Goal: Transaction & Acquisition: Purchase product/service

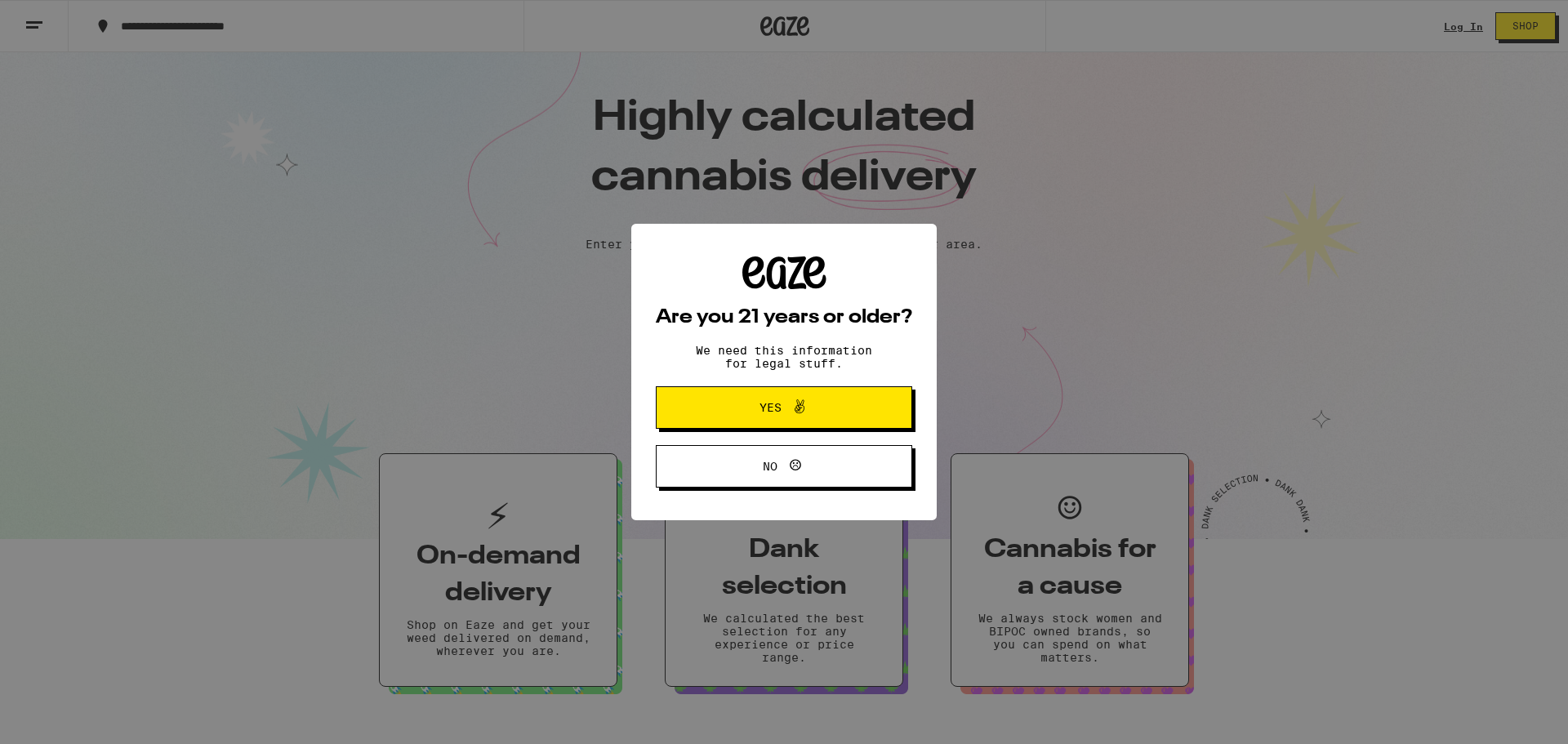
click at [773, 413] on span "Yes" at bounding box center [771, 408] width 22 height 12
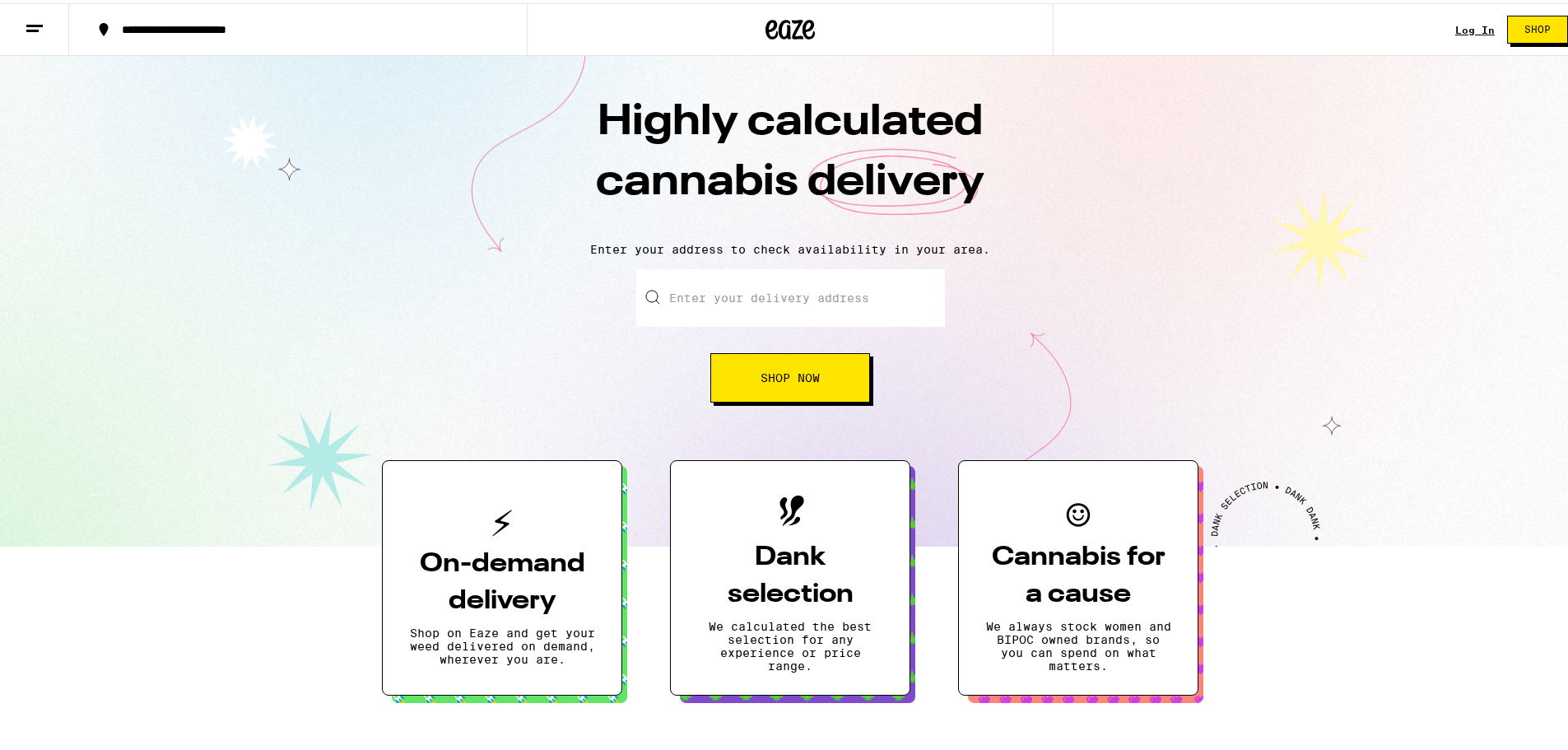
click at [691, 307] on input "Enter your delivery address" at bounding box center [789, 295] width 308 height 58
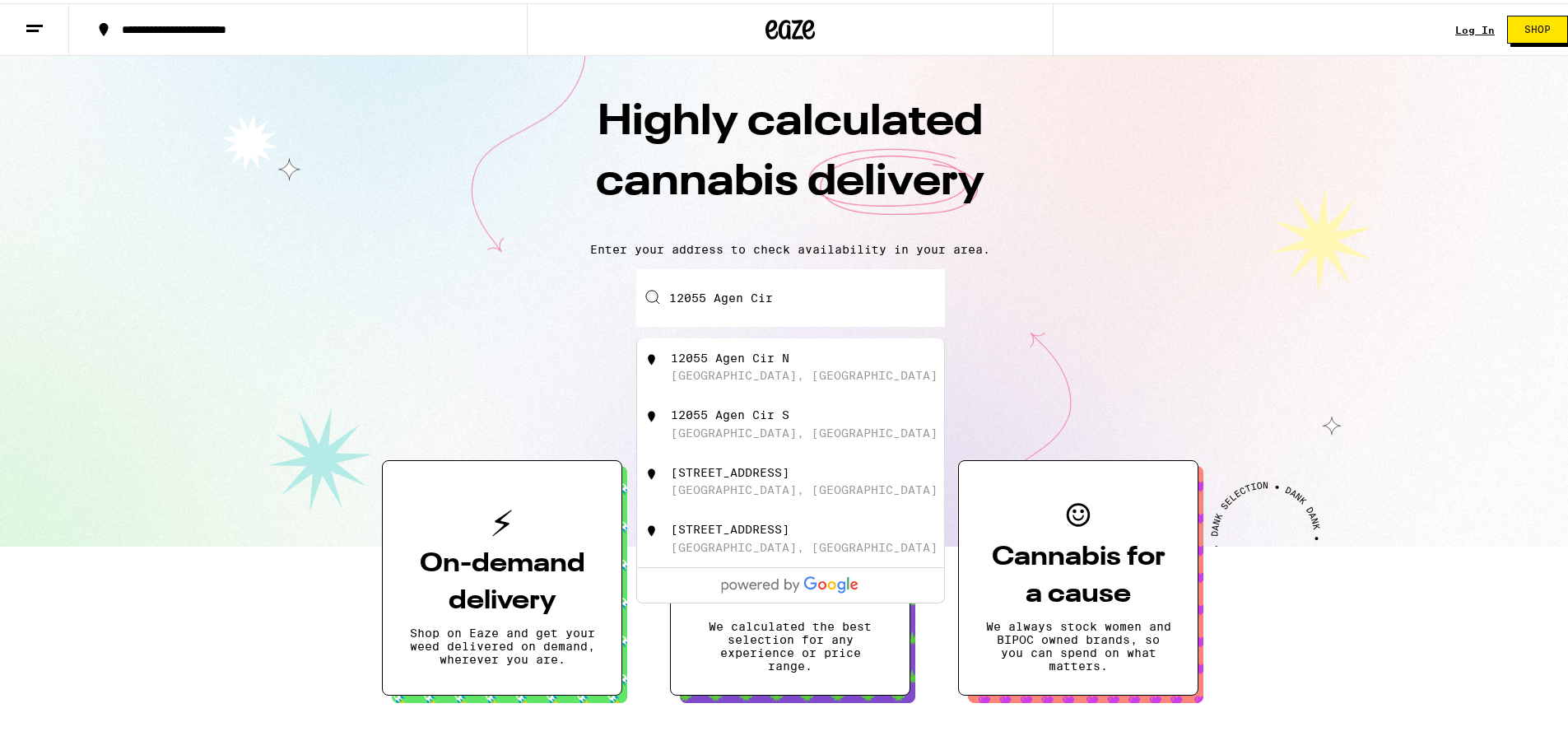
click at [764, 384] on div "[STREET_ADDRESS]" at bounding box center [790, 365] width 307 height 58
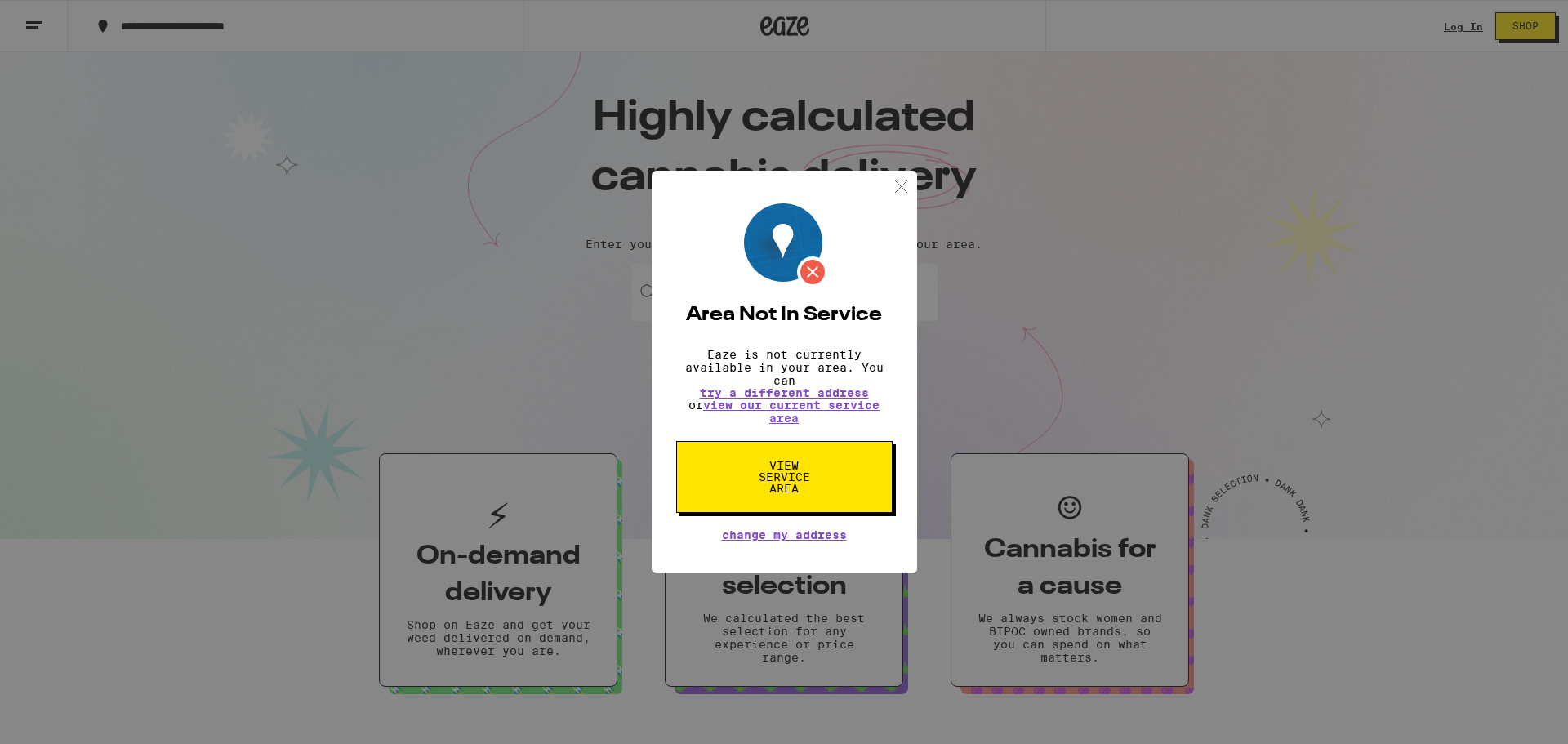
click at [903, 176] on img at bounding box center [901, 186] width 21 height 21
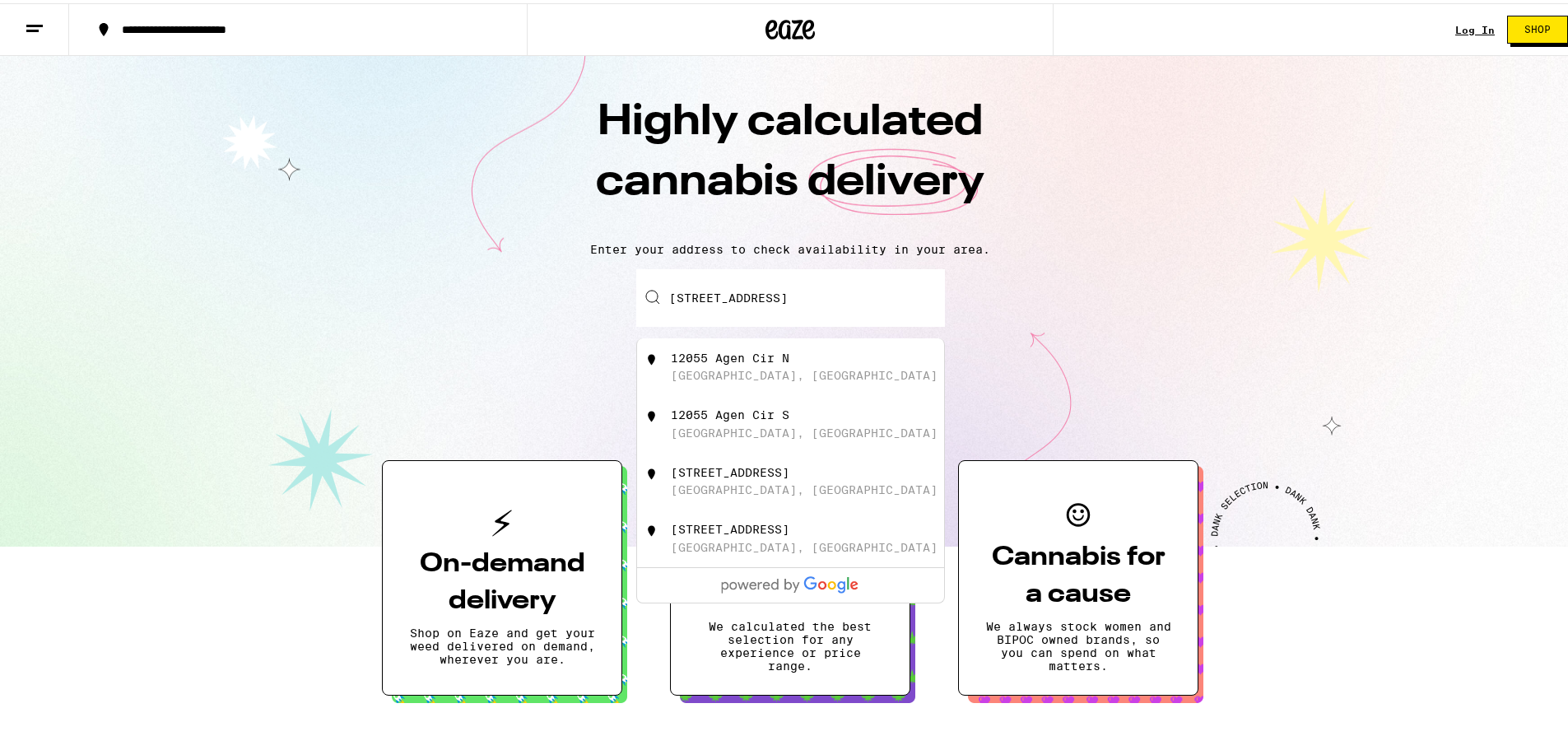
click at [778, 297] on input "[STREET_ADDRESS]" at bounding box center [789, 295] width 308 height 58
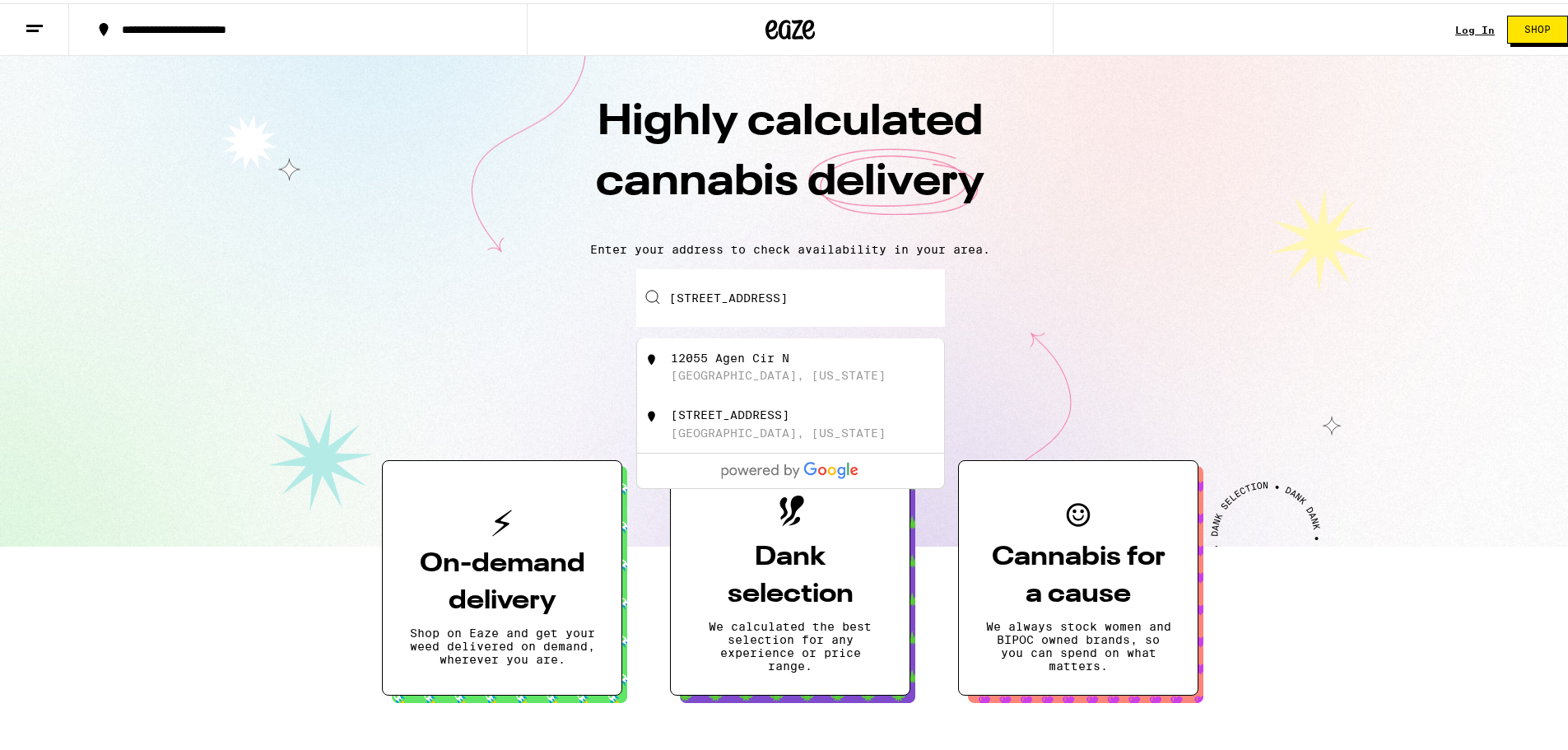
click at [782, 297] on input "[STREET_ADDRESS]" at bounding box center [789, 295] width 308 height 58
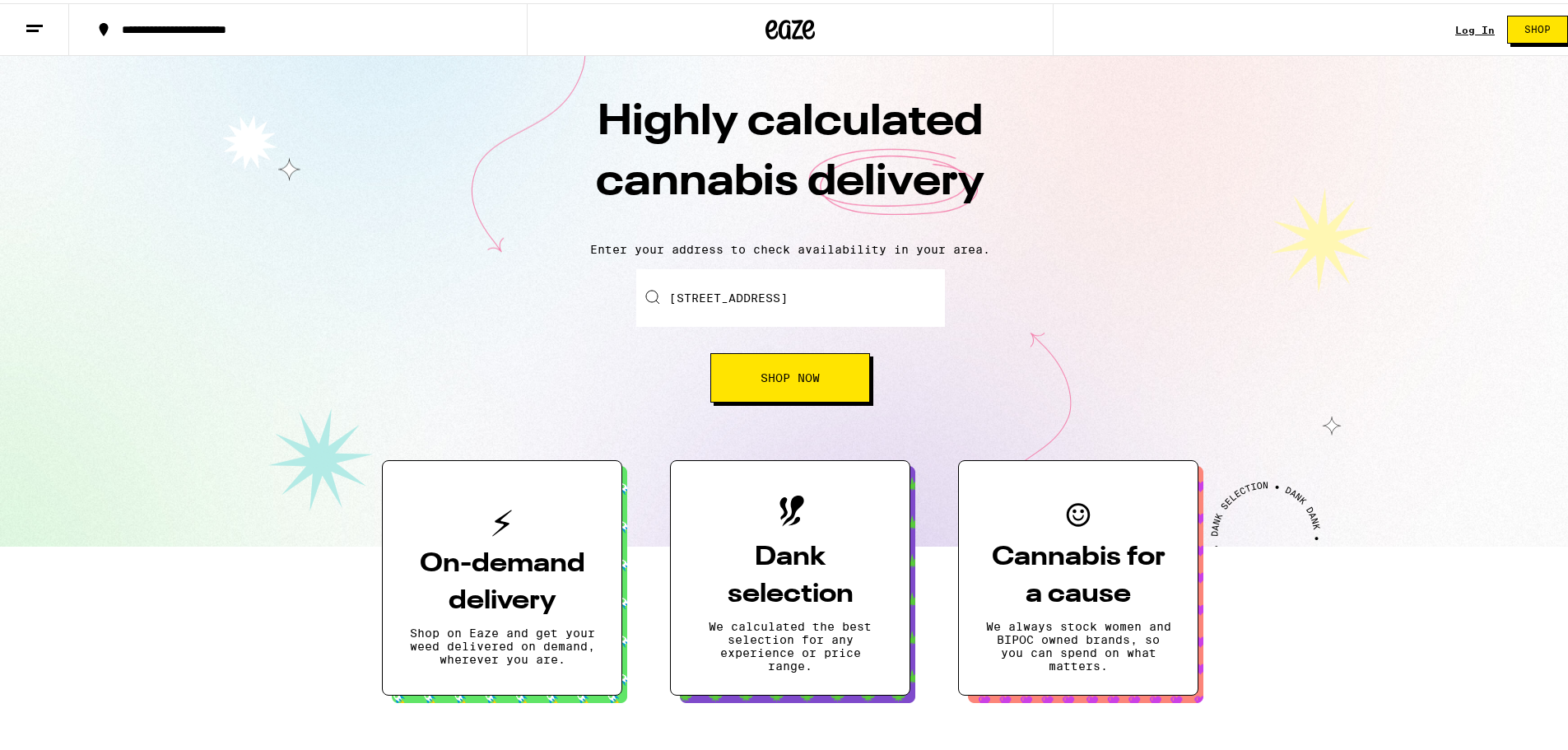
click at [560, 308] on div "Enter your delivery address [STREET_ADDRESS] Shop Now" at bounding box center [789, 333] width 1547 height 134
click at [741, 372] on button "Shop Now" at bounding box center [790, 374] width 160 height 49
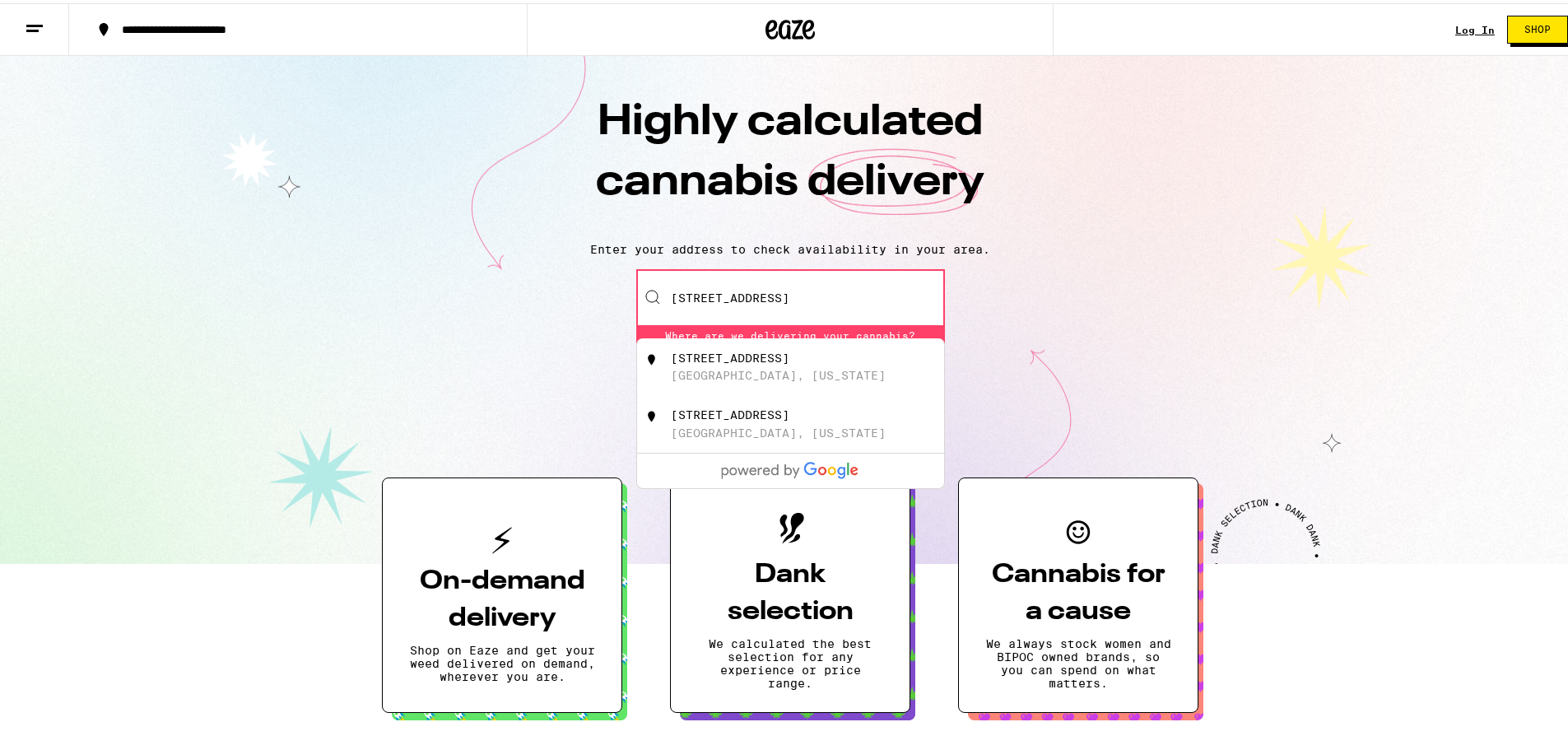
click at [330, 363] on div "Enter your delivery address [STREET_ADDRESS][GEOGRAPHIC_DATA][US_STATE], [US_ST…" at bounding box center [789, 341] width 1547 height 151
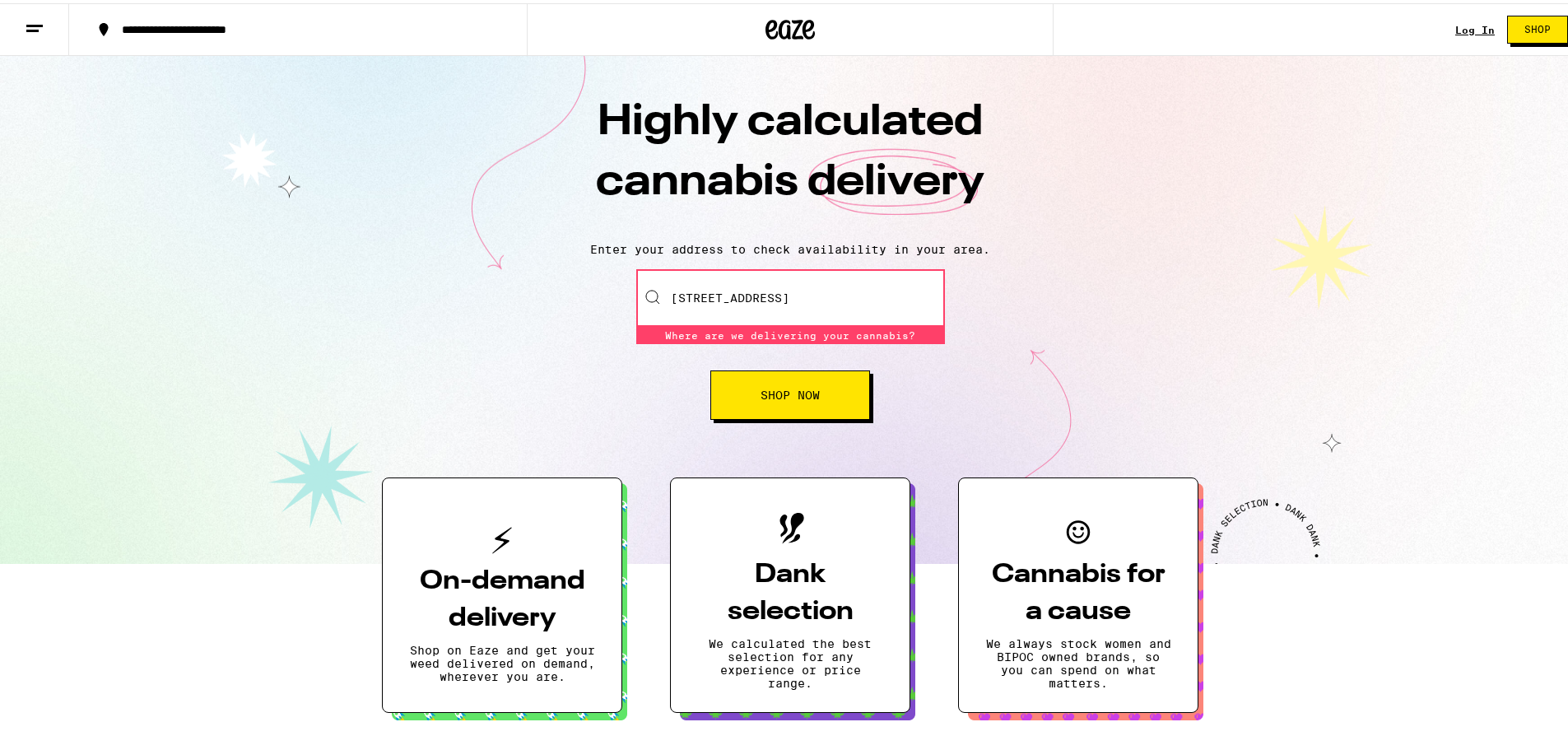
click at [761, 388] on span "Shop Now" at bounding box center [789, 392] width 59 height 12
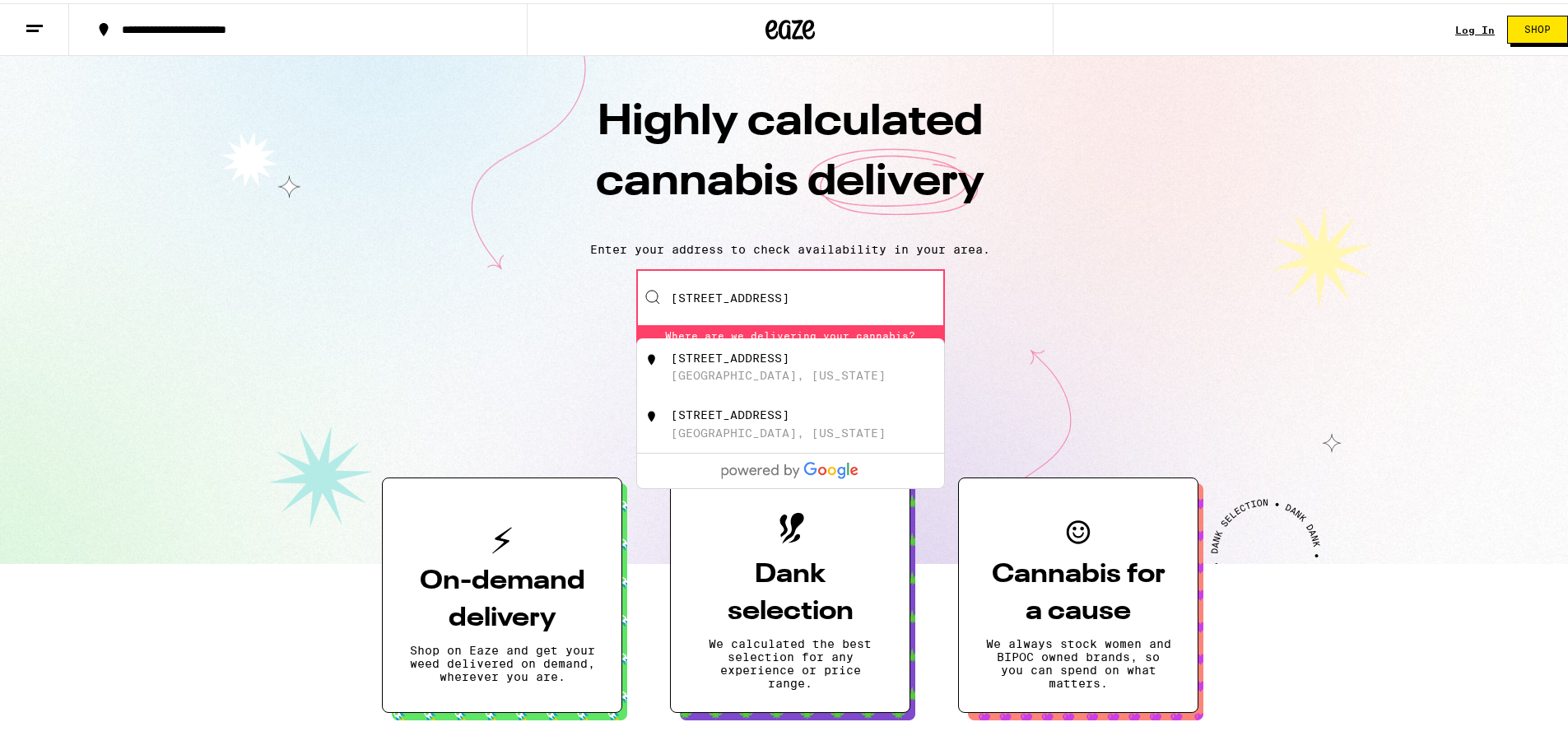
click at [763, 347] on div "[STREET_ADDRESS][US_STATE]" at bounding box center [790, 365] width 307 height 58
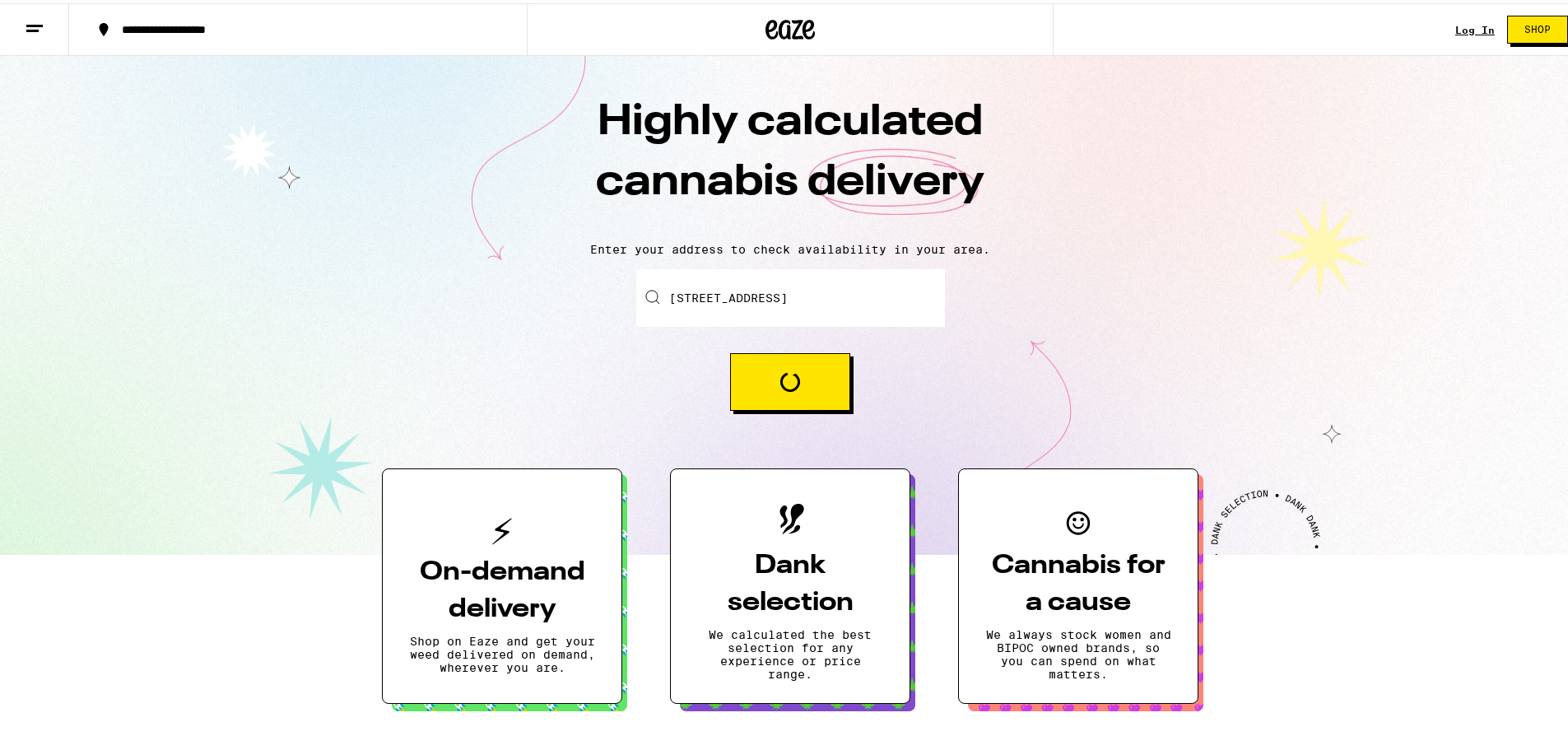
type input "[STREET_ADDRESS][US_STATE]"
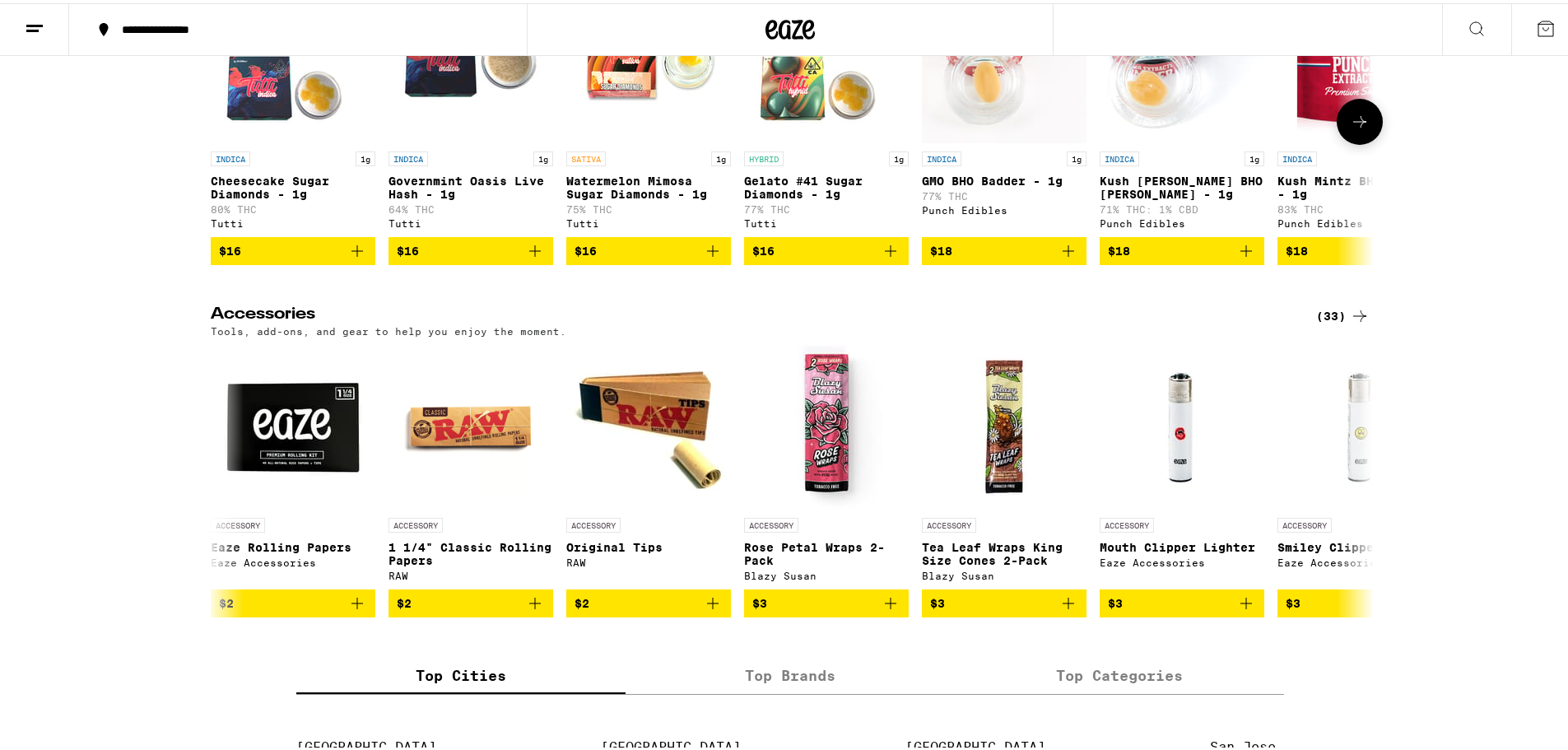
scroll to position [6011, 0]
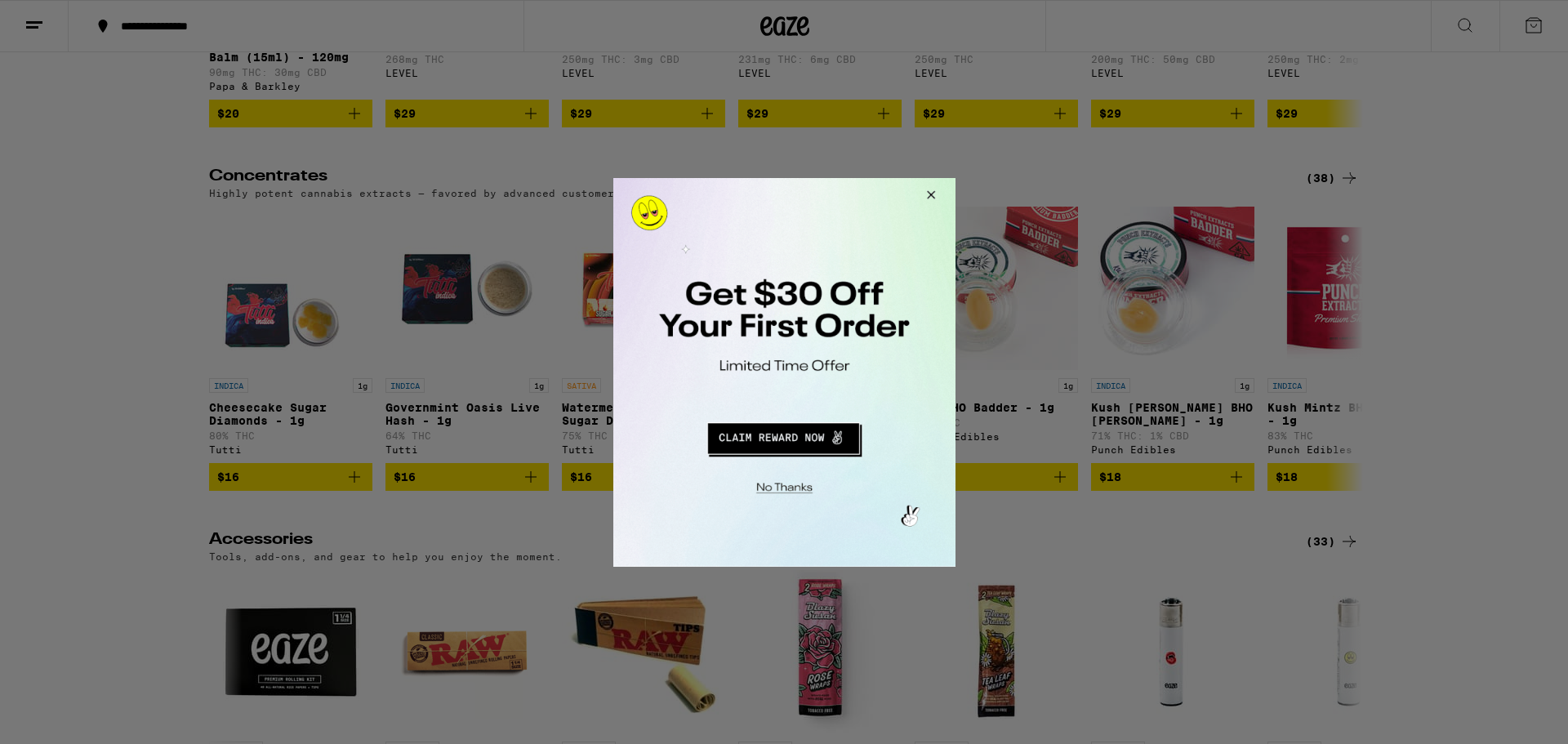
click at [931, 198] on button "Close Modal" at bounding box center [927, 197] width 45 height 40
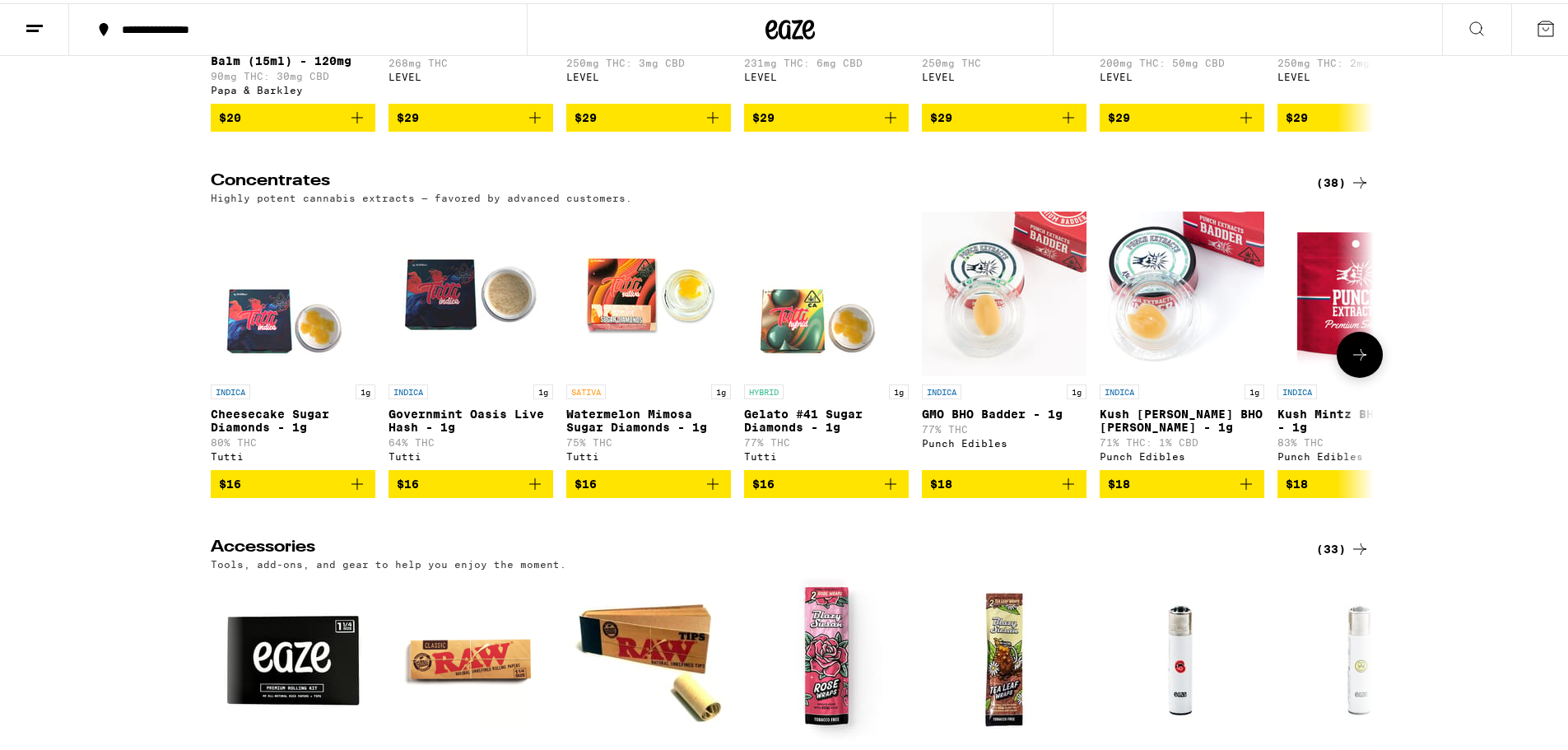
click at [828, 374] on img "Open page for Gelato #41 Sugar Diamonds - 1g from Tutti" at bounding box center [825, 291] width 165 height 165
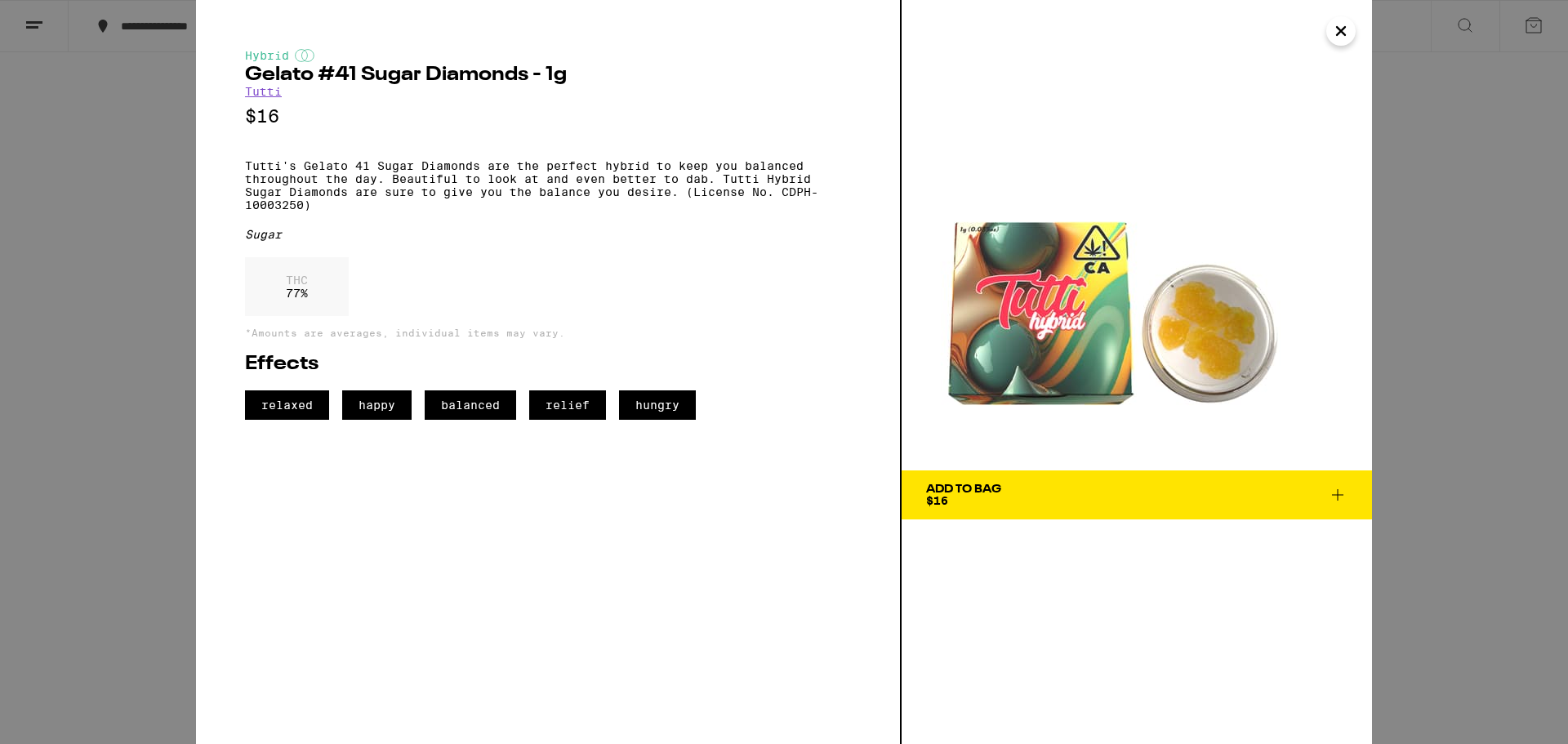
click at [1345, 28] on icon "Close" at bounding box center [1341, 31] width 8 height 8
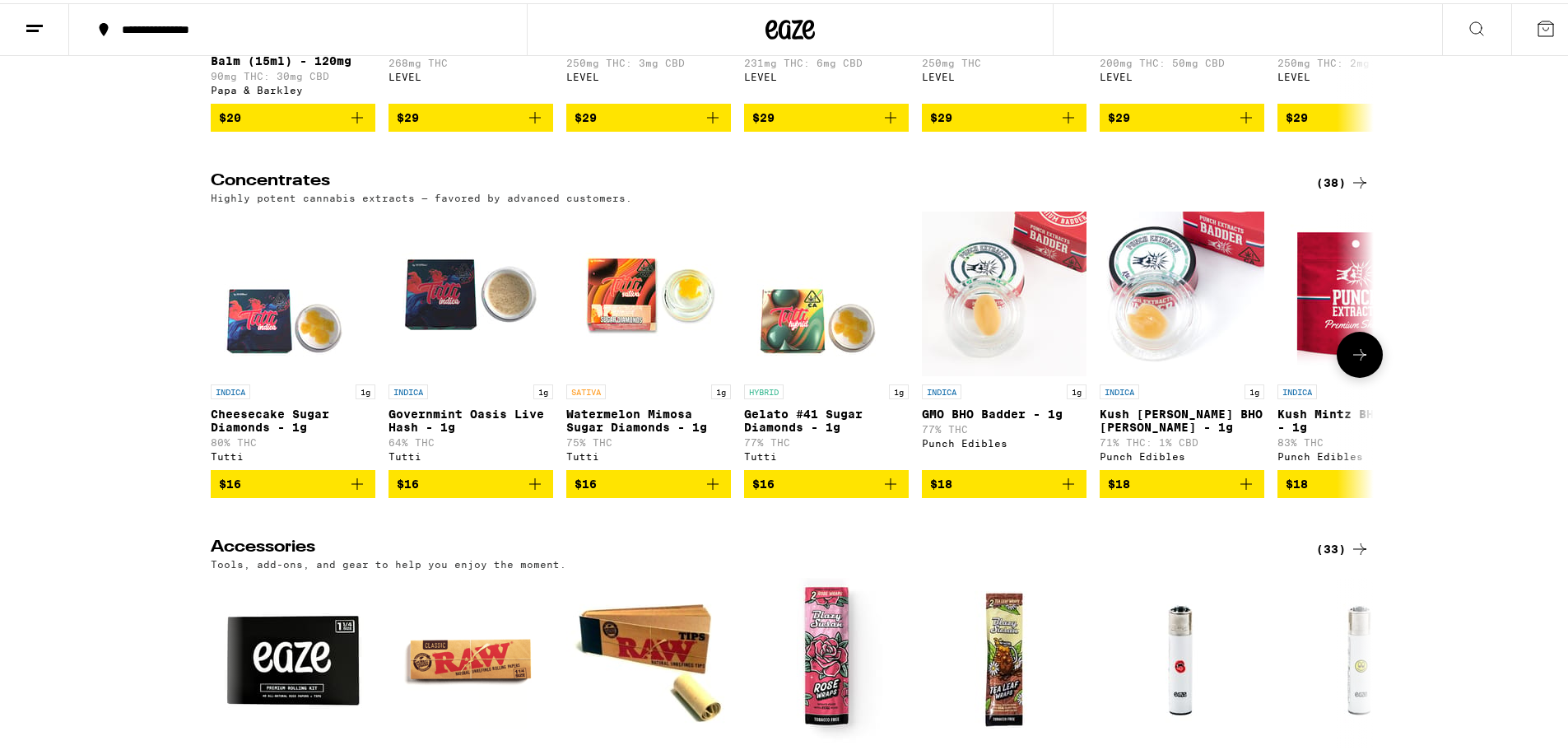
click at [788, 374] on img "Open page for Gelato #41 Sugar Diamonds - 1g from Tutti" at bounding box center [825, 291] width 165 height 165
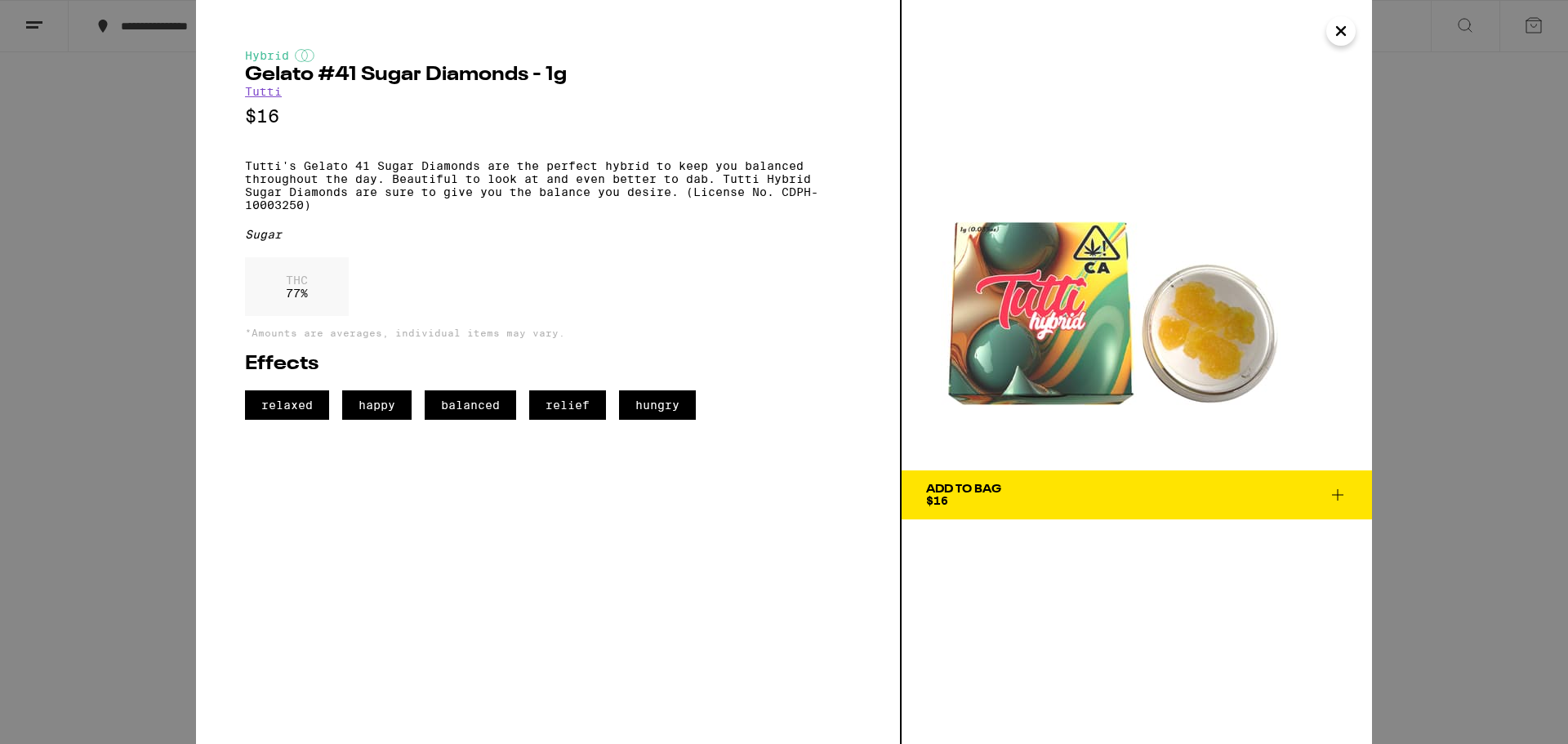
click at [1333, 26] on icon "Close" at bounding box center [1341, 31] width 20 height 25
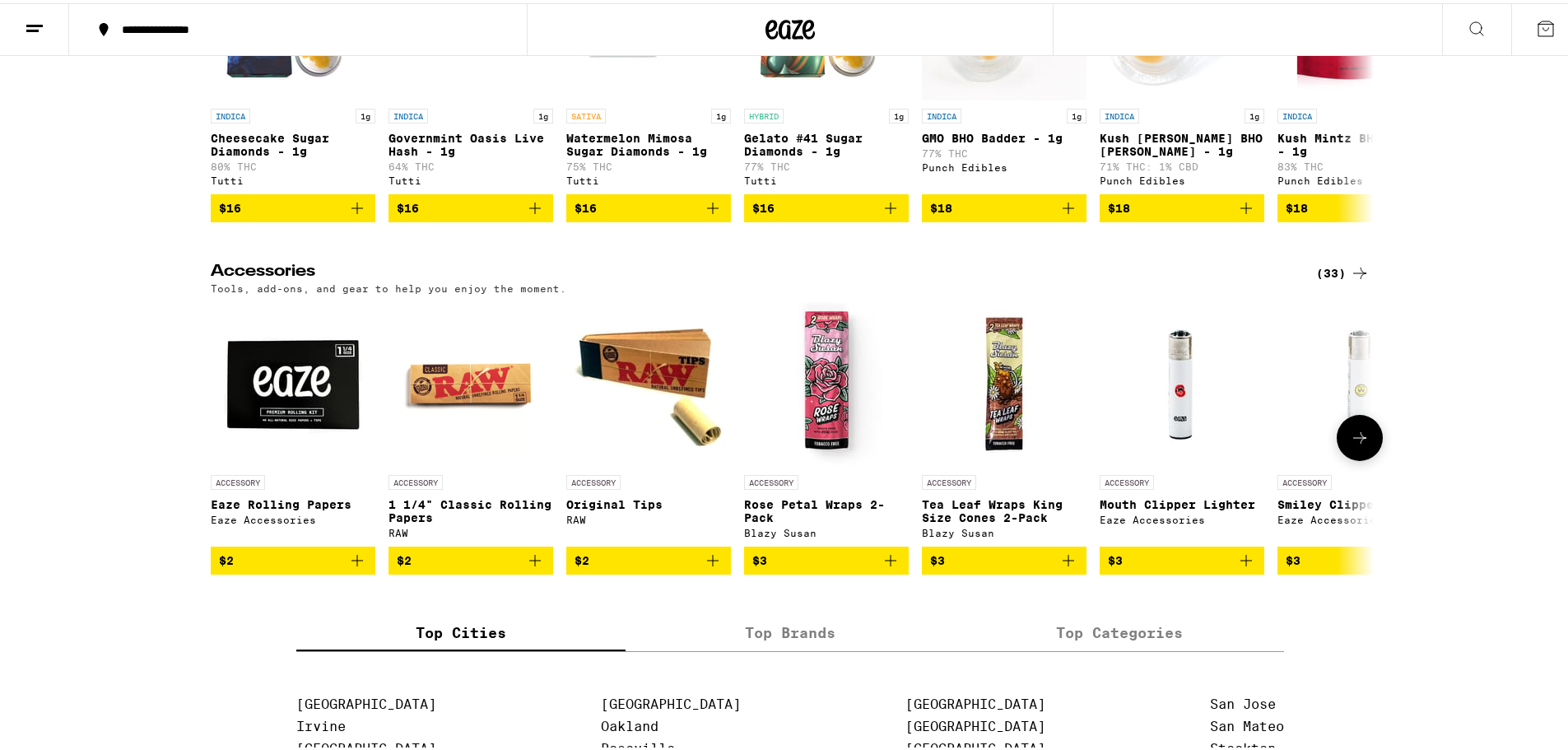
scroll to position [6259, 0]
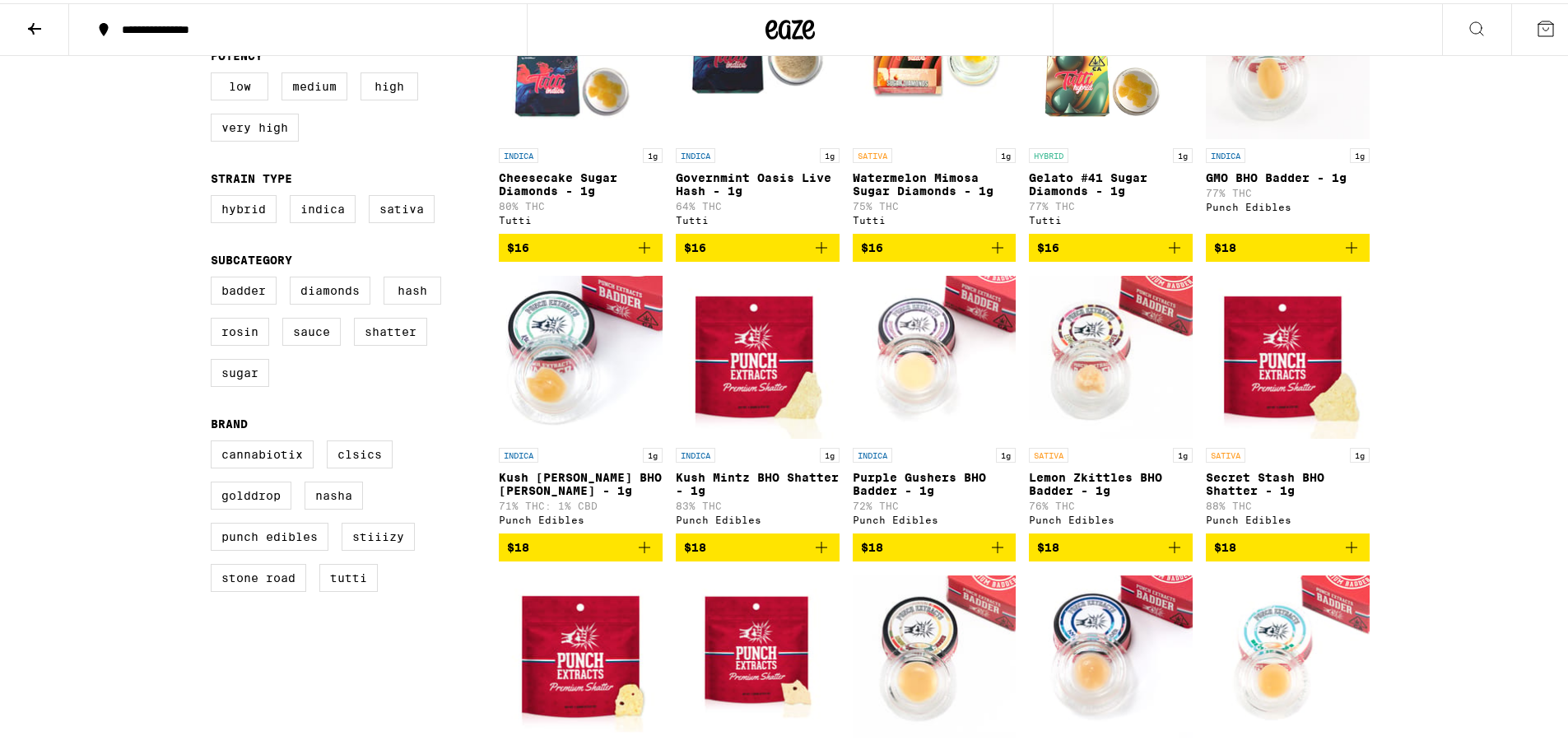
scroll to position [330, 0]
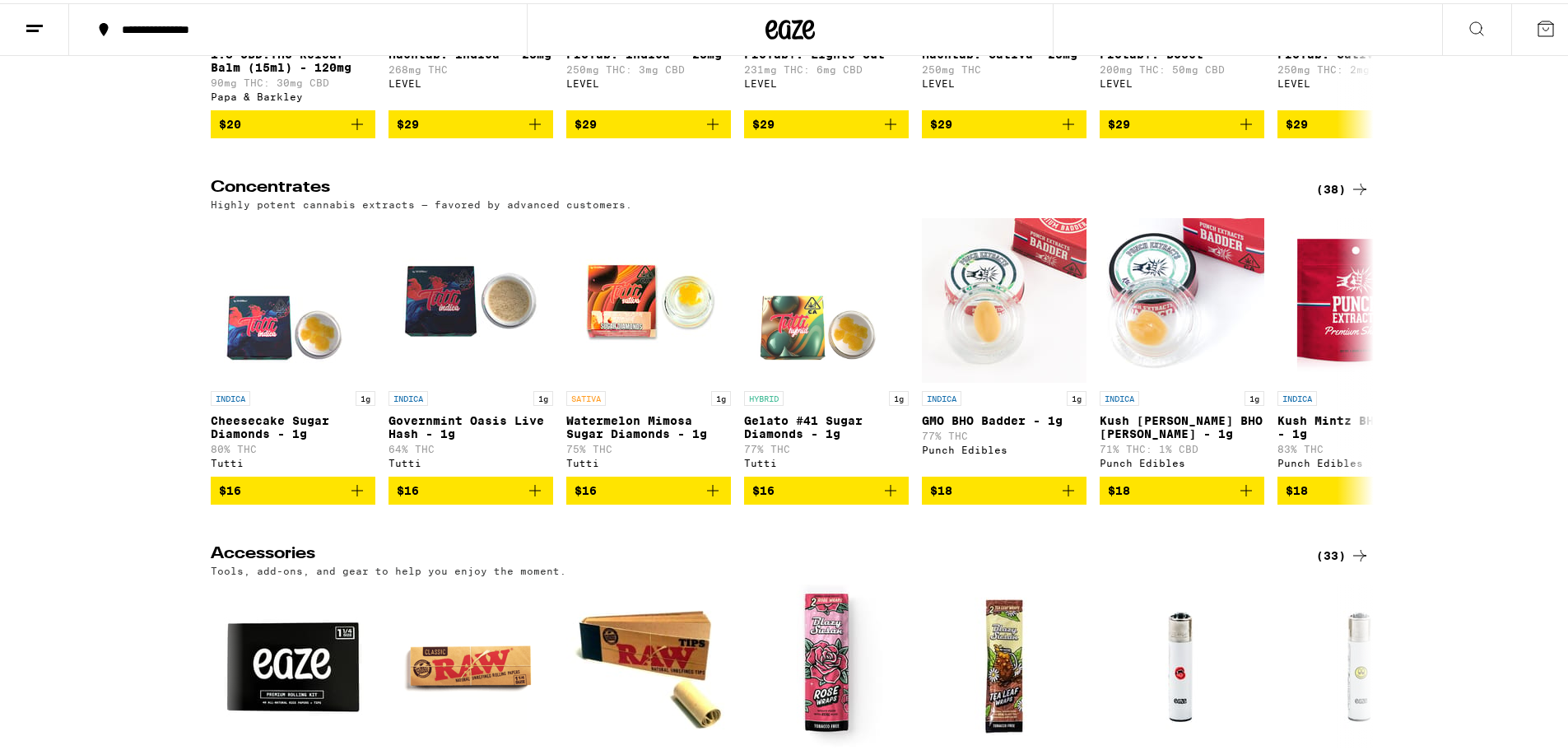
scroll to position [6011, 0]
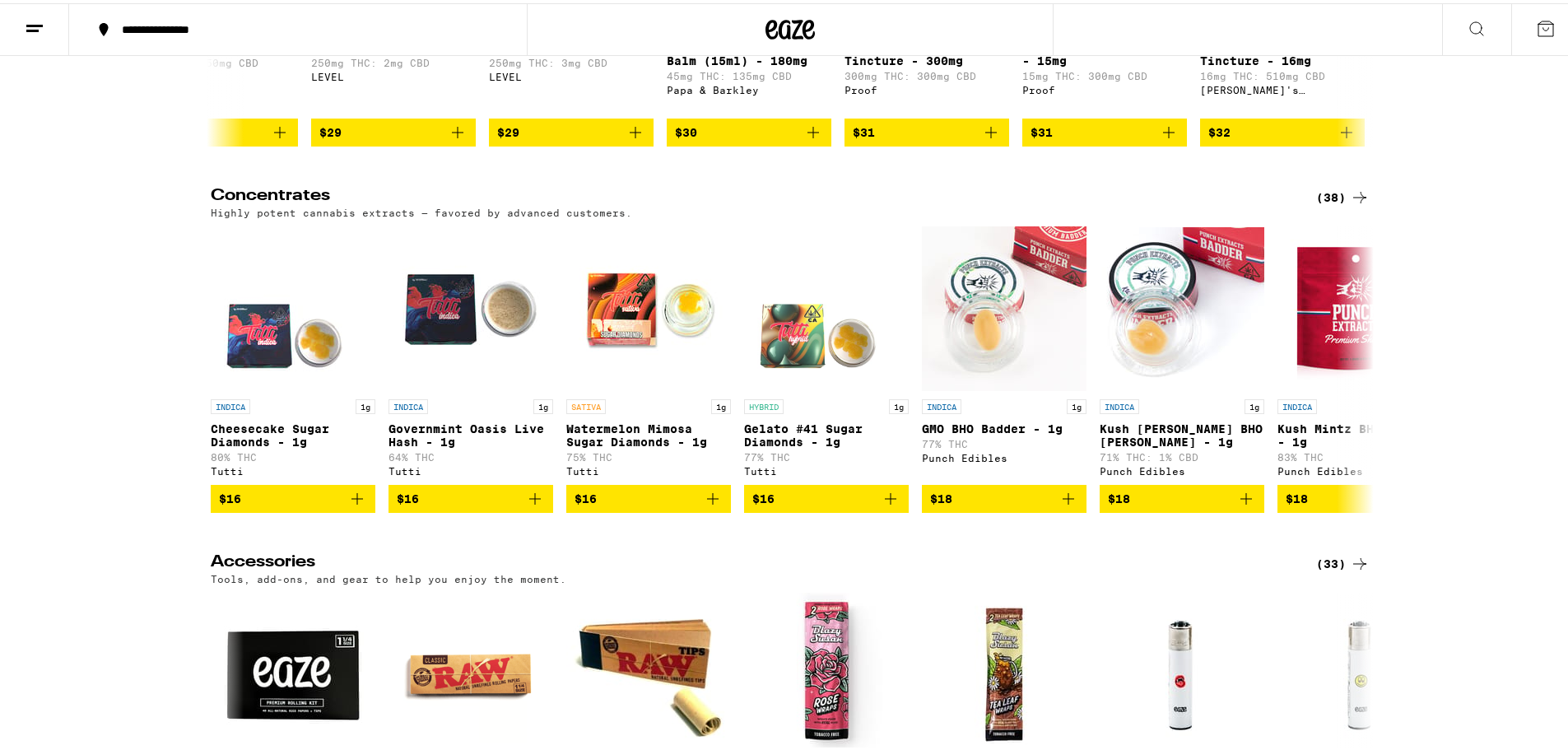
scroll to position [0, 979]
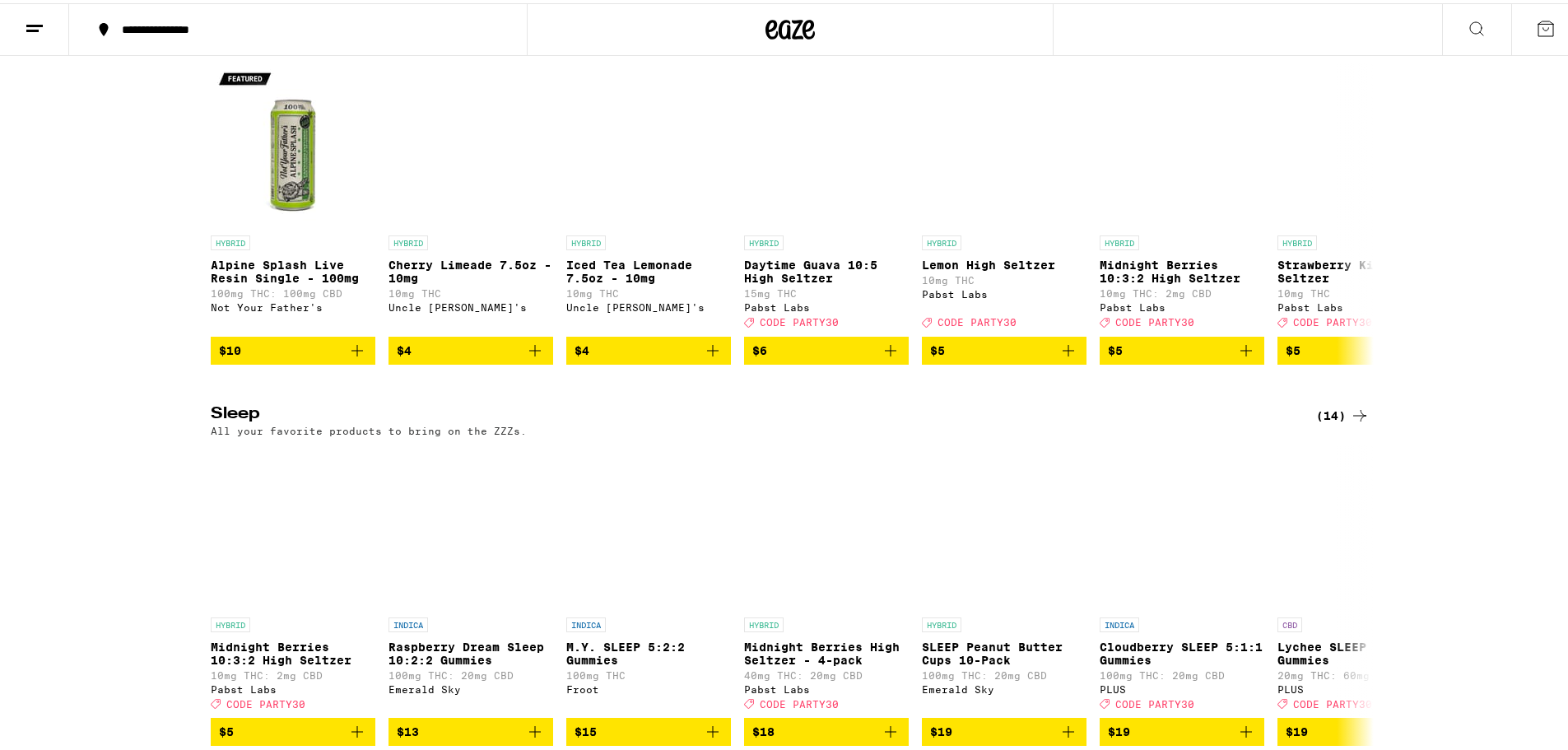
scroll to position [5023, 0]
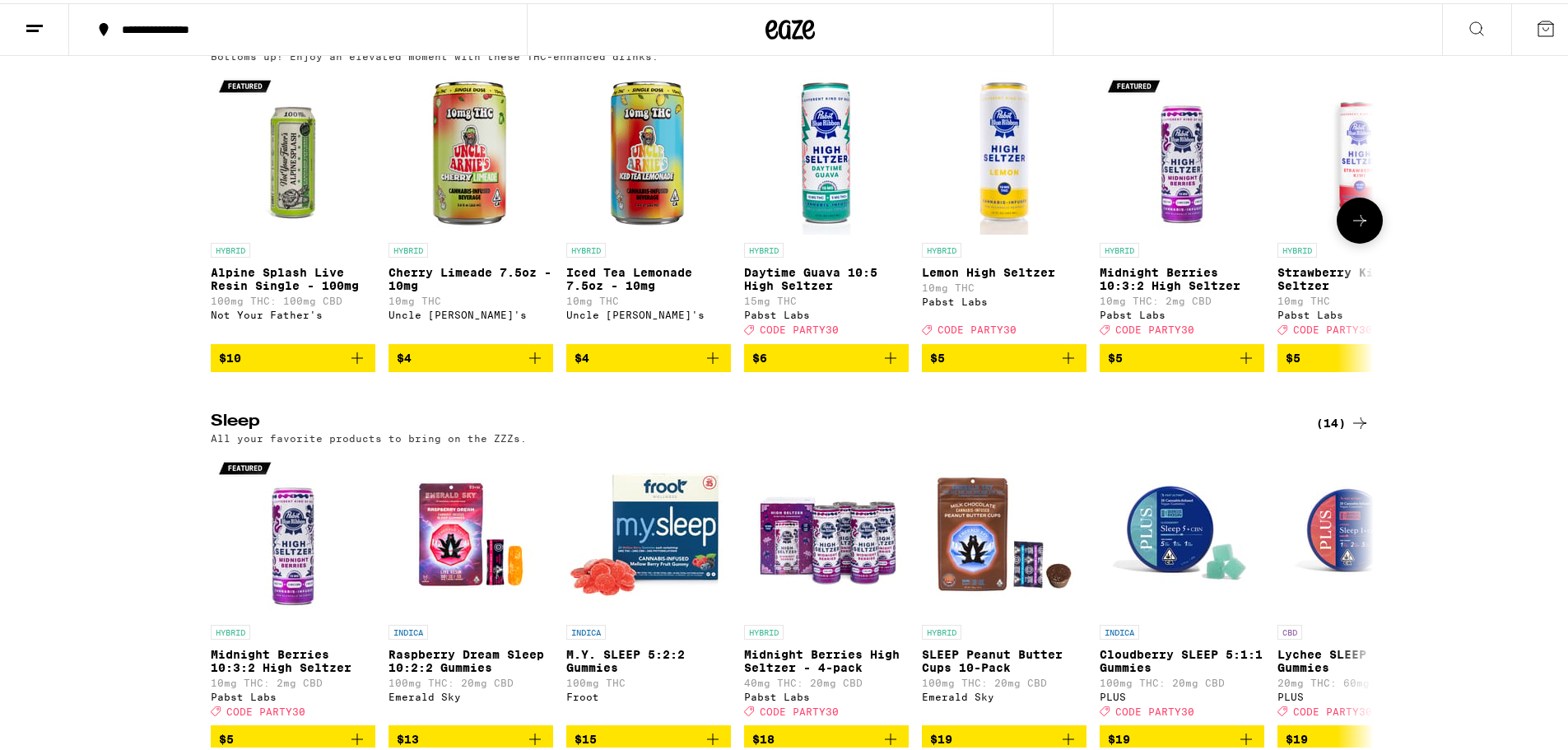
click at [1349, 228] on icon at bounding box center [1359, 218] width 20 height 20
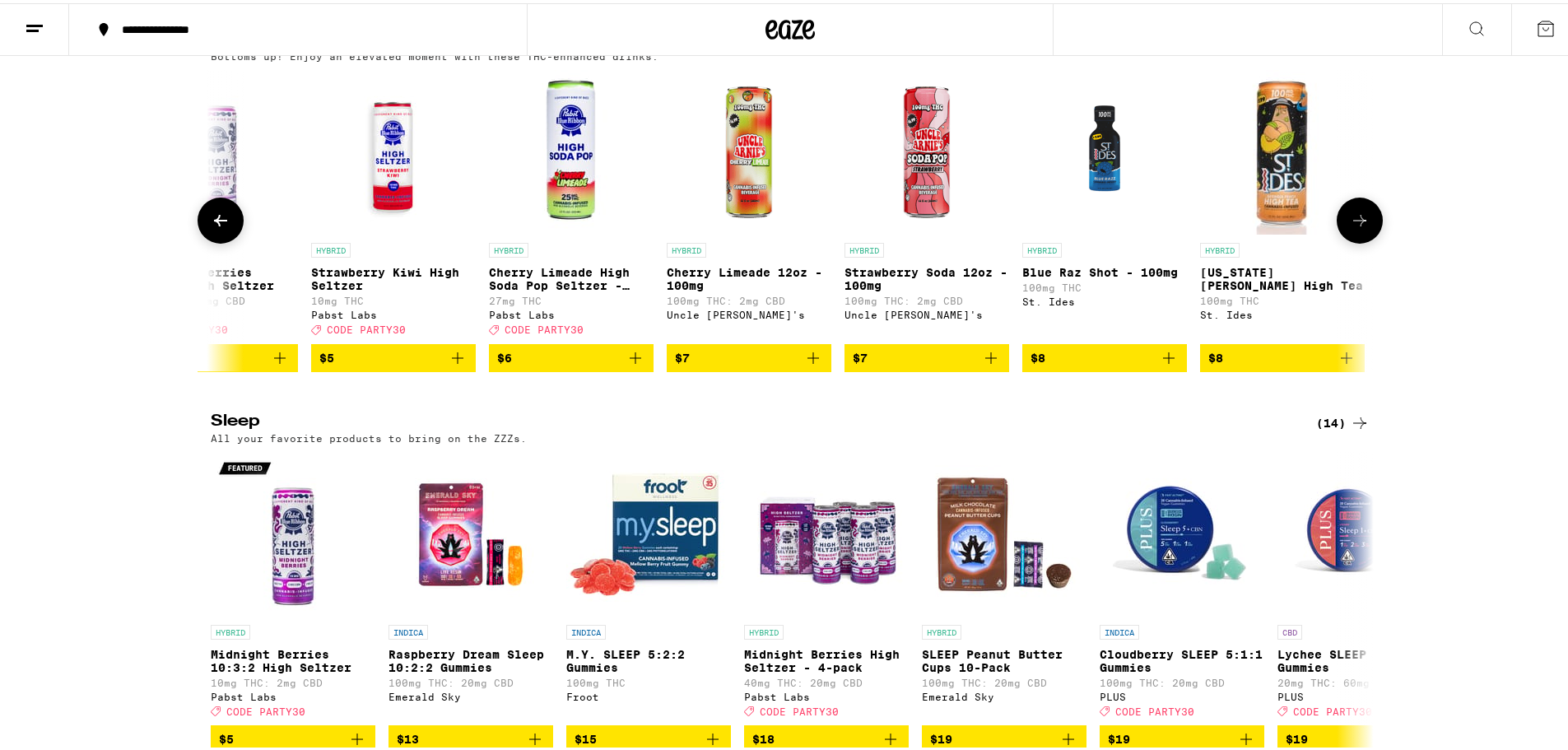
scroll to position [0, 979]
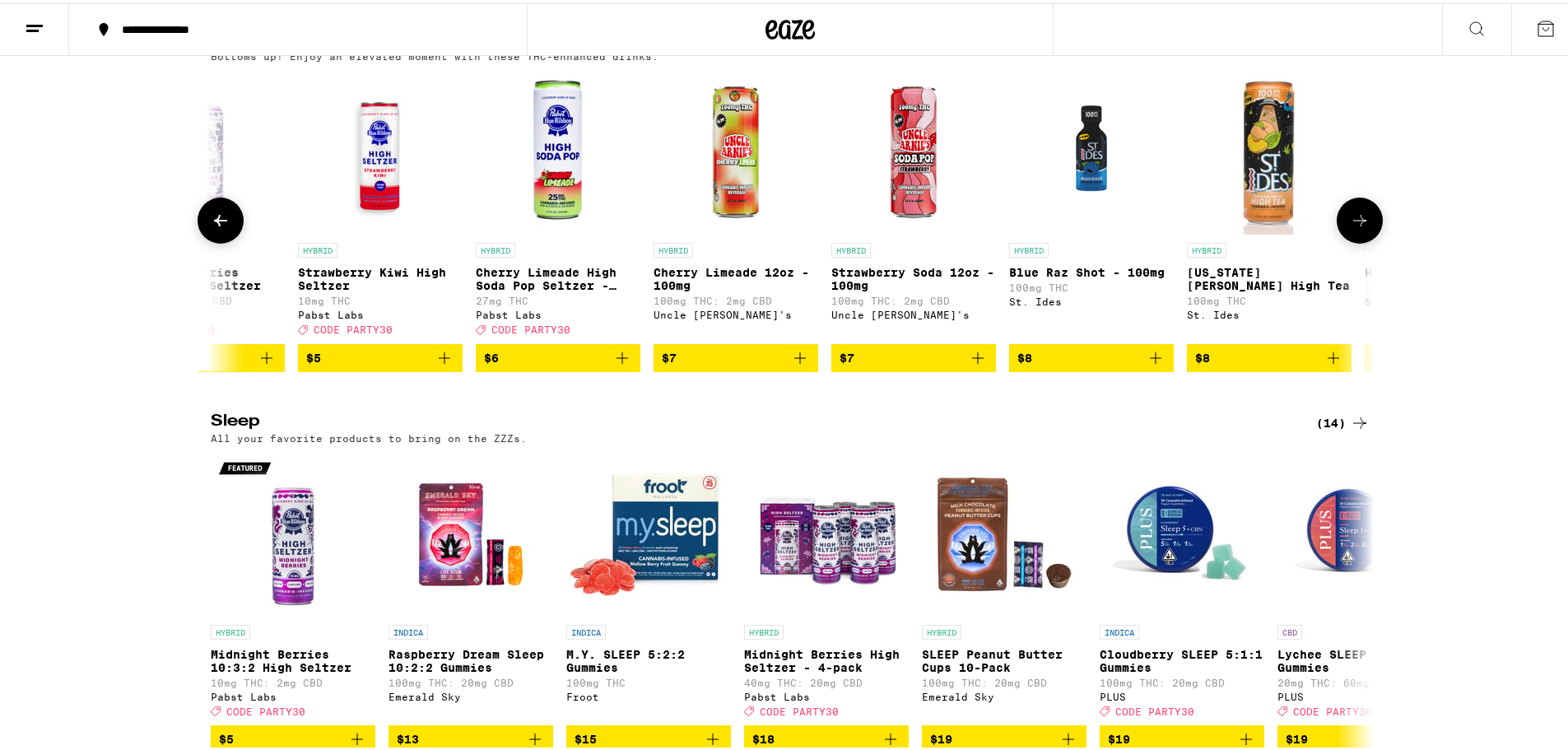
click at [1349, 228] on icon at bounding box center [1359, 218] width 20 height 20
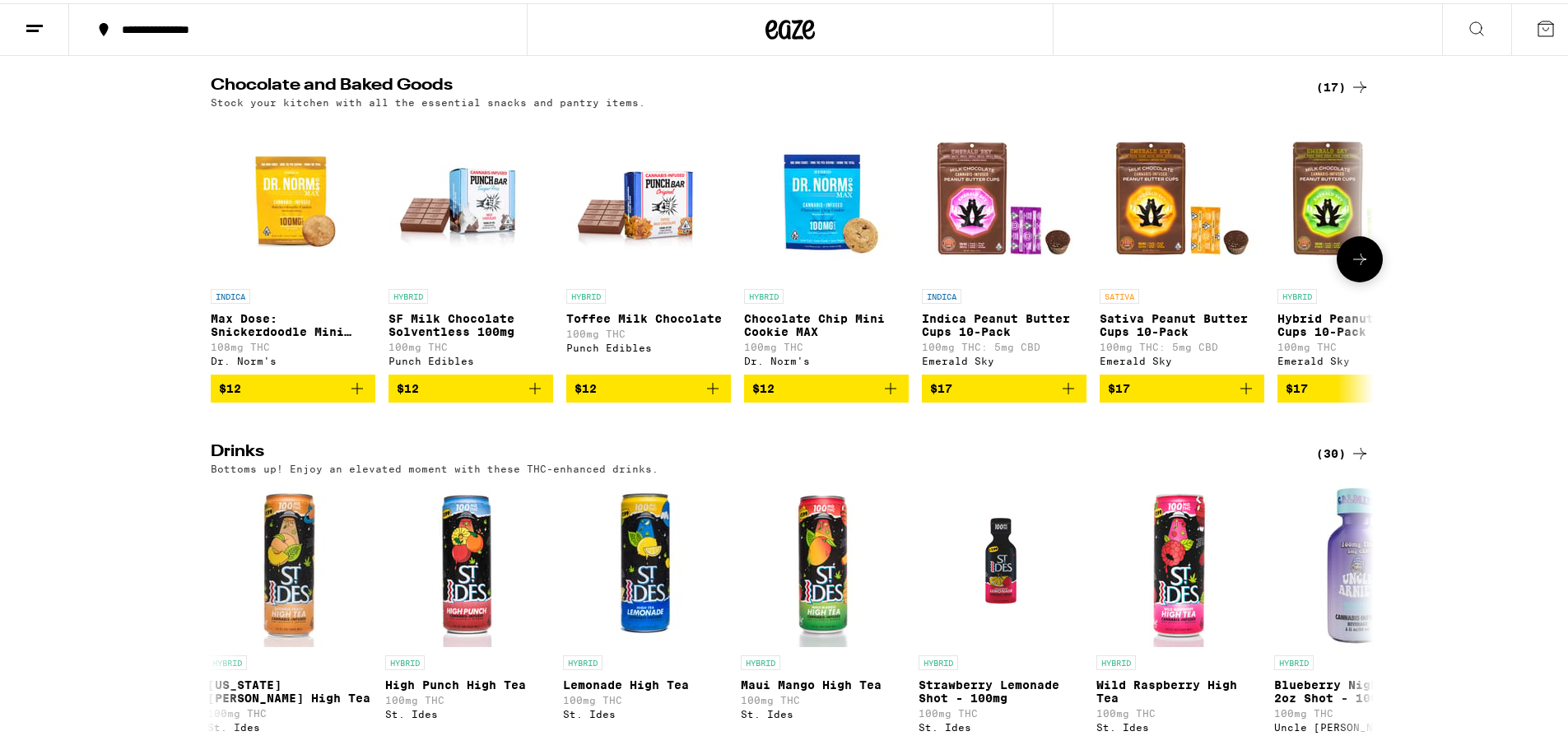
scroll to position [4612, 0]
click at [1358, 266] on icon at bounding box center [1359, 256] width 20 height 20
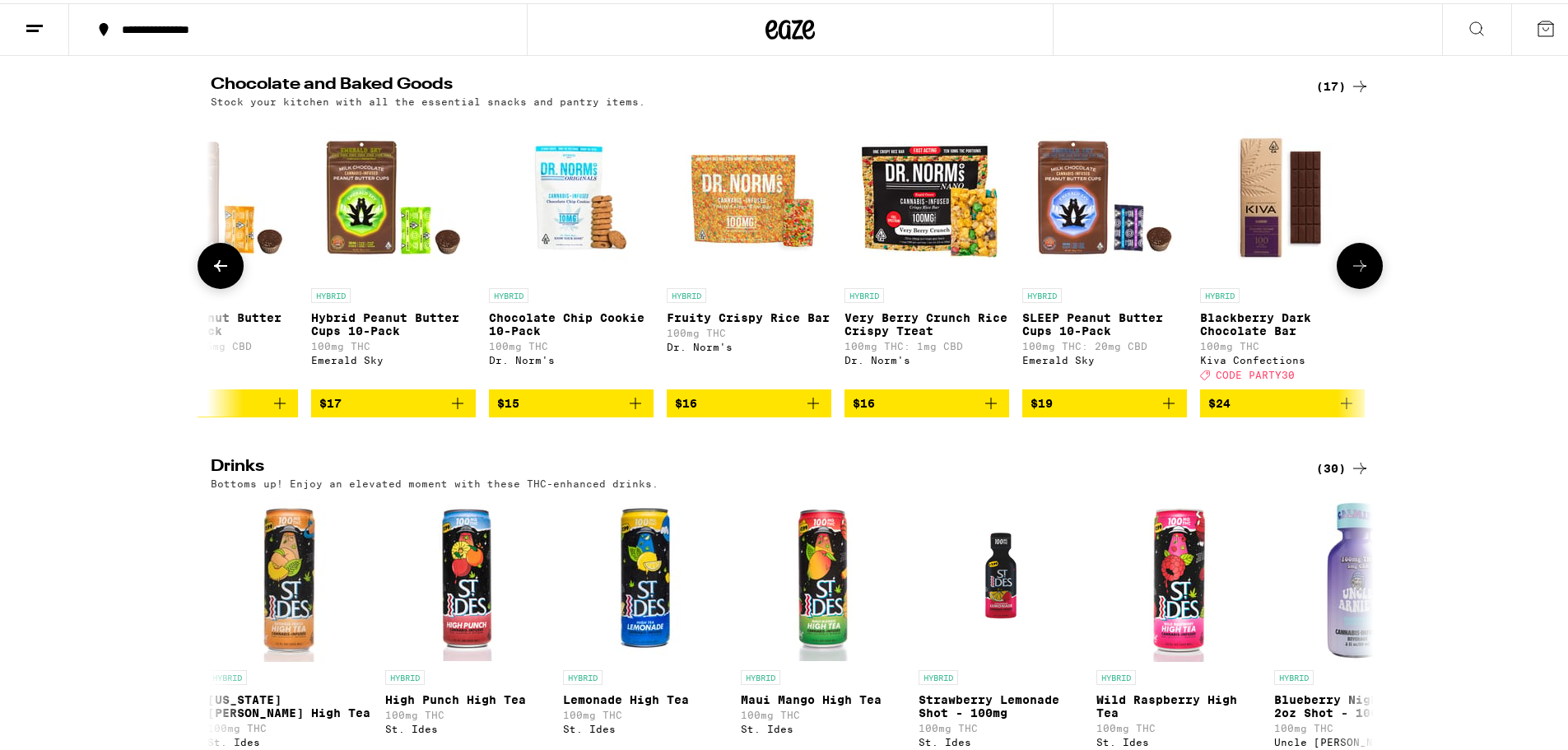
scroll to position [0, 979]
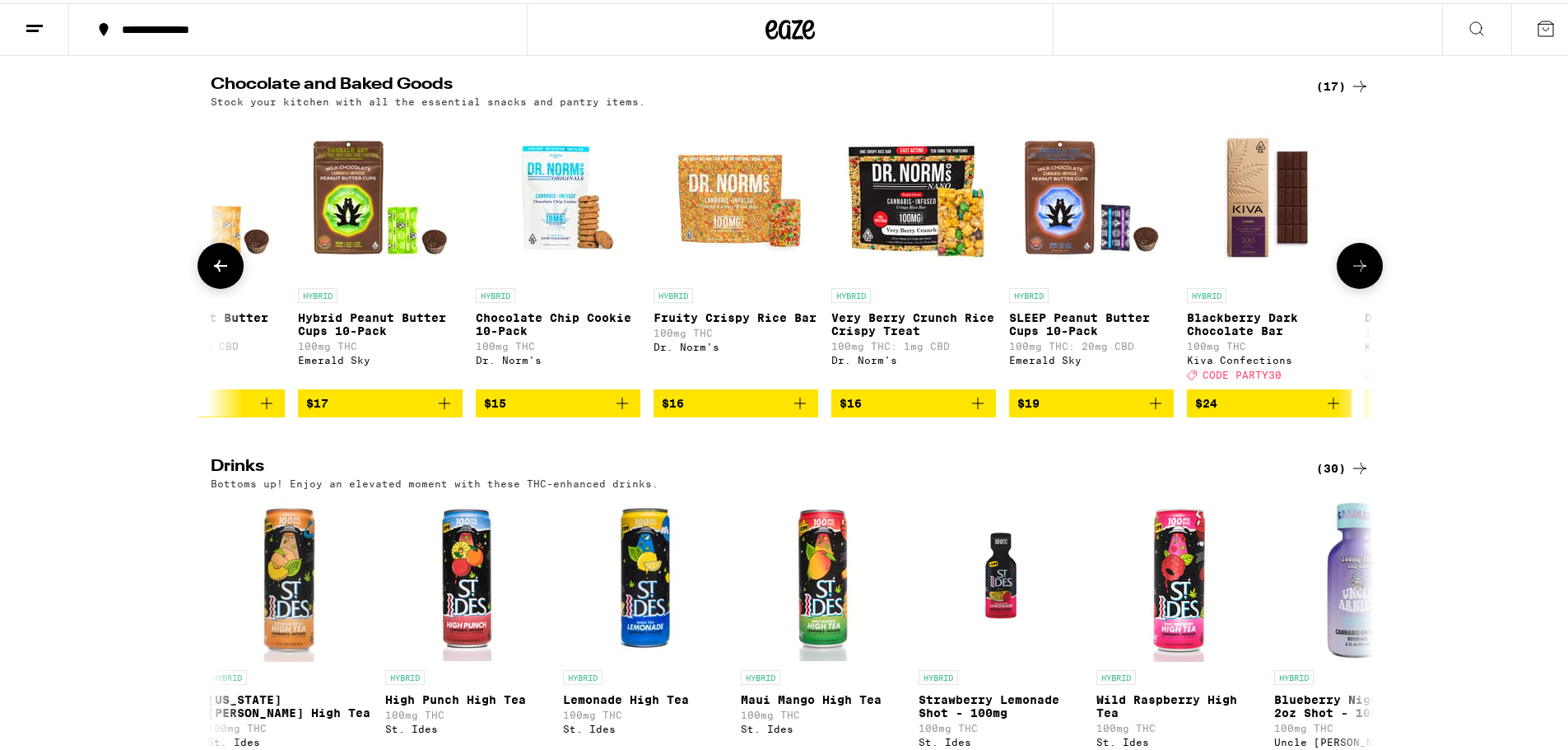
click at [1358, 286] on button at bounding box center [1359, 263] width 46 height 46
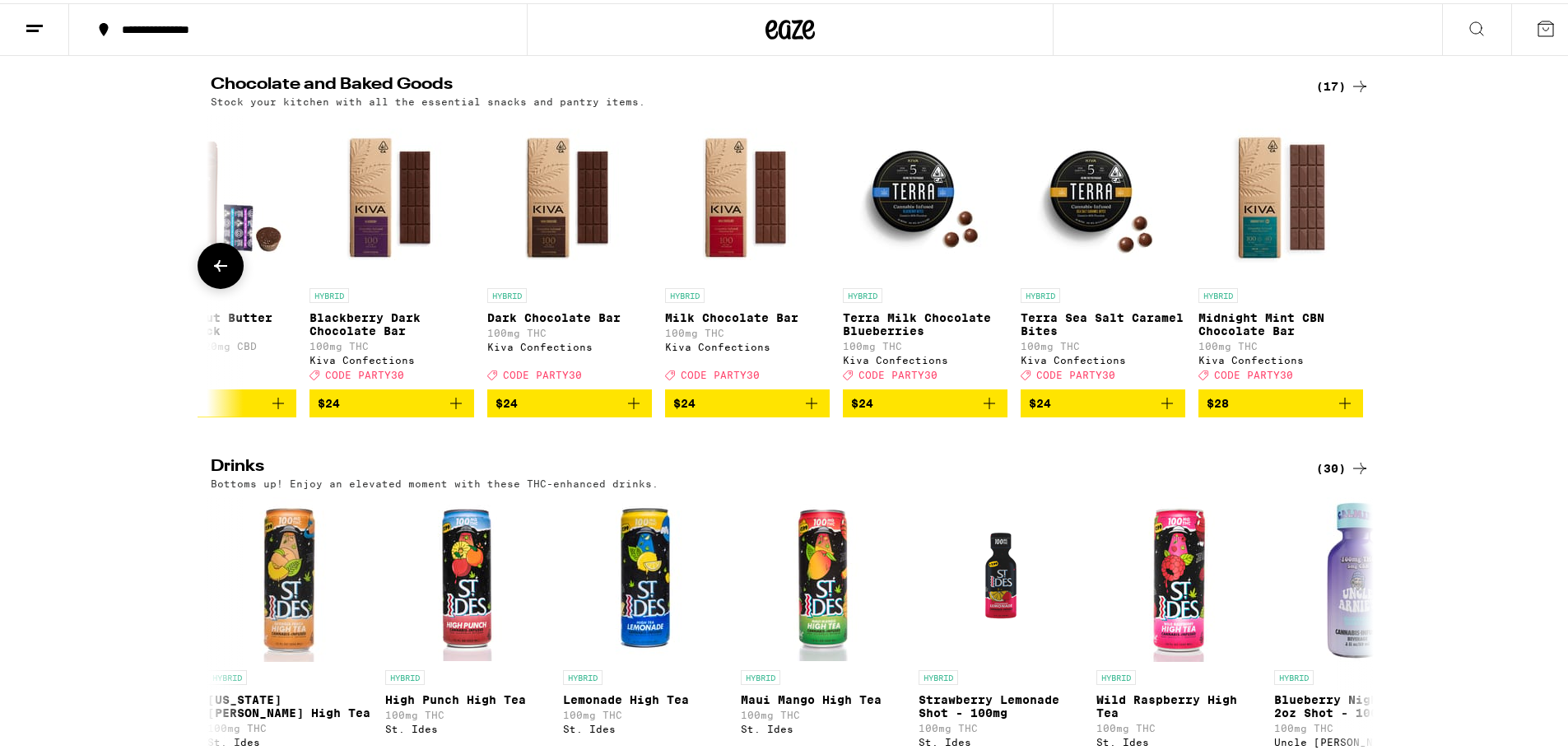
scroll to position [0, 1863]
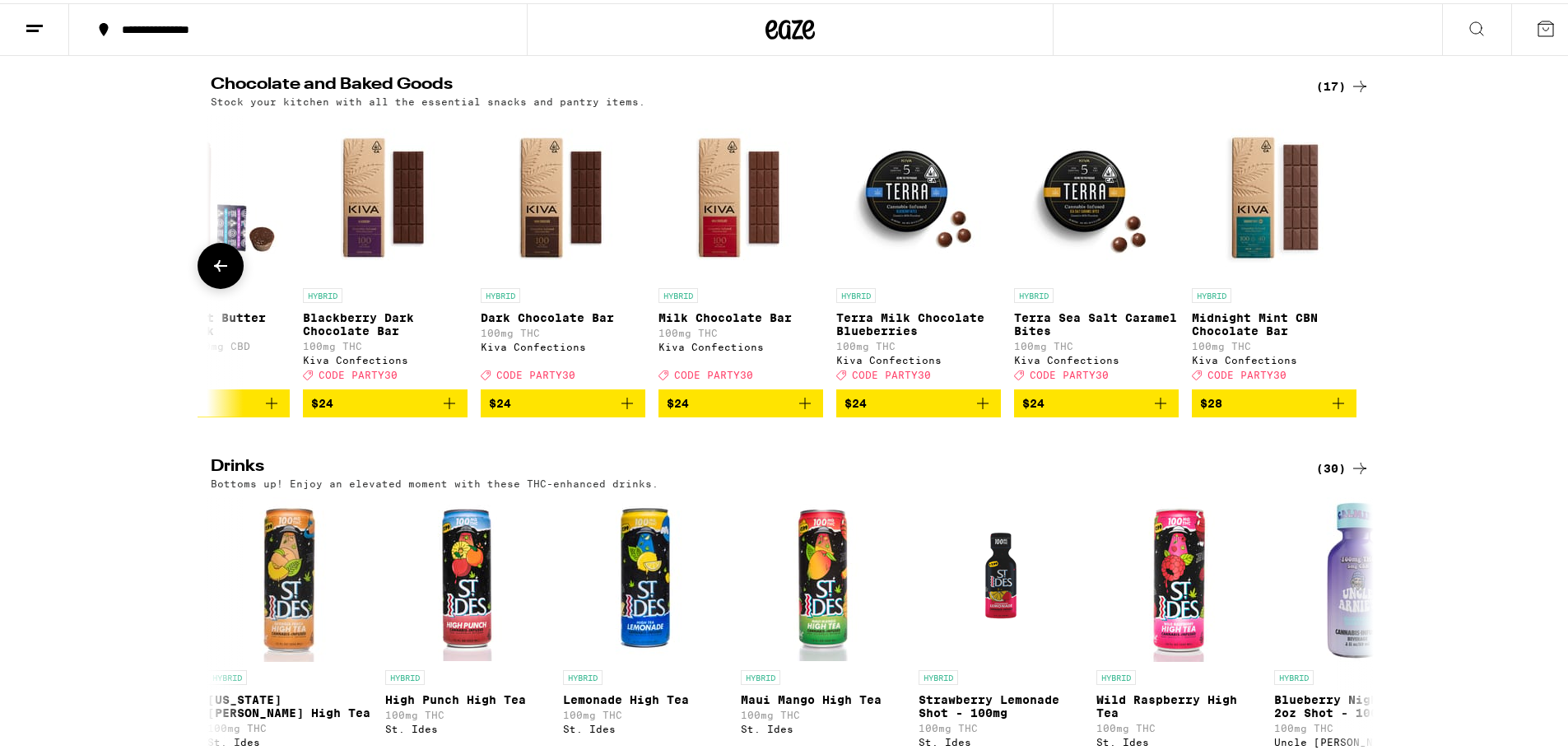
click at [1358, 286] on div at bounding box center [1359, 263] width 46 height 46
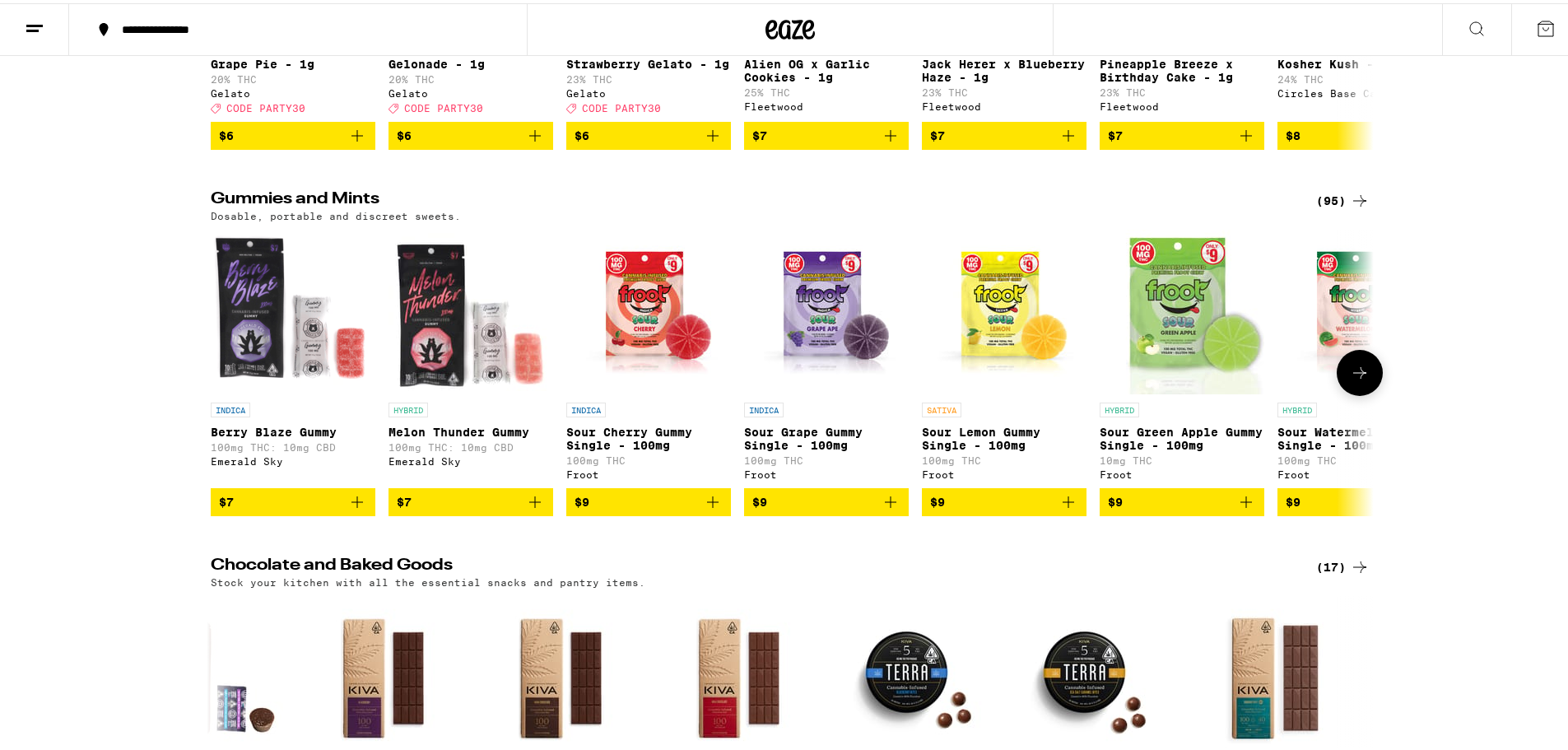
scroll to position [4118, 0]
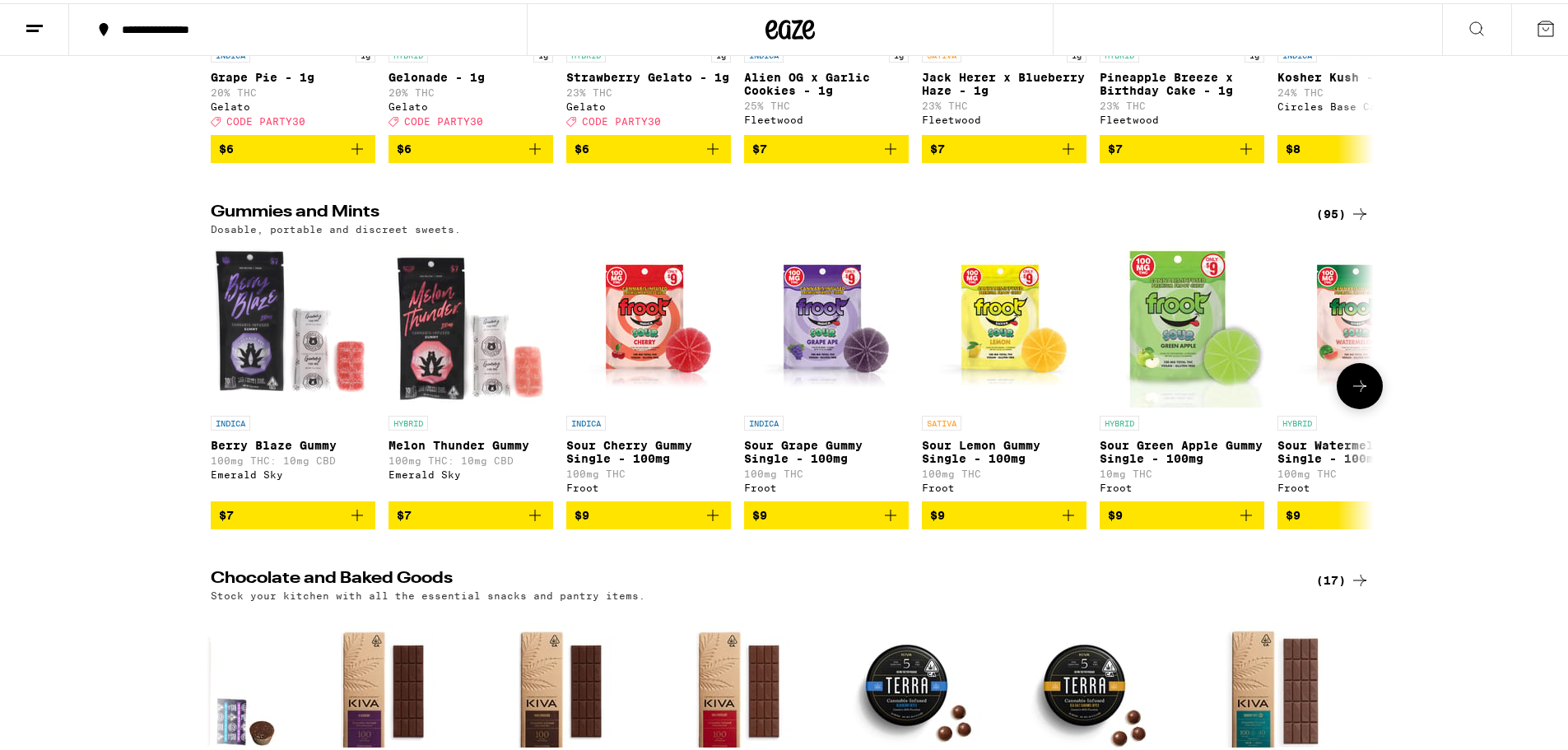
click at [1365, 406] on button at bounding box center [1359, 382] width 46 height 46
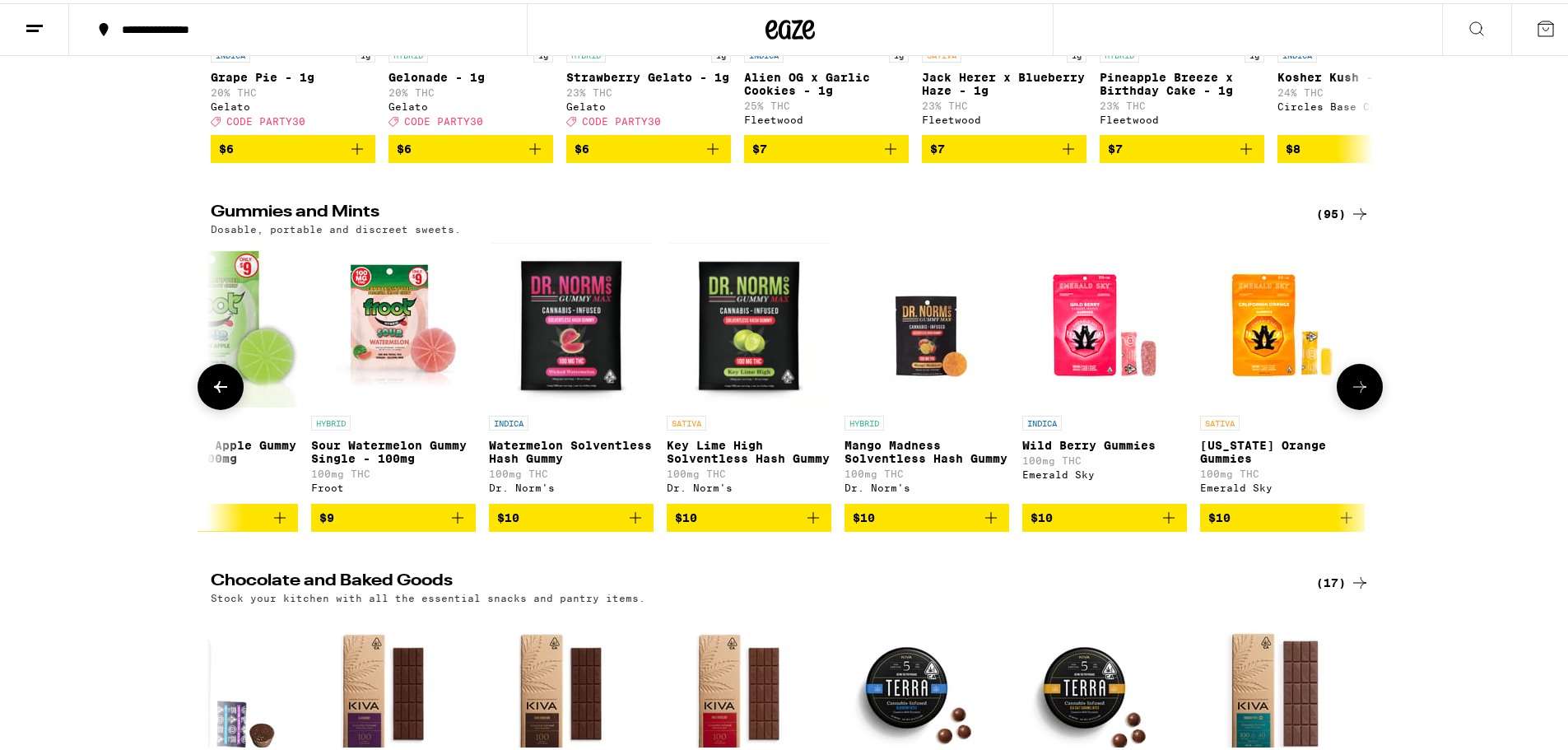
scroll to position [0, 979]
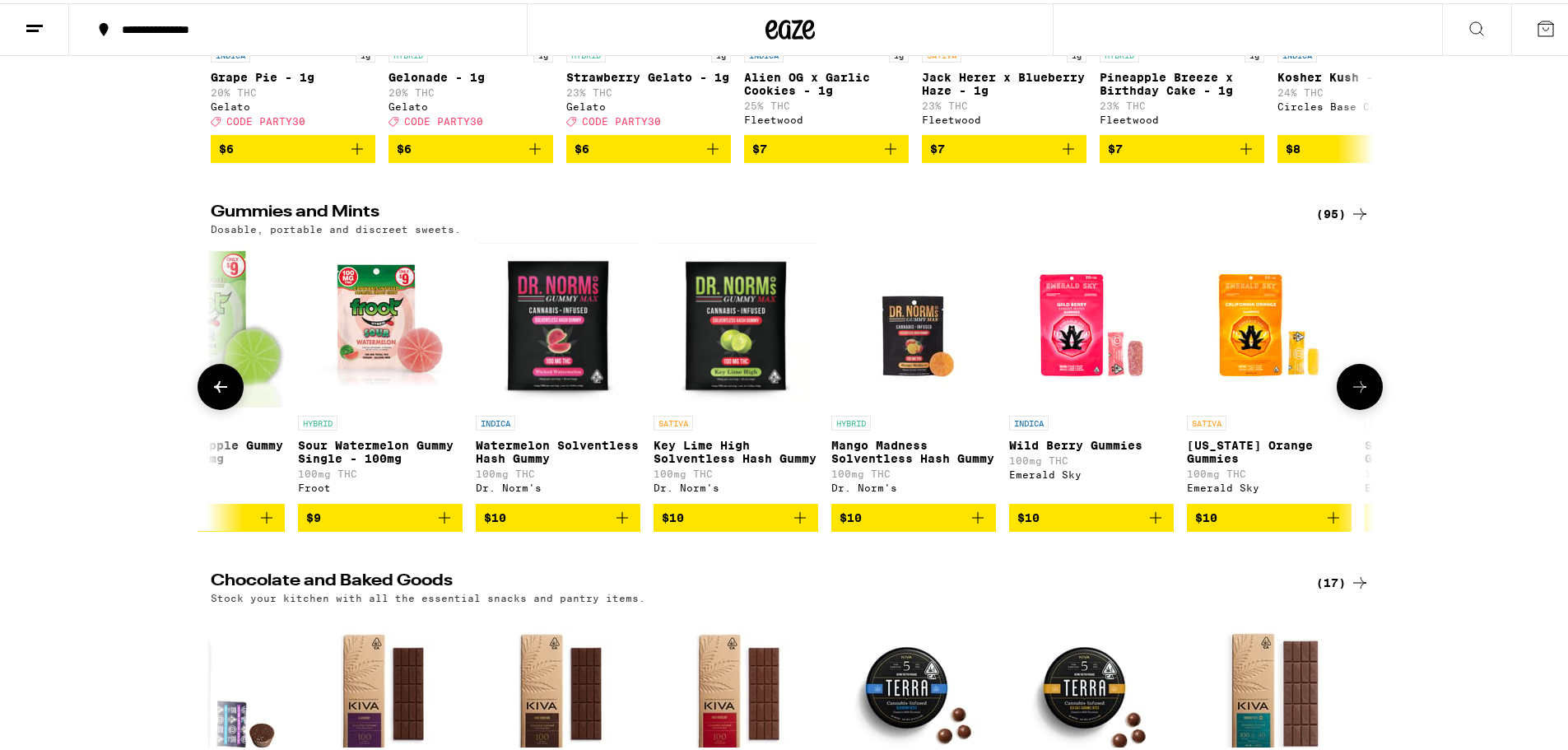
click at [1363, 406] on button at bounding box center [1359, 383] width 46 height 46
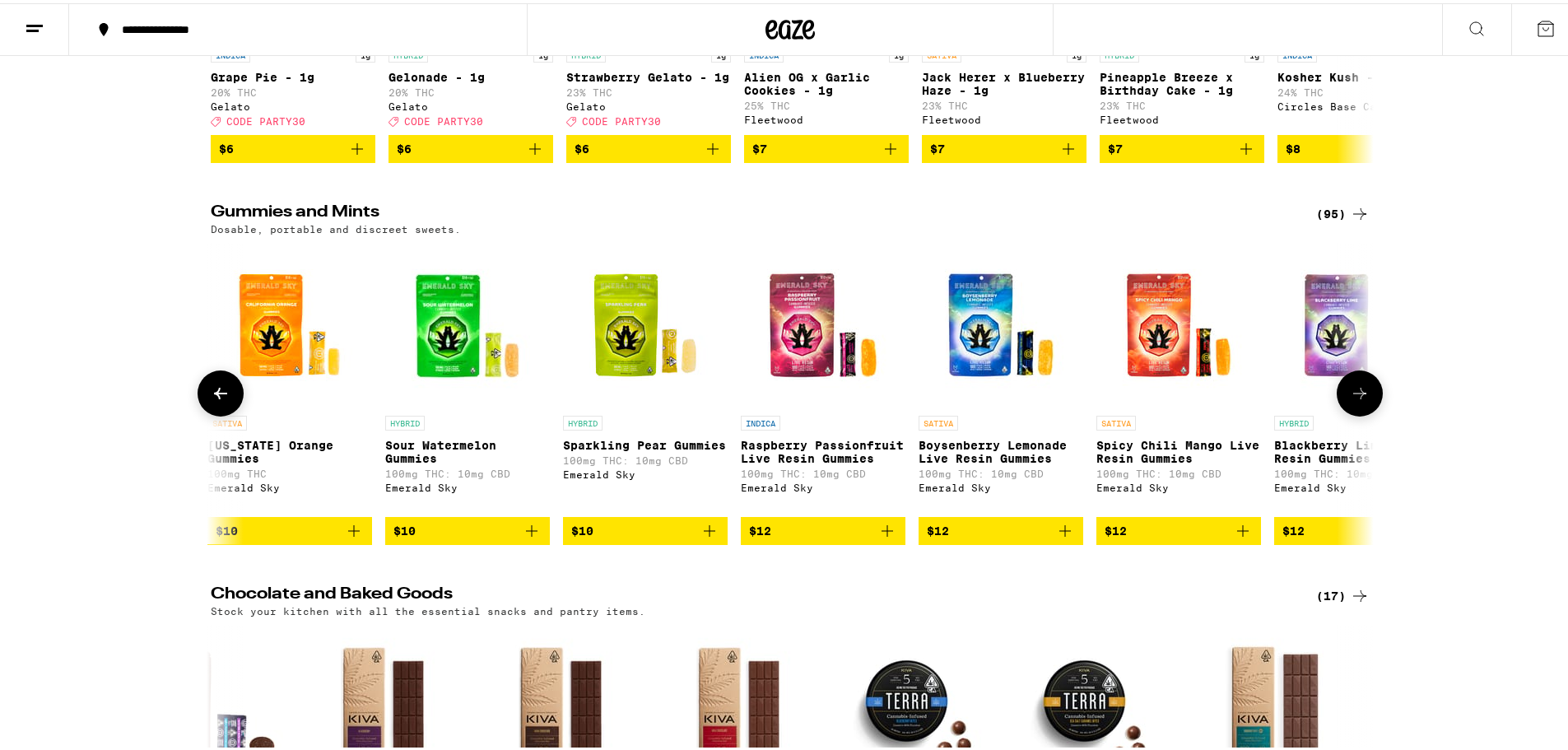
click at [1363, 413] on button at bounding box center [1359, 390] width 46 height 46
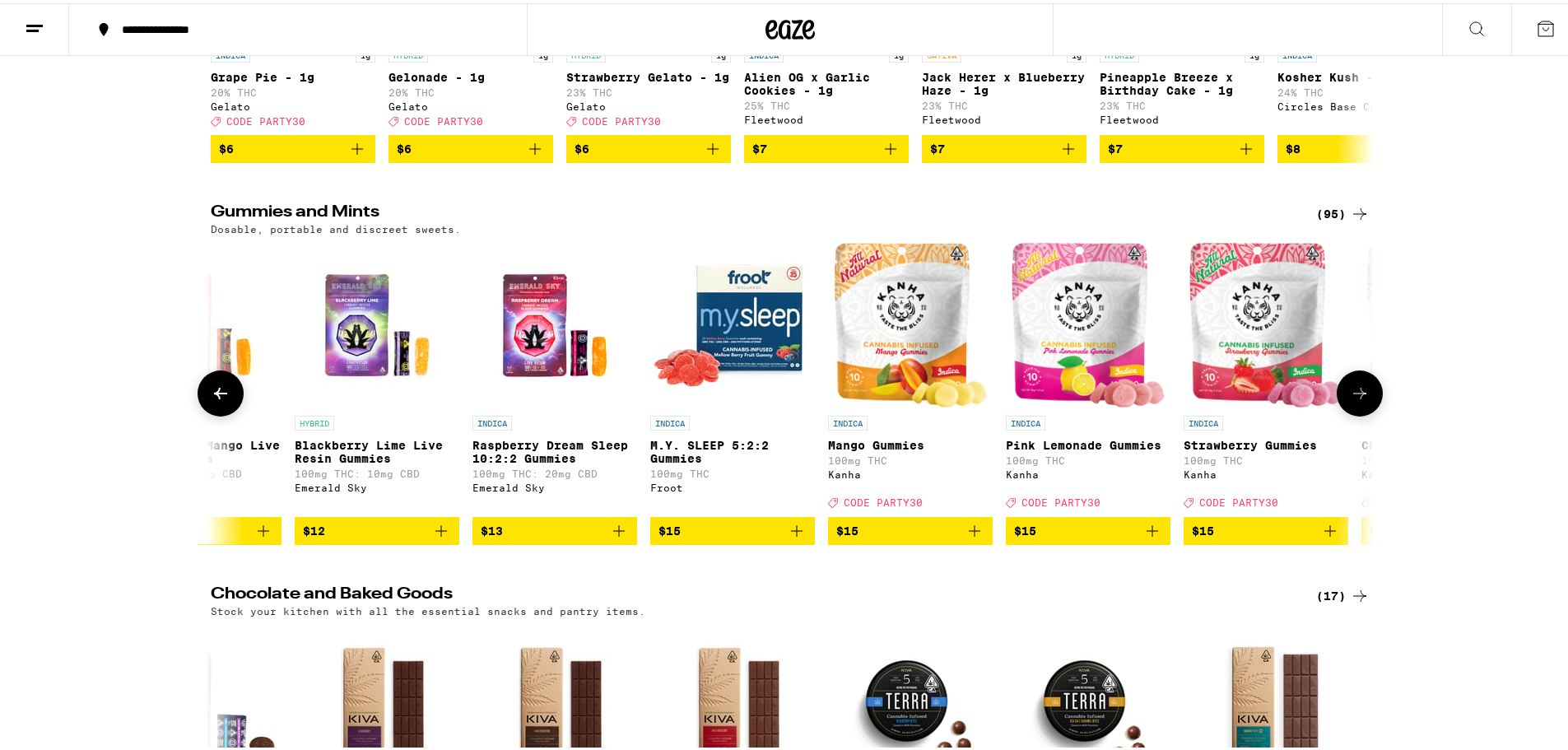
click at [1363, 413] on button at bounding box center [1359, 390] width 46 height 46
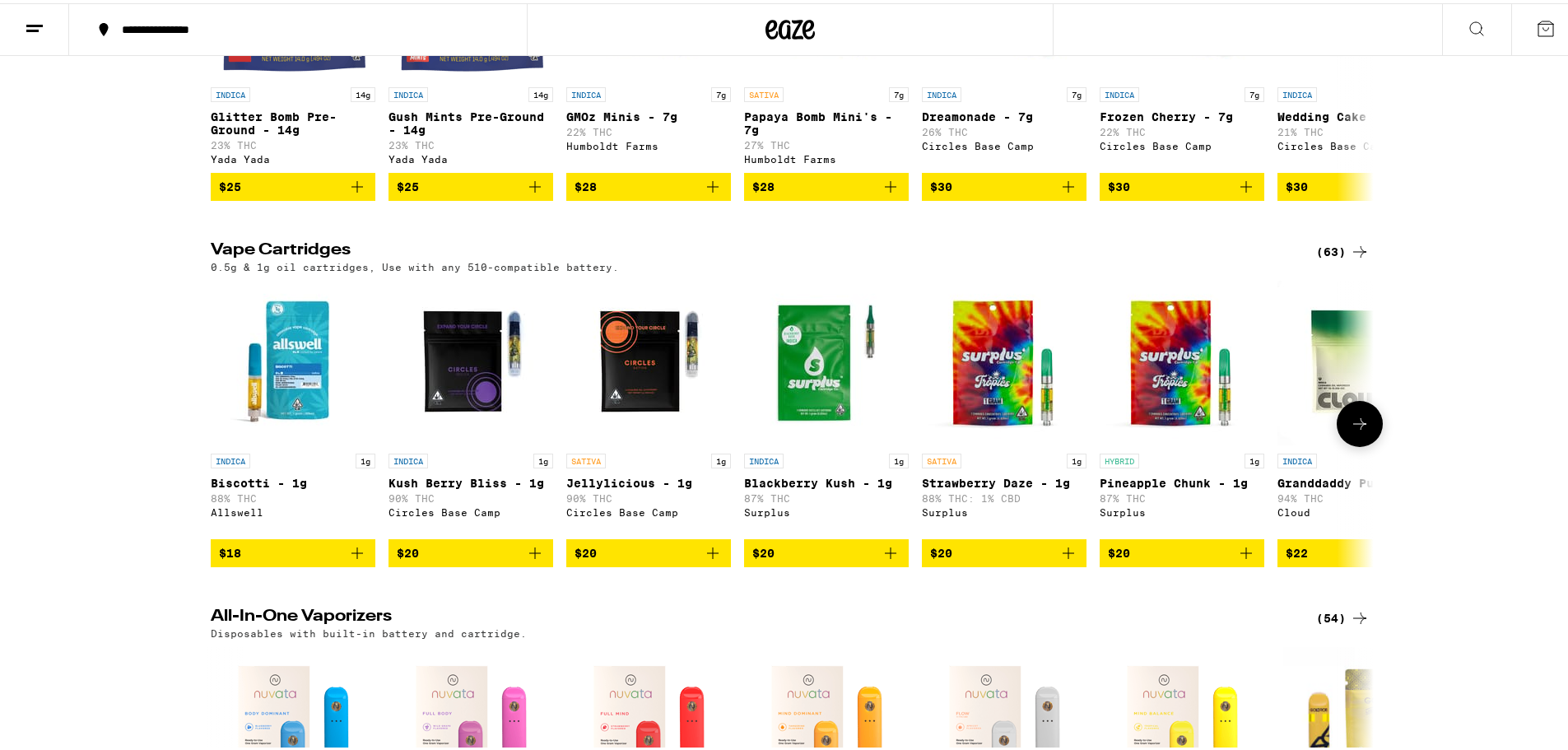
scroll to position [1812, 0]
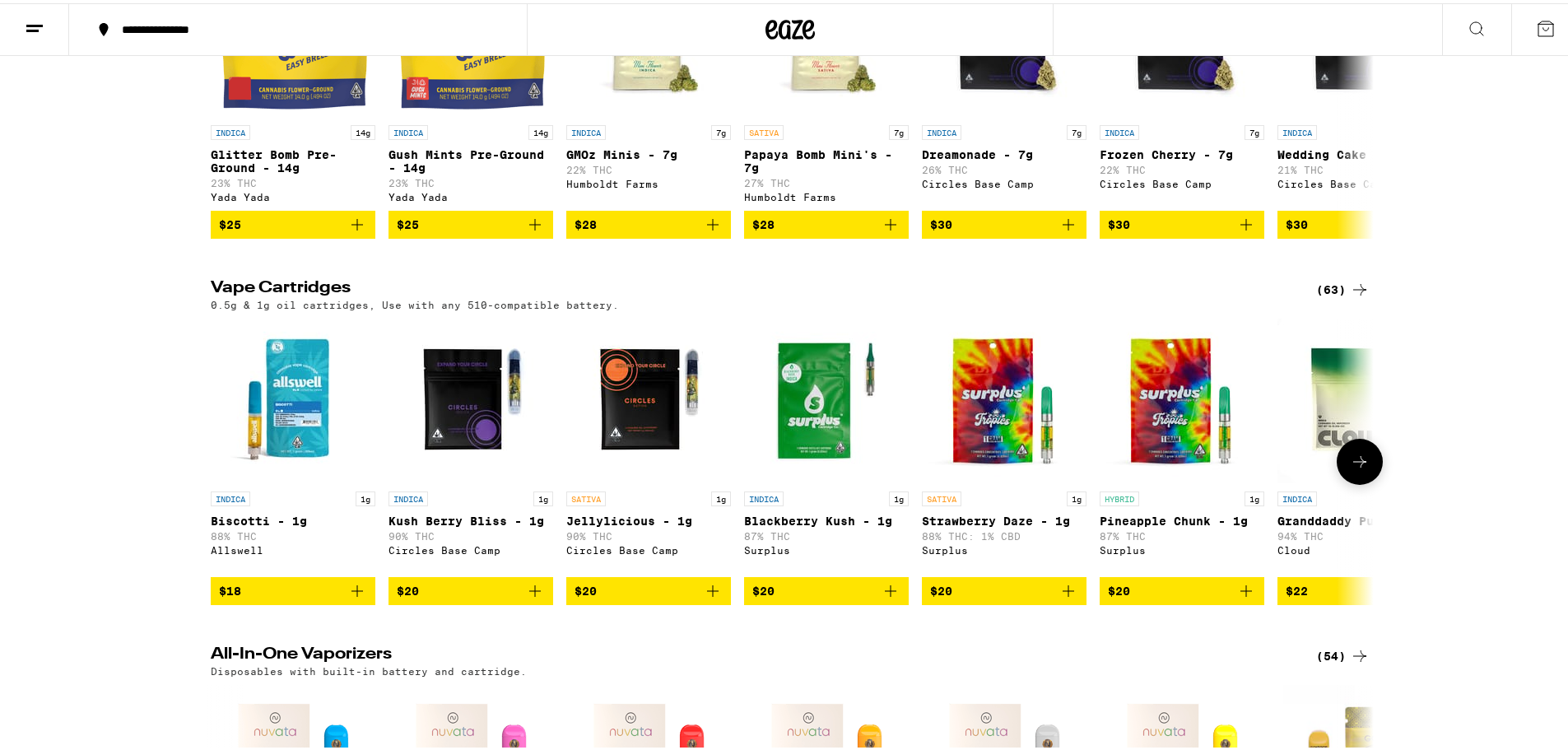
click at [1365, 481] on button at bounding box center [1359, 458] width 46 height 46
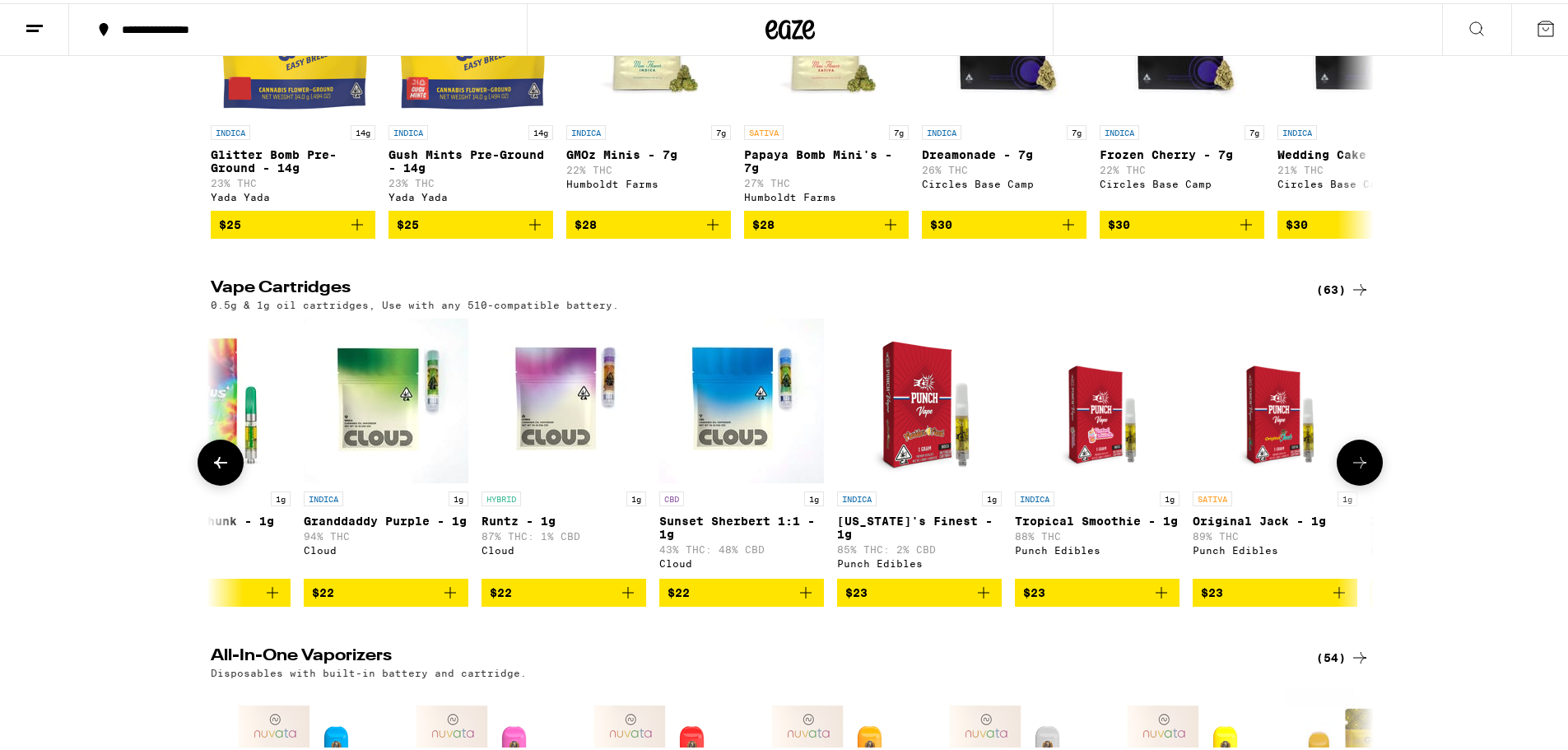
scroll to position [0, 979]
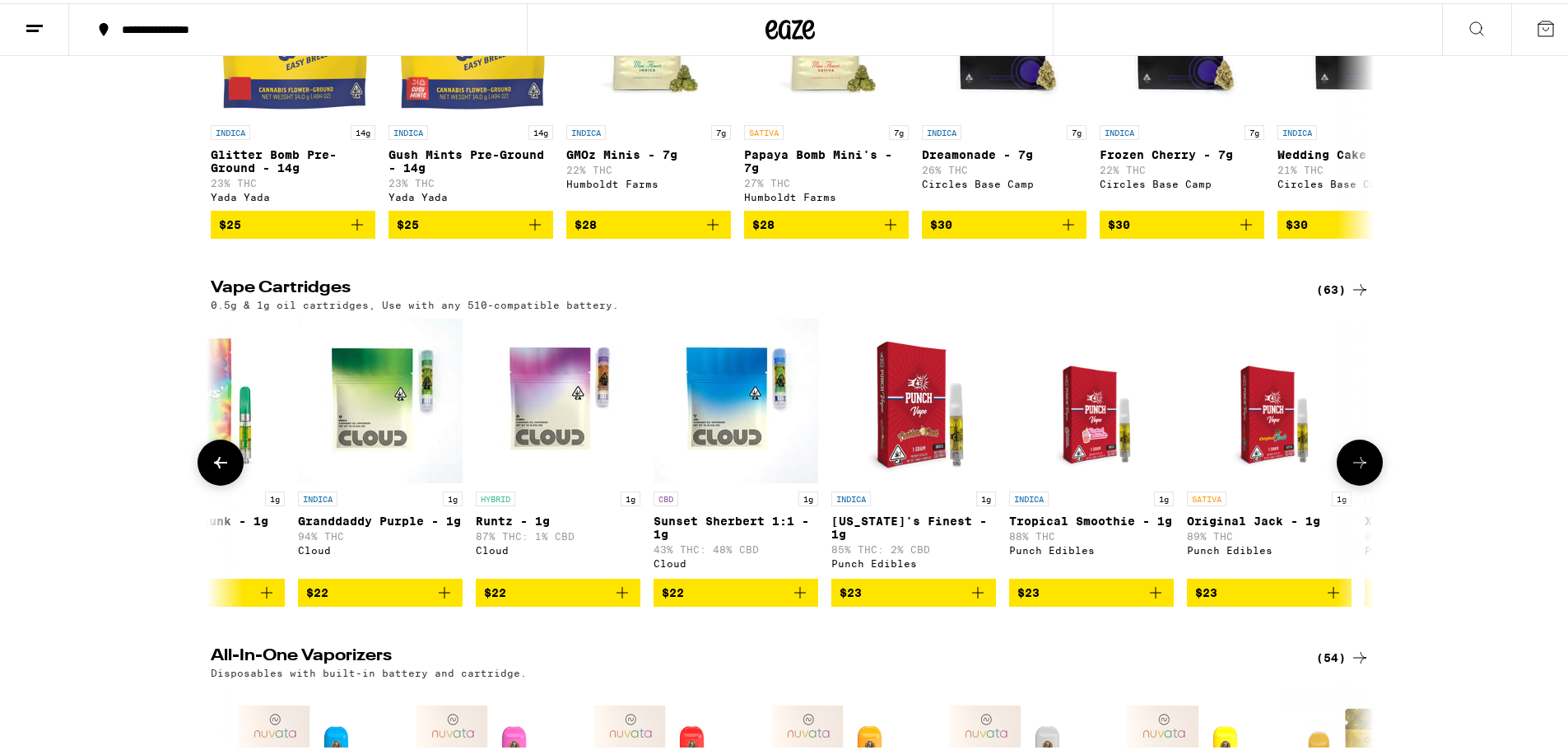
click at [1365, 482] on button at bounding box center [1359, 459] width 46 height 46
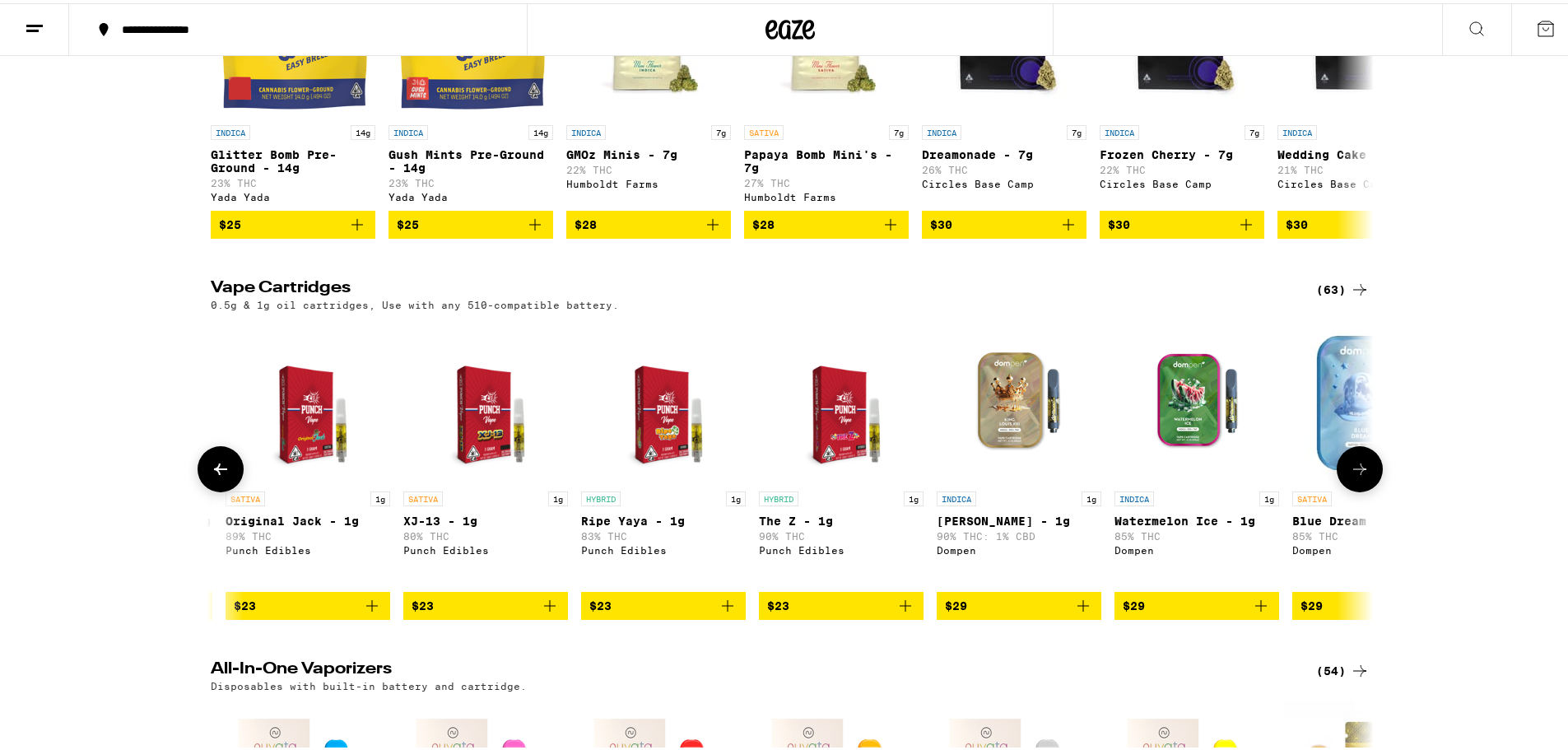
scroll to position [0, 1958]
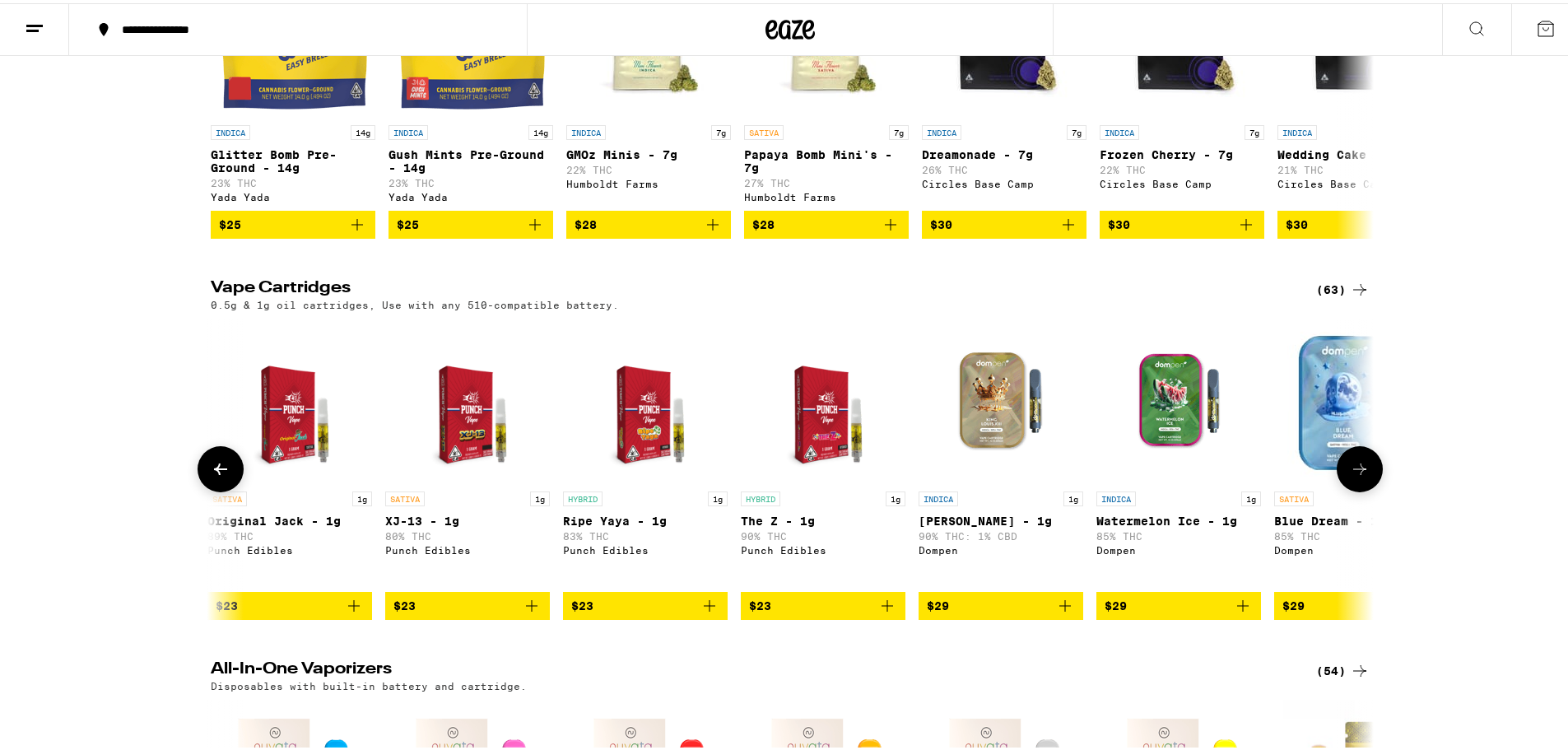
click at [1359, 476] on icon at bounding box center [1359, 466] width 20 height 20
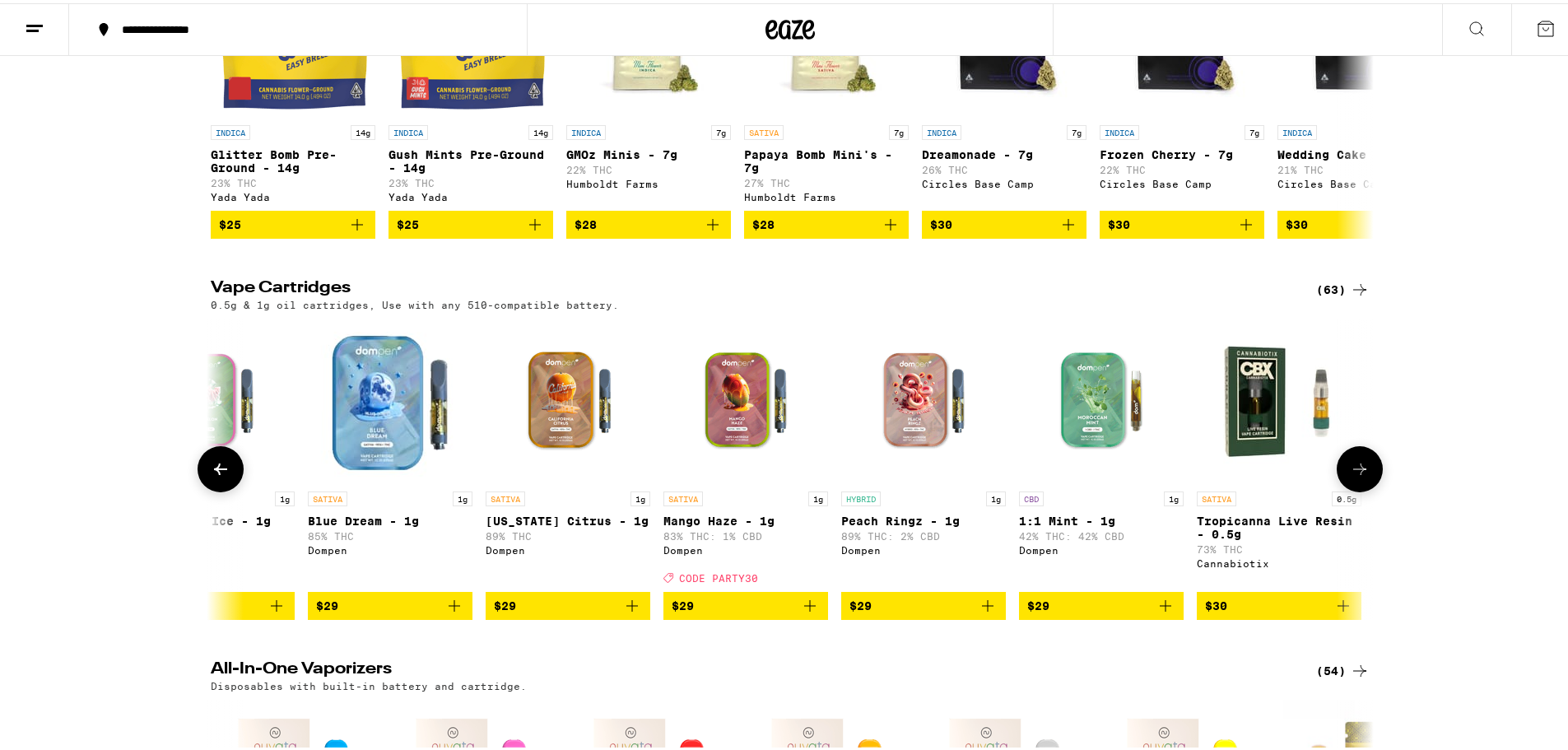
scroll to position [0, 2938]
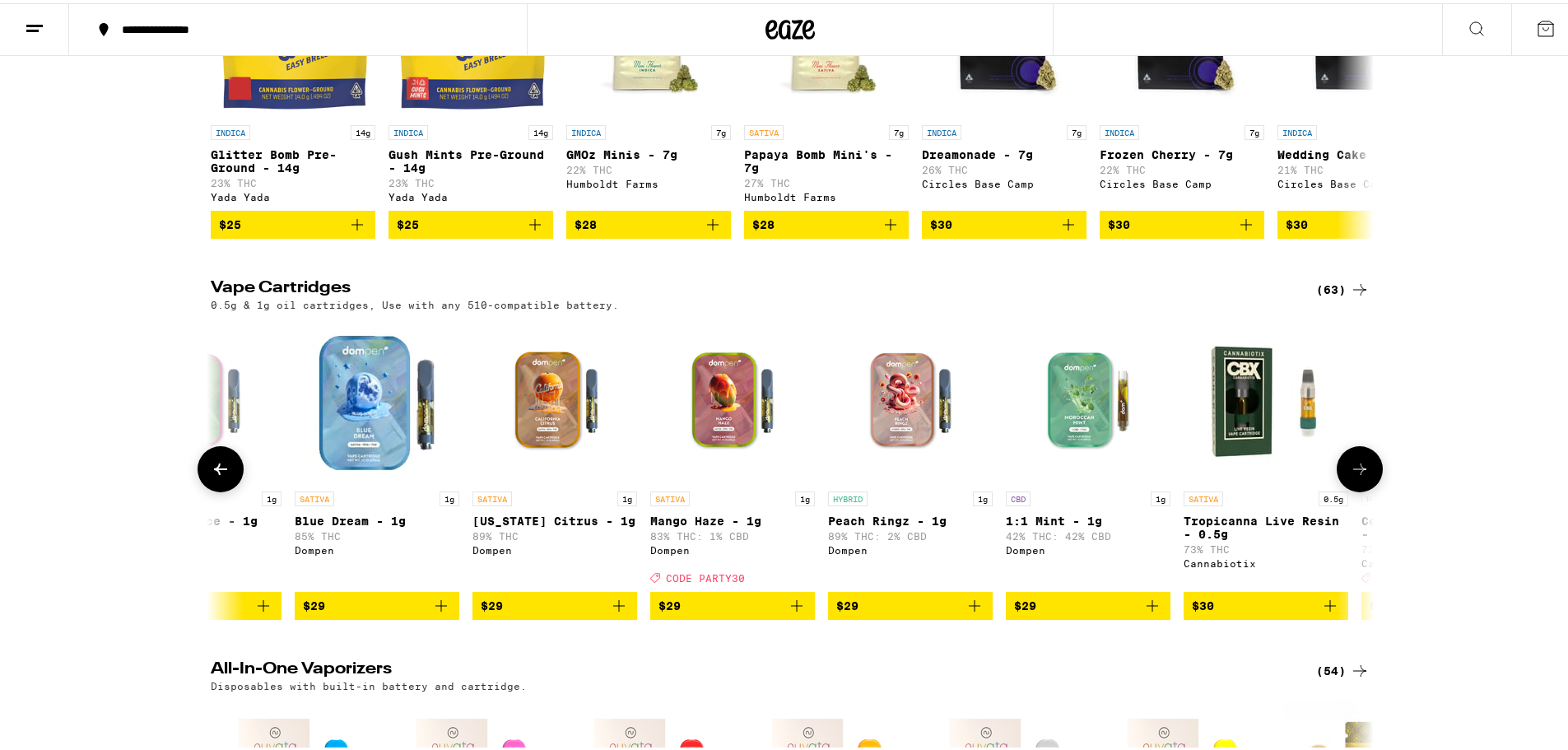
click at [211, 476] on icon at bounding box center [221, 466] width 20 height 20
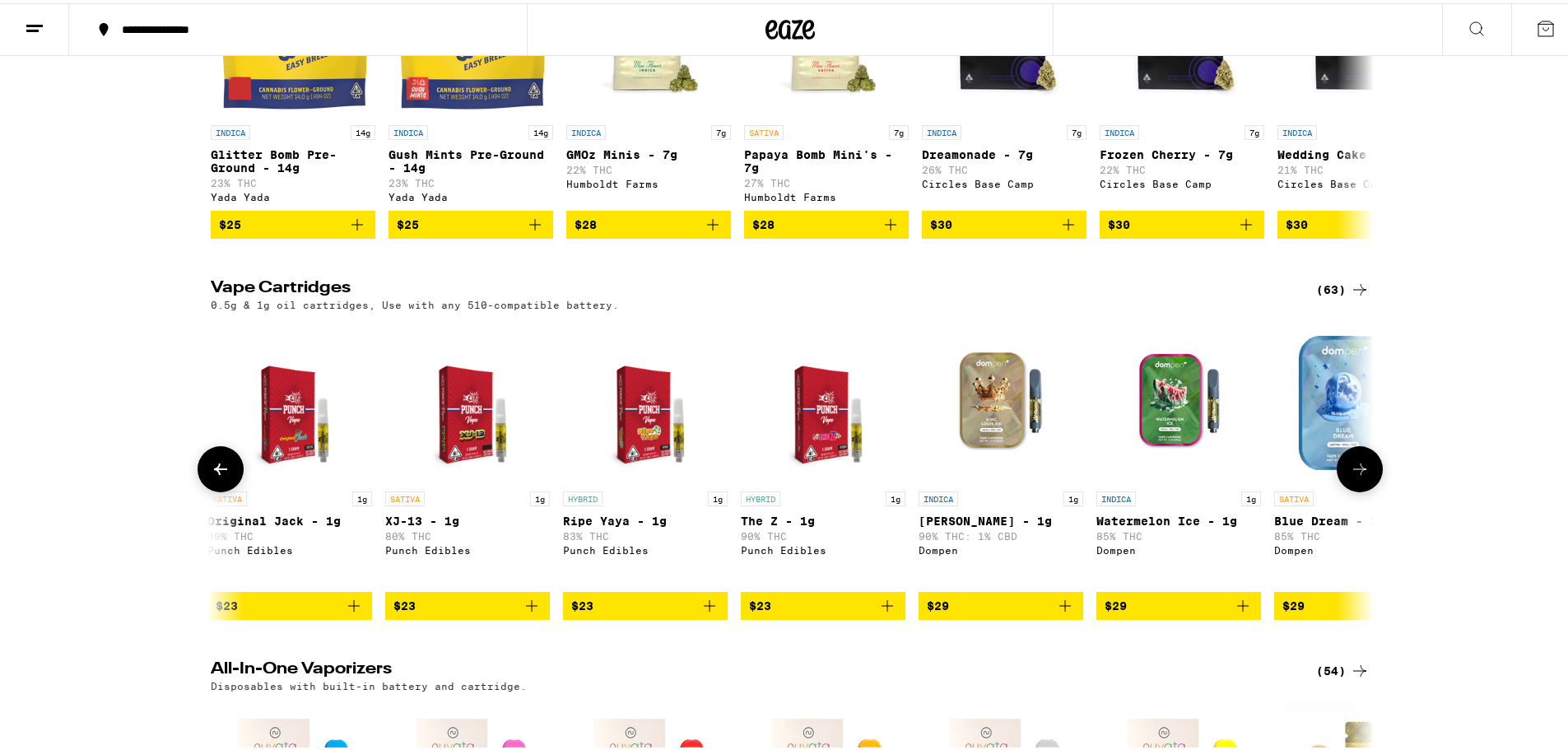
click at [211, 476] on icon at bounding box center [221, 466] width 20 height 20
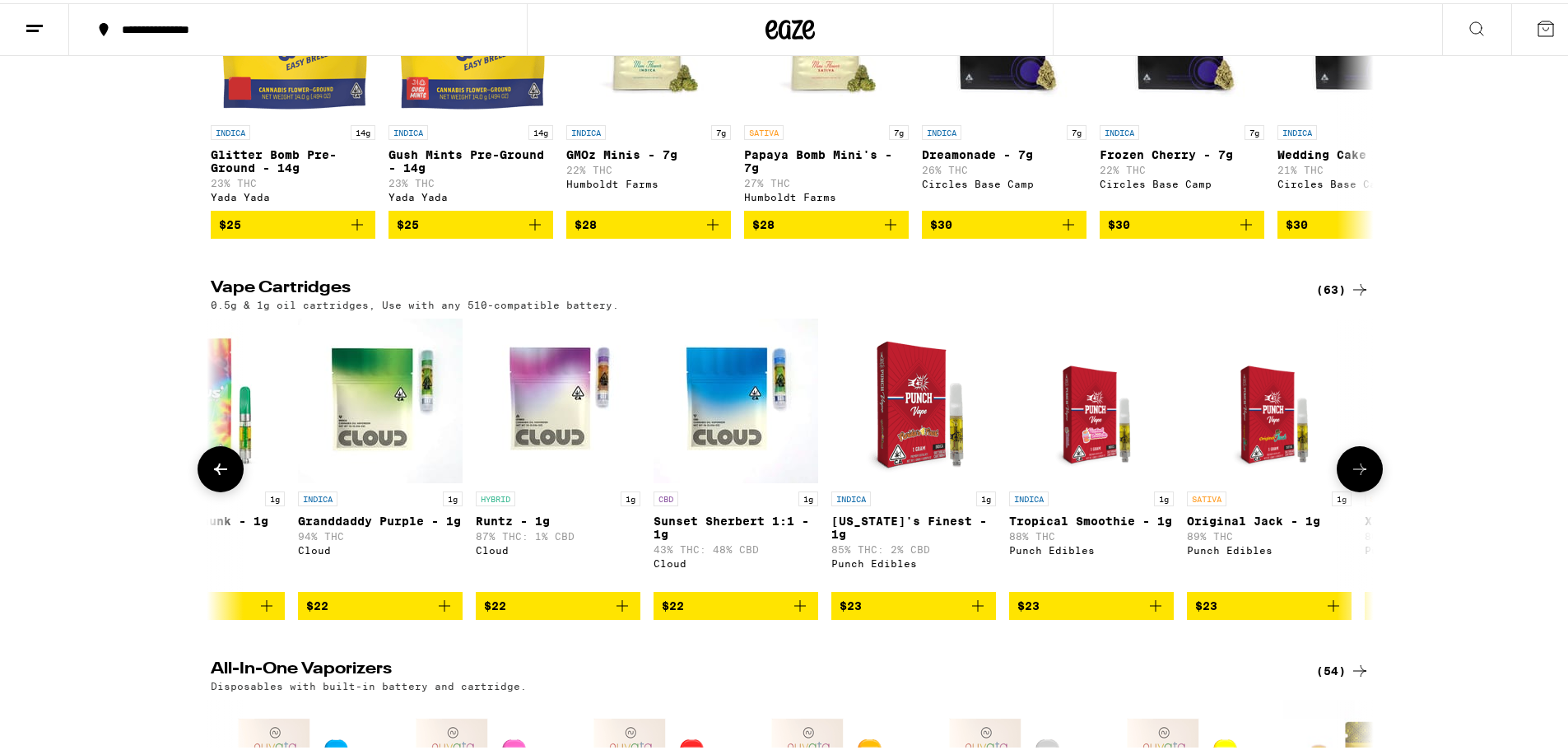
click at [211, 476] on icon at bounding box center [221, 466] width 20 height 20
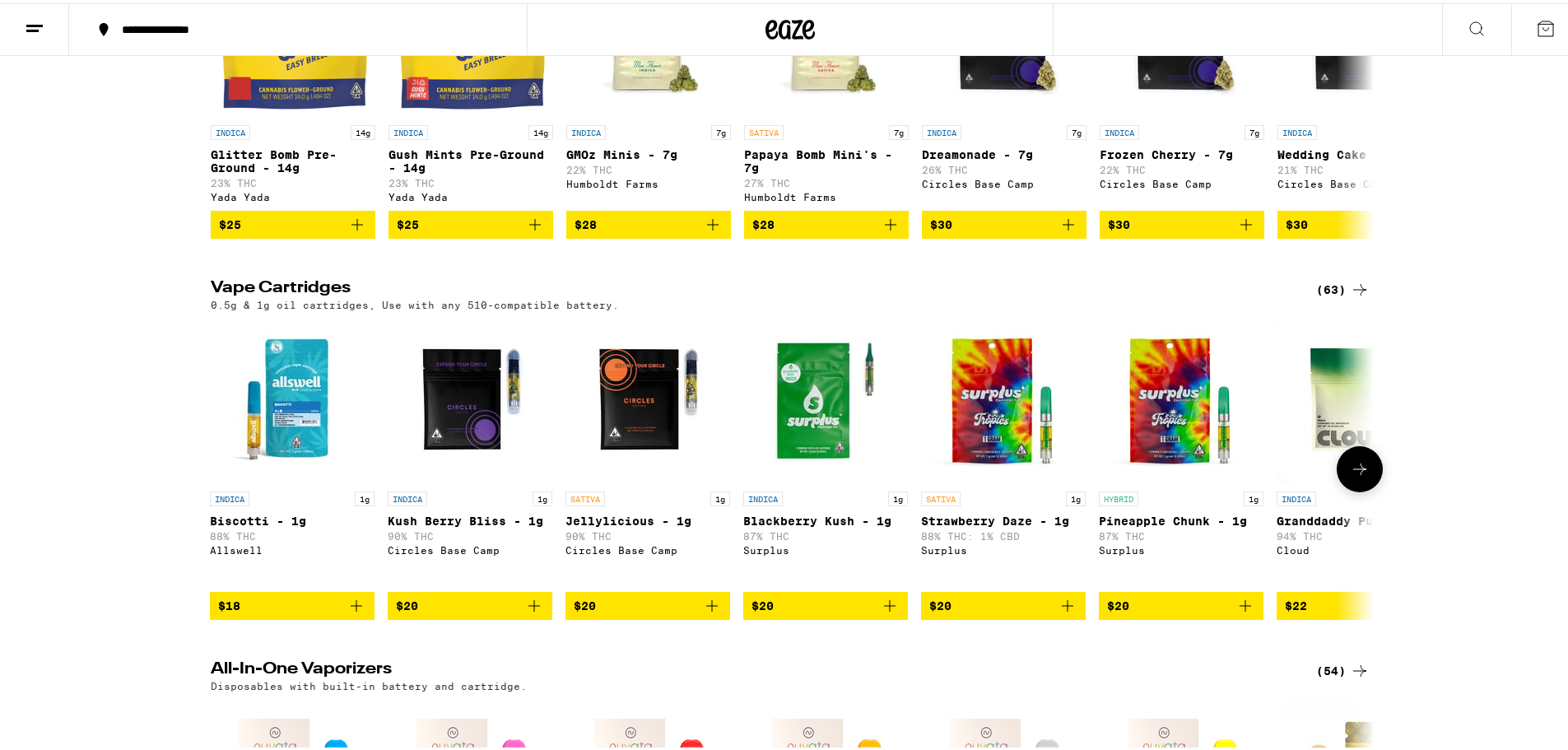
scroll to position [0, 0]
click at [1357, 489] on button at bounding box center [1359, 466] width 46 height 46
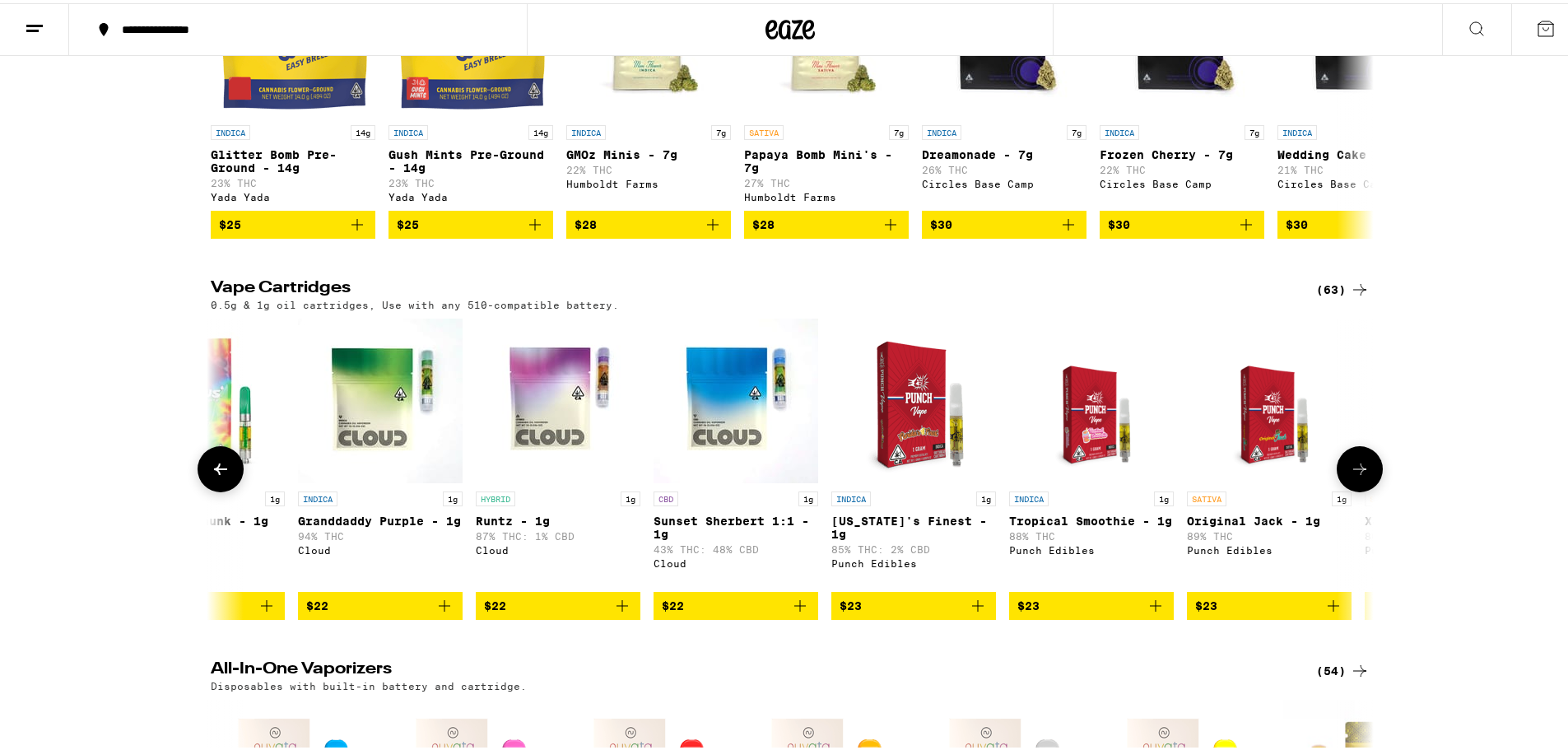
click at [1357, 489] on button at bounding box center [1359, 466] width 46 height 46
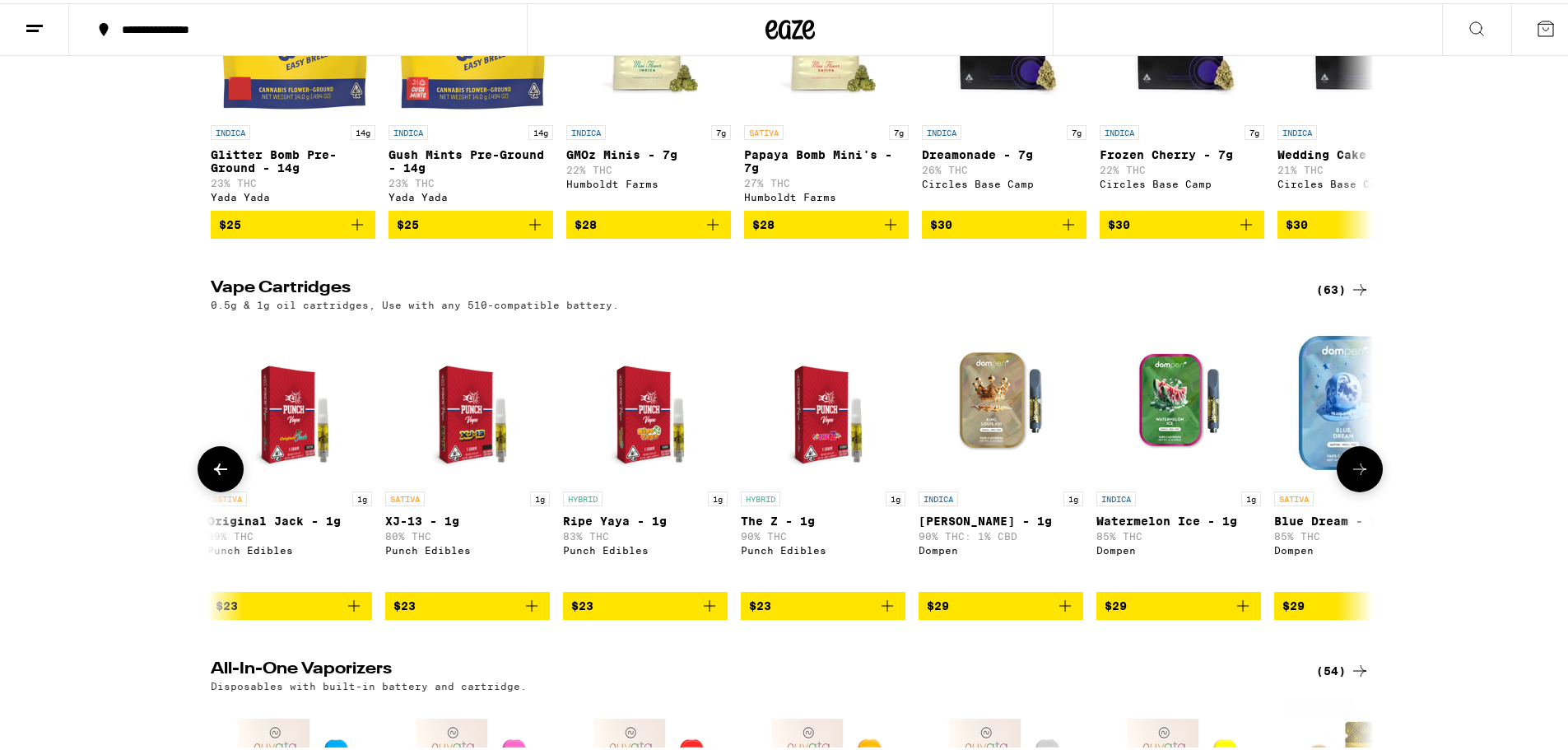
click at [1357, 489] on button at bounding box center [1359, 466] width 46 height 46
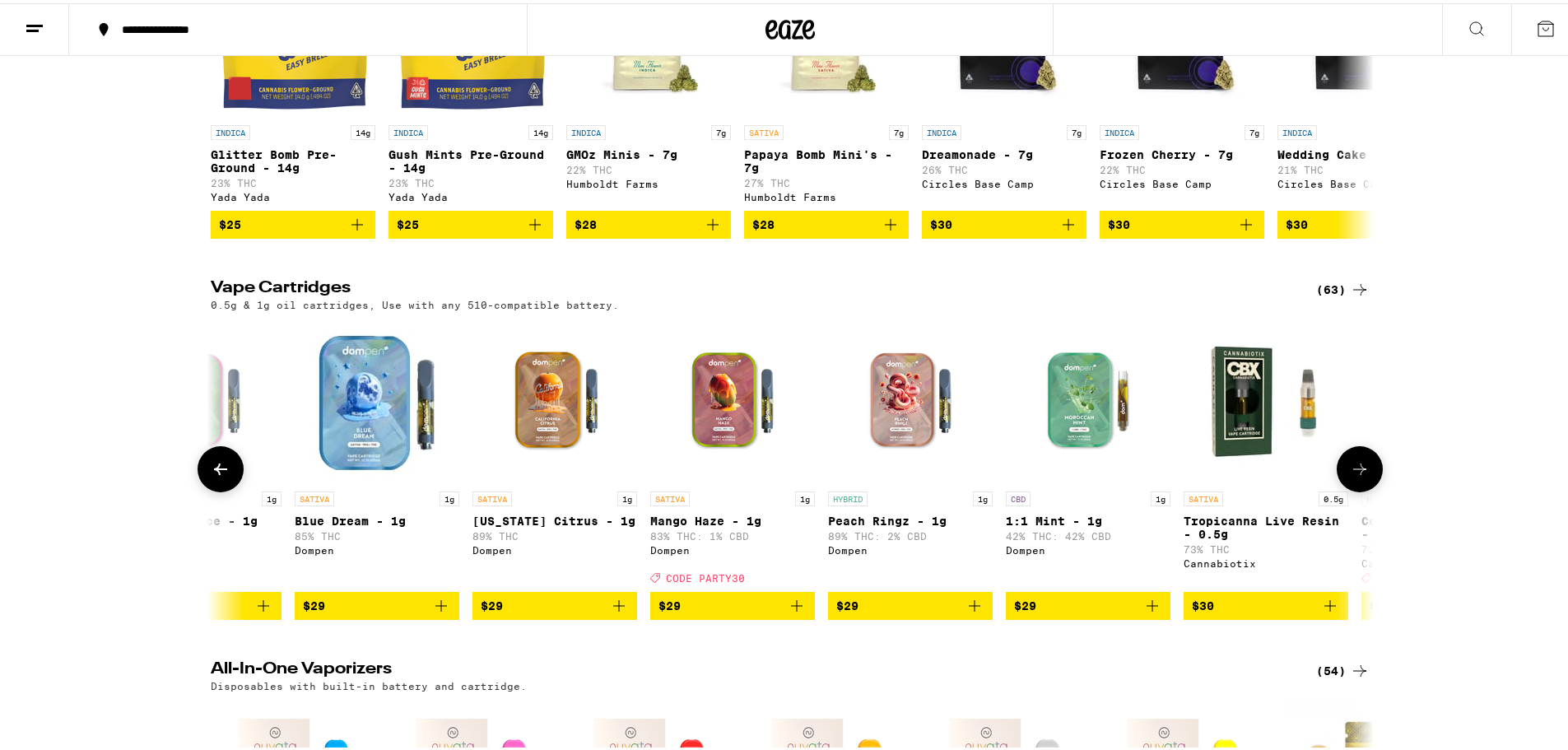
click at [1357, 489] on button at bounding box center [1359, 466] width 46 height 46
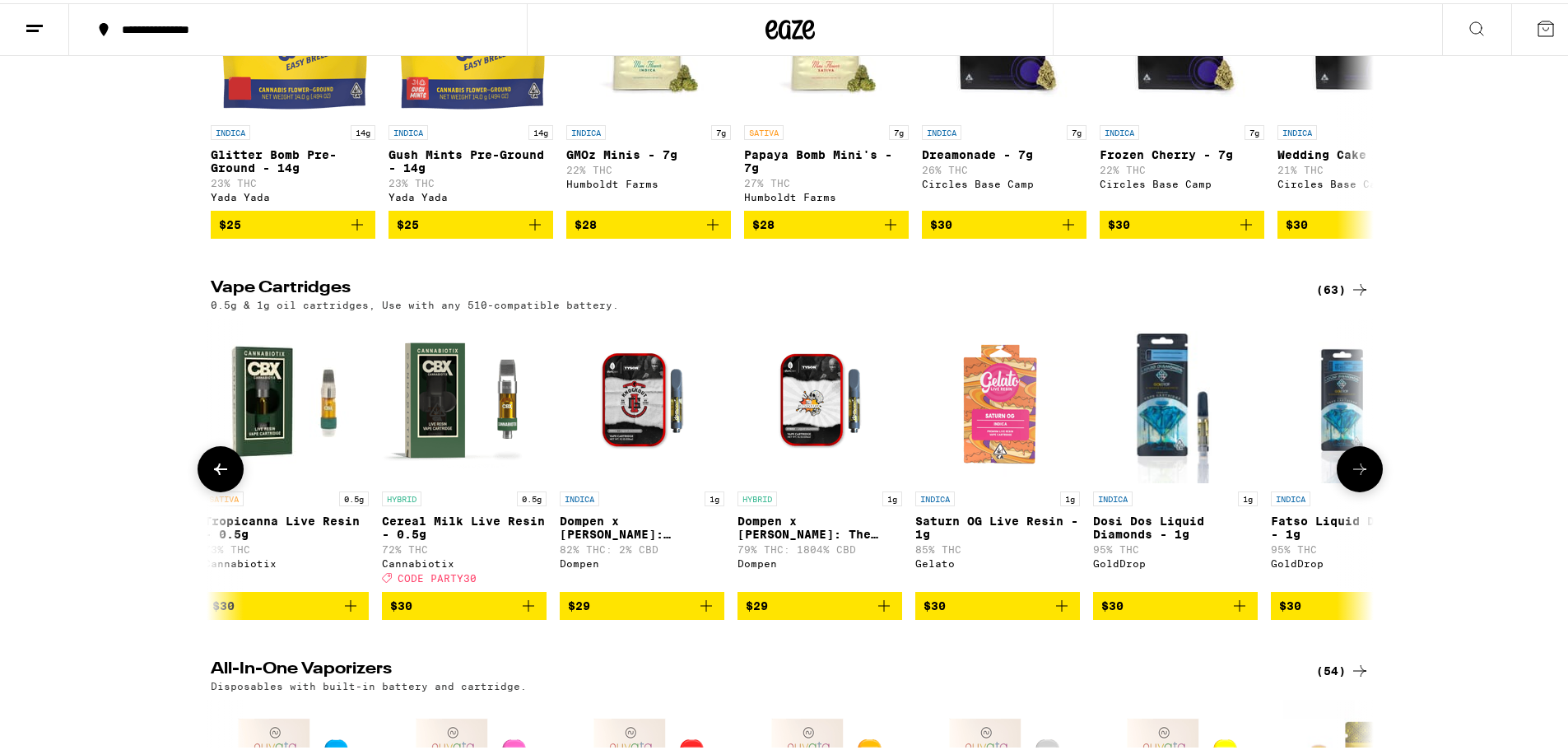
click at [1357, 489] on button at bounding box center [1359, 466] width 46 height 46
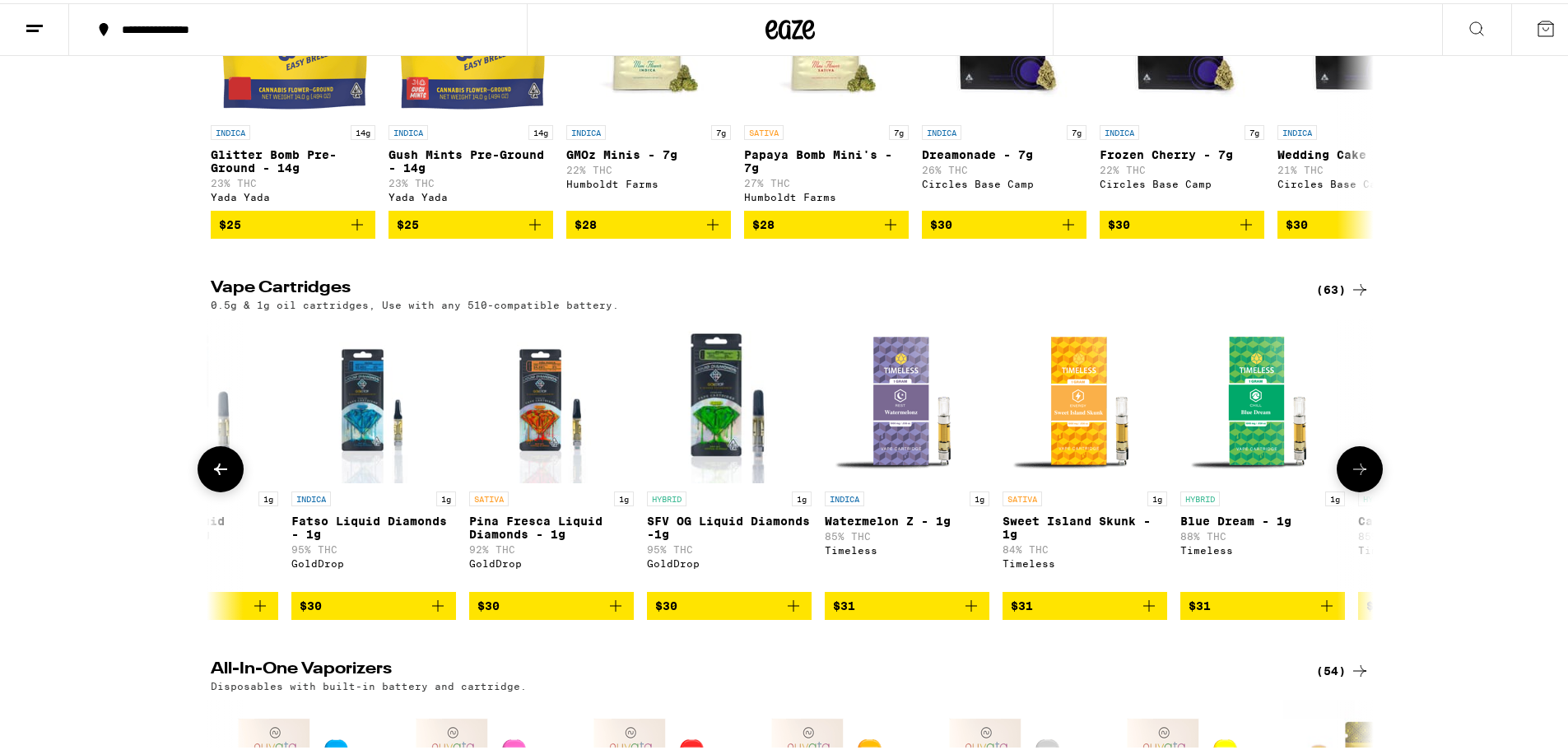
click at [1357, 489] on button at bounding box center [1359, 466] width 46 height 46
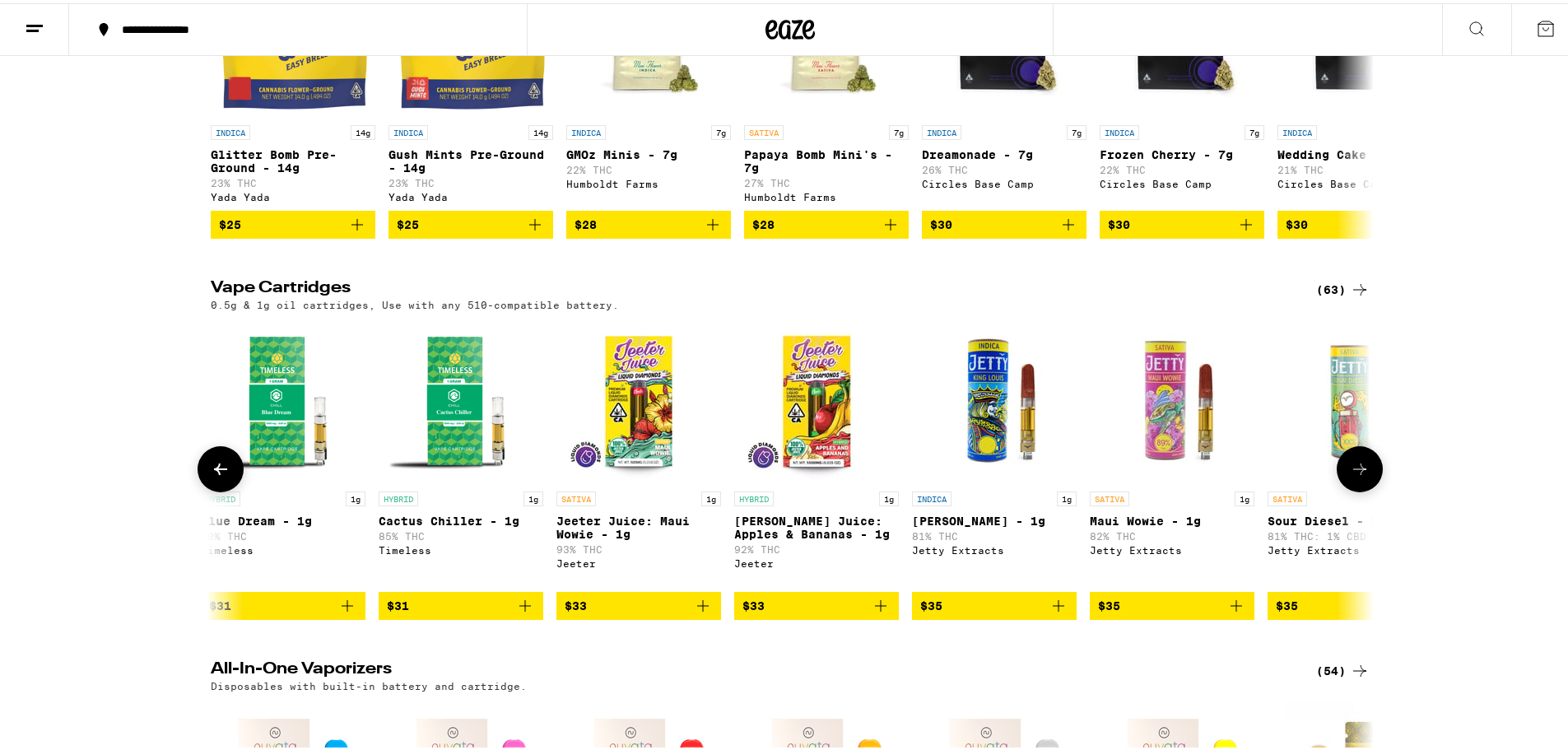
click at [1357, 489] on button at bounding box center [1359, 466] width 46 height 46
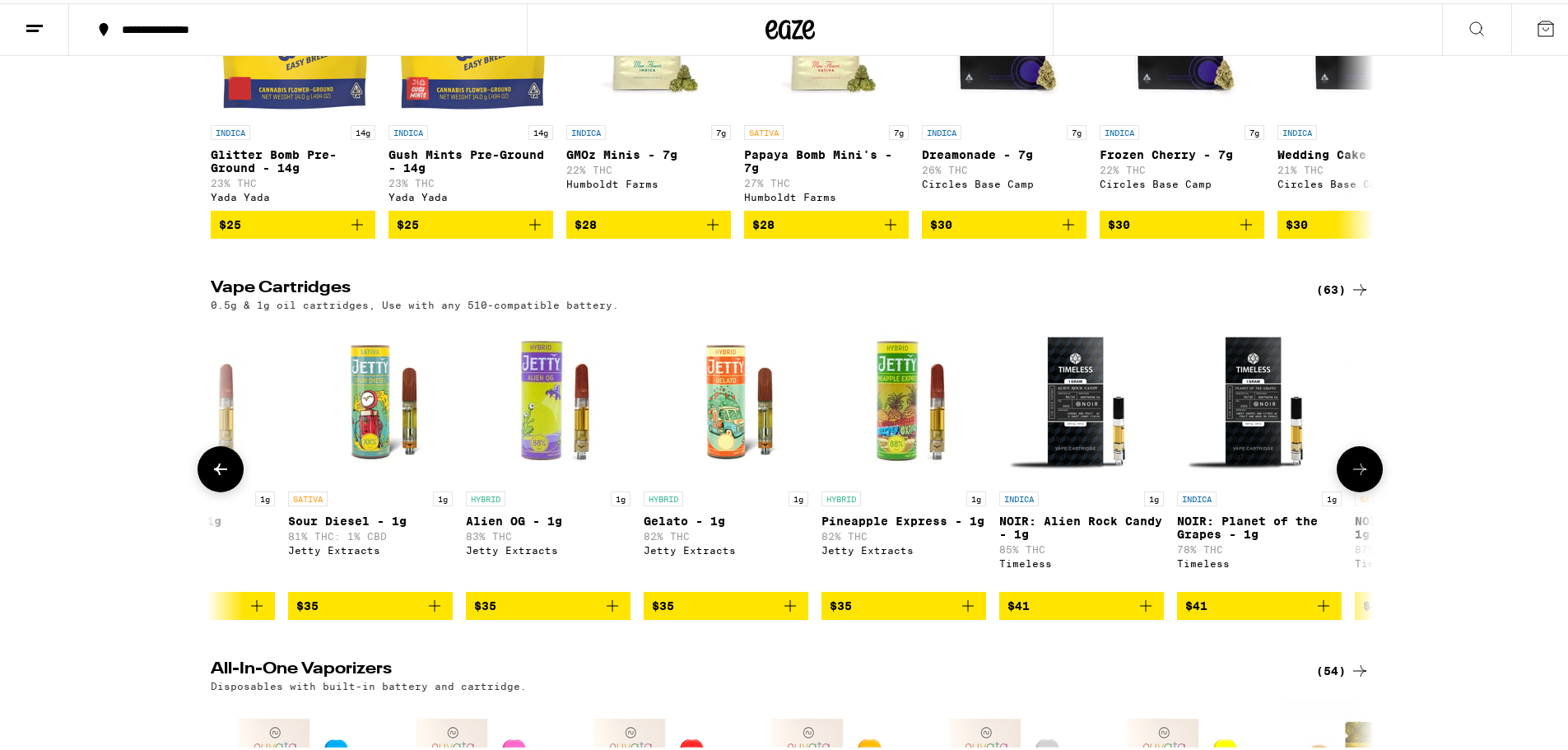
click at [1357, 489] on button at bounding box center [1359, 466] width 46 height 46
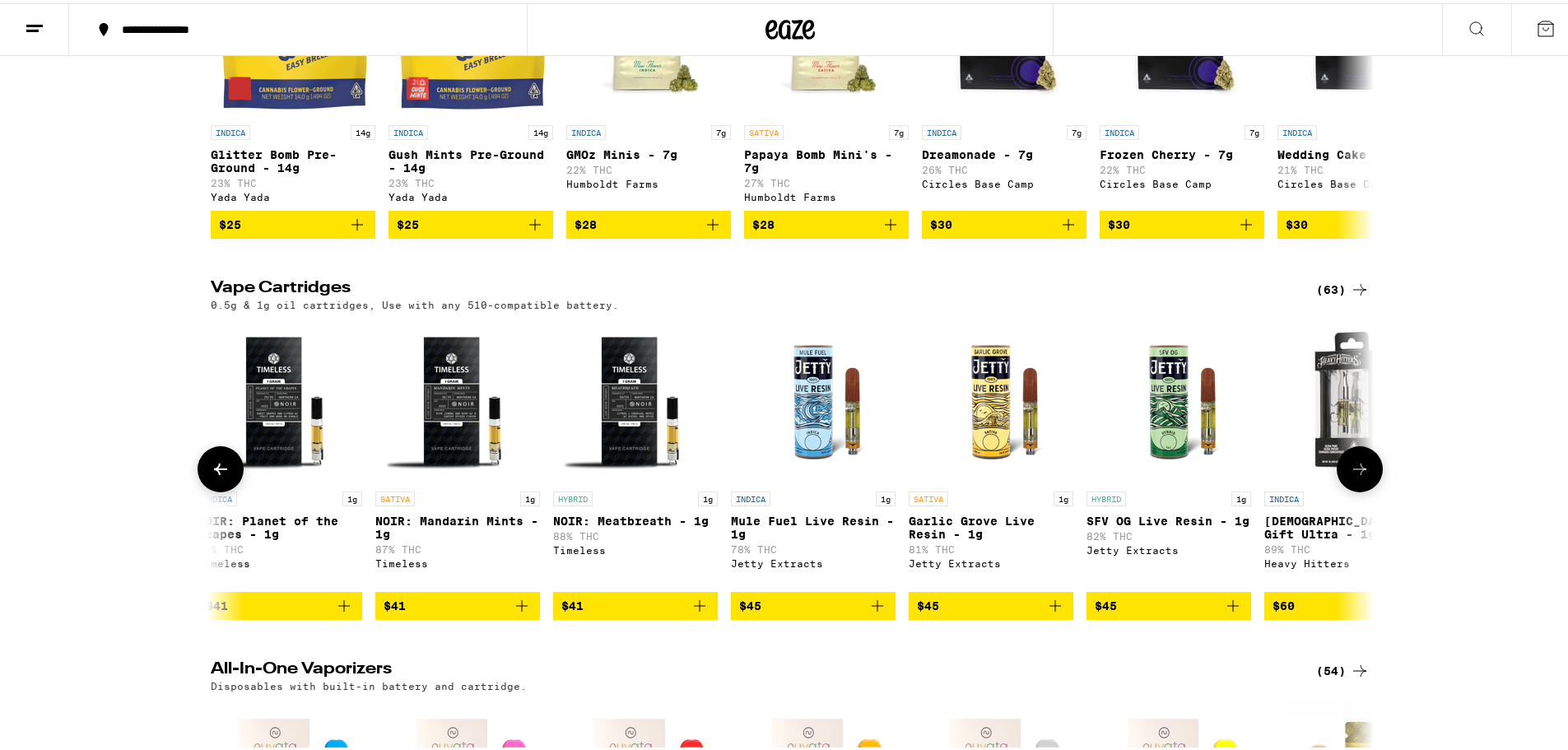
click at [1357, 489] on button at bounding box center [1359, 466] width 46 height 46
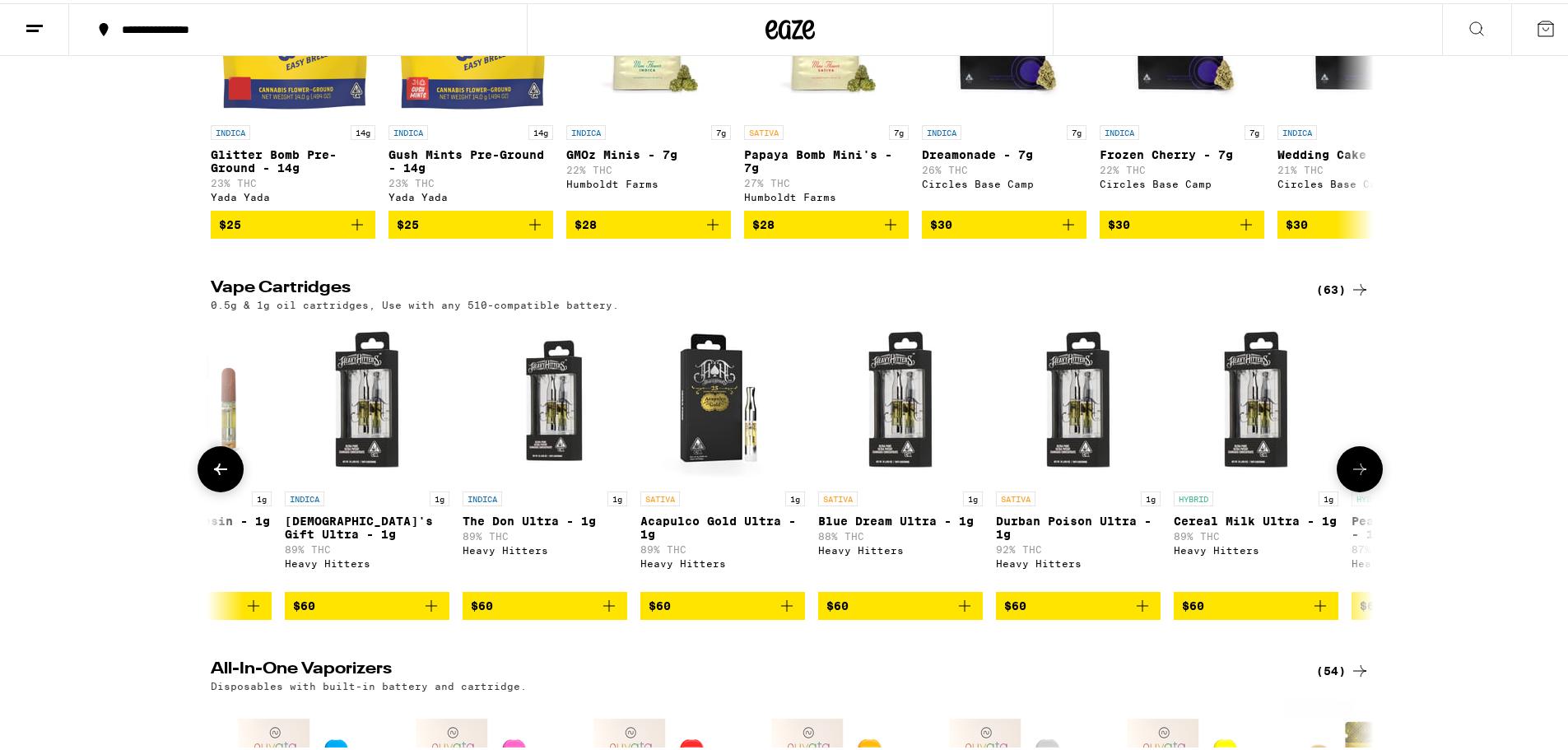
click at [1357, 489] on button at bounding box center [1359, 466] width 46 height 46
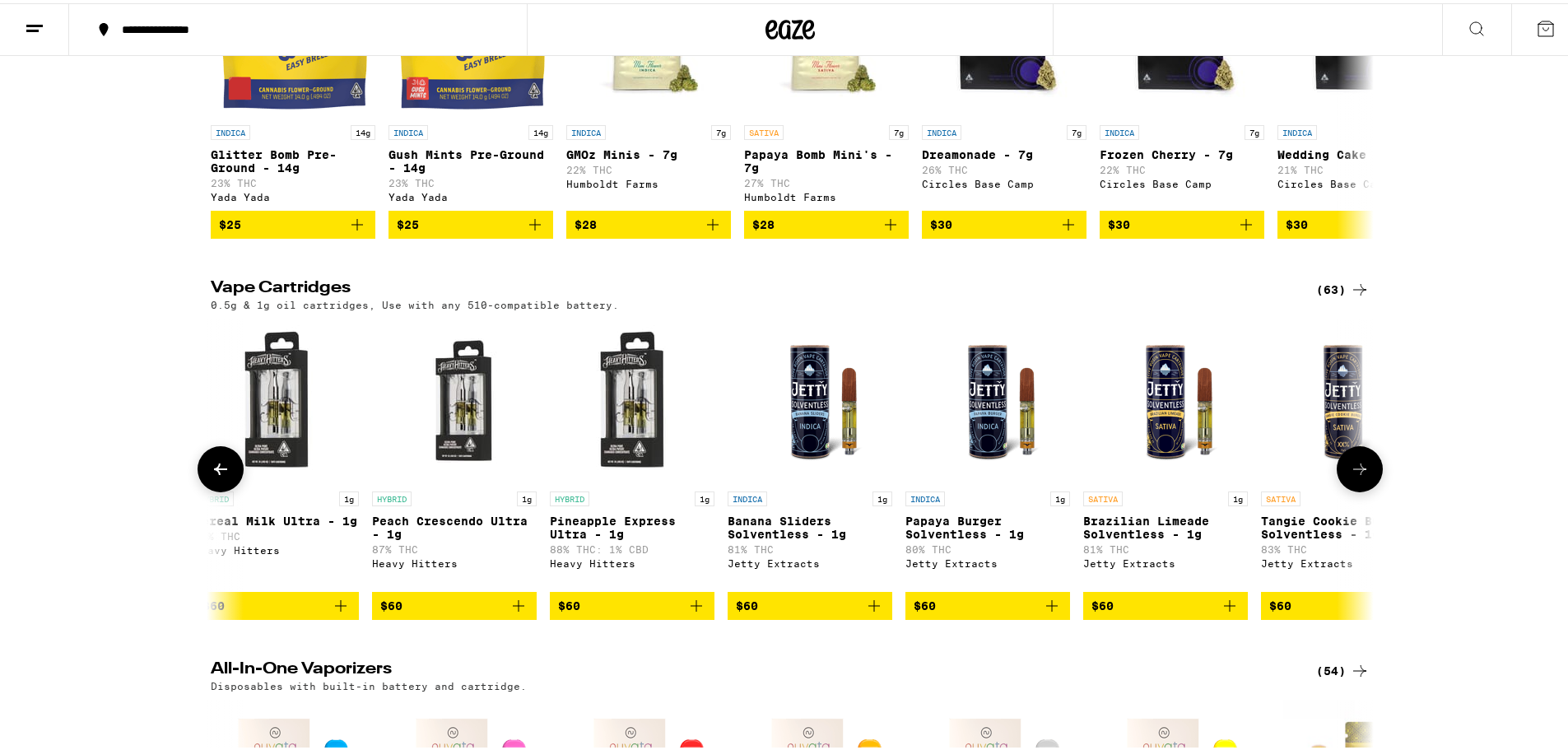
click at [1357, 489] on button at bounding box center [1359, 466] width 46 height 46
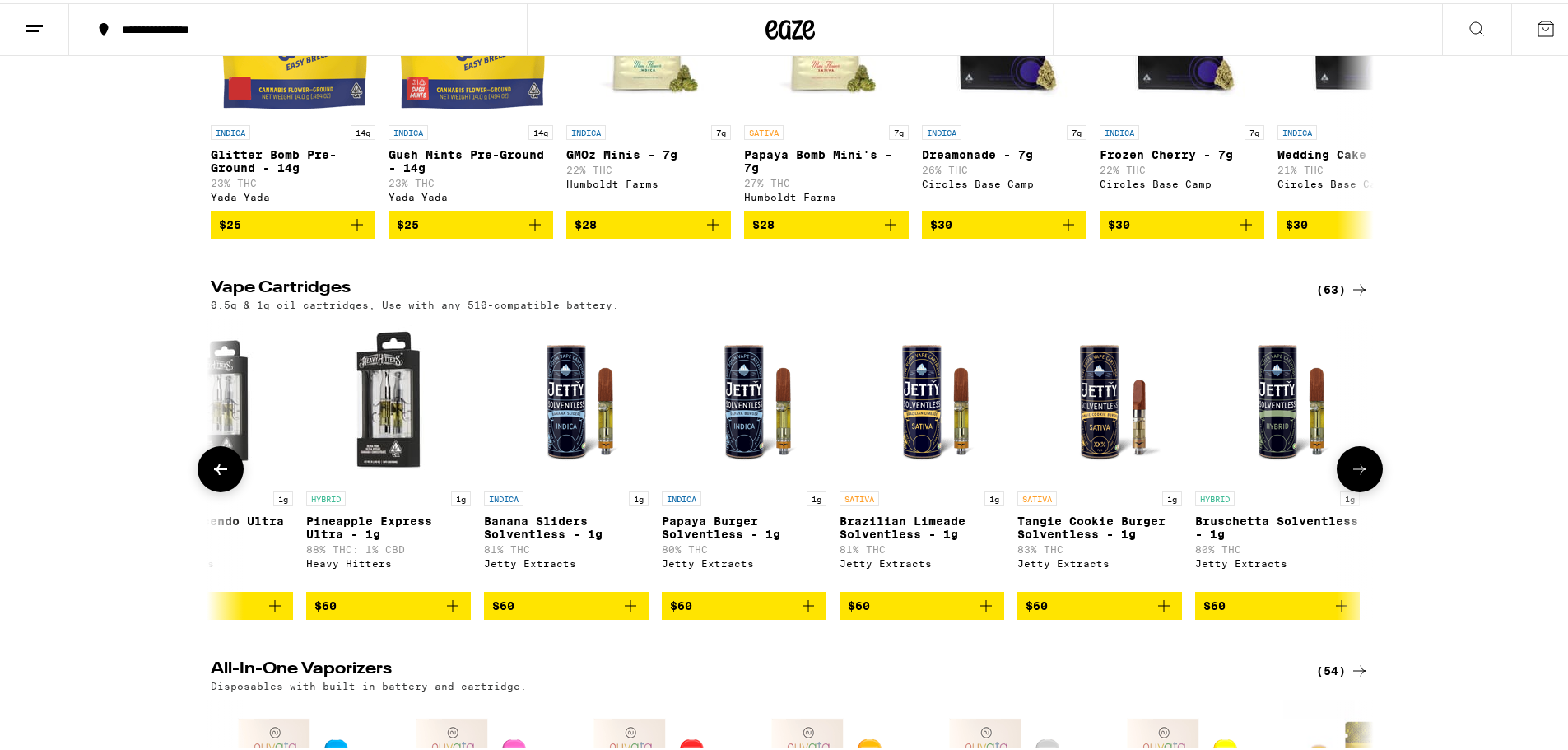
scroll to position [0, 10041]
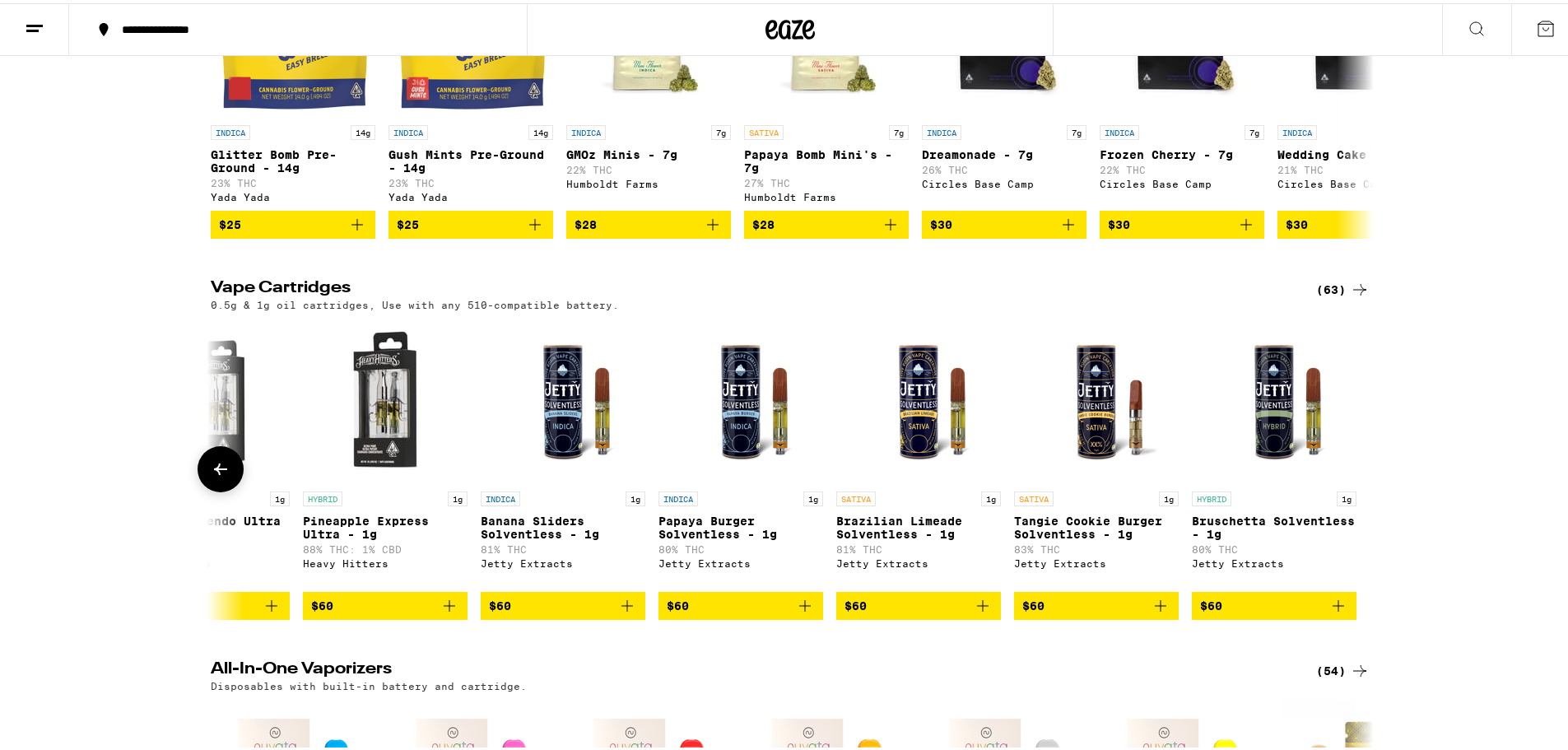
click at [211, 476] on icon at bounding box center [221, 466] width 20 height 20
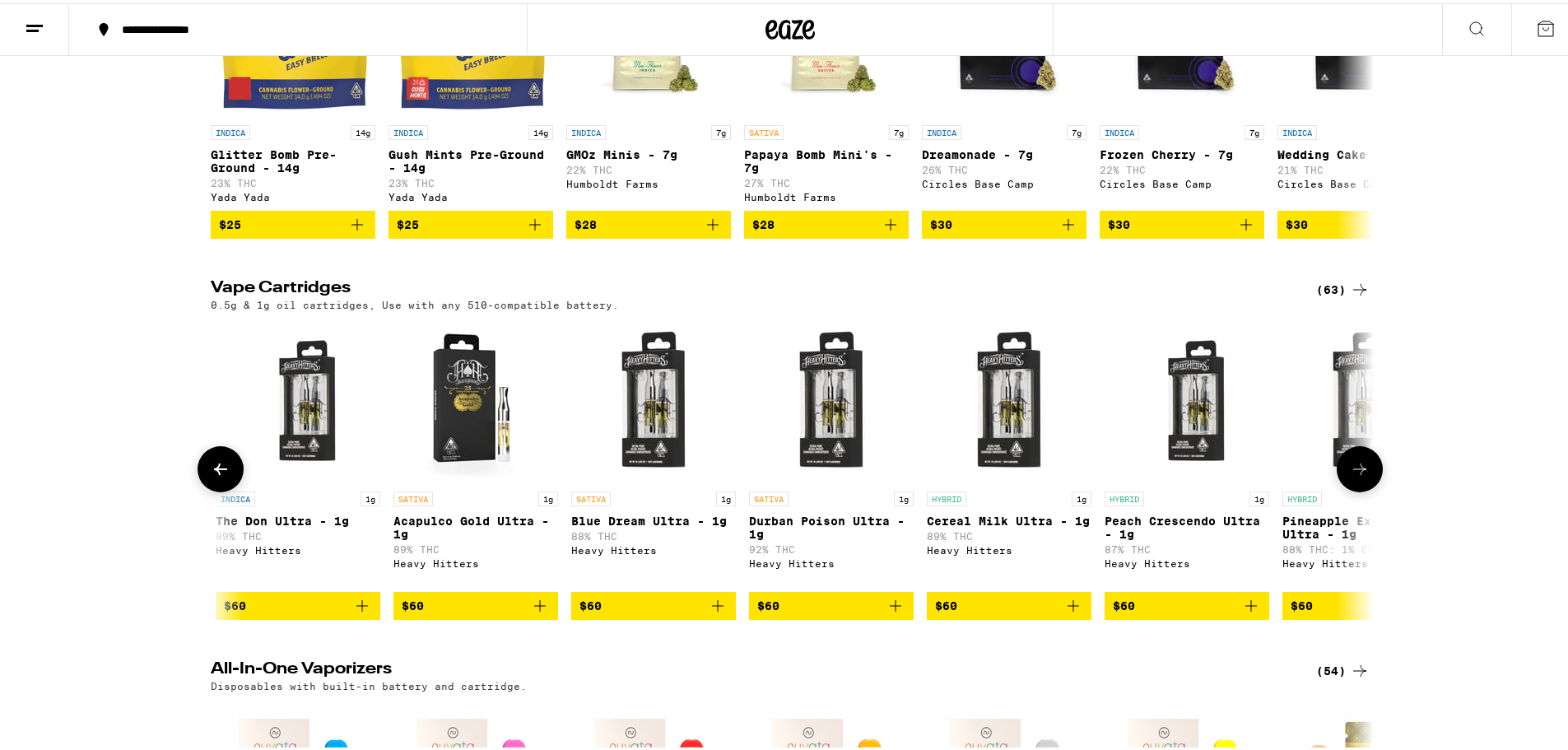
click at [211, 476] on icon at bounding box center [221, 466] width 20 height 20
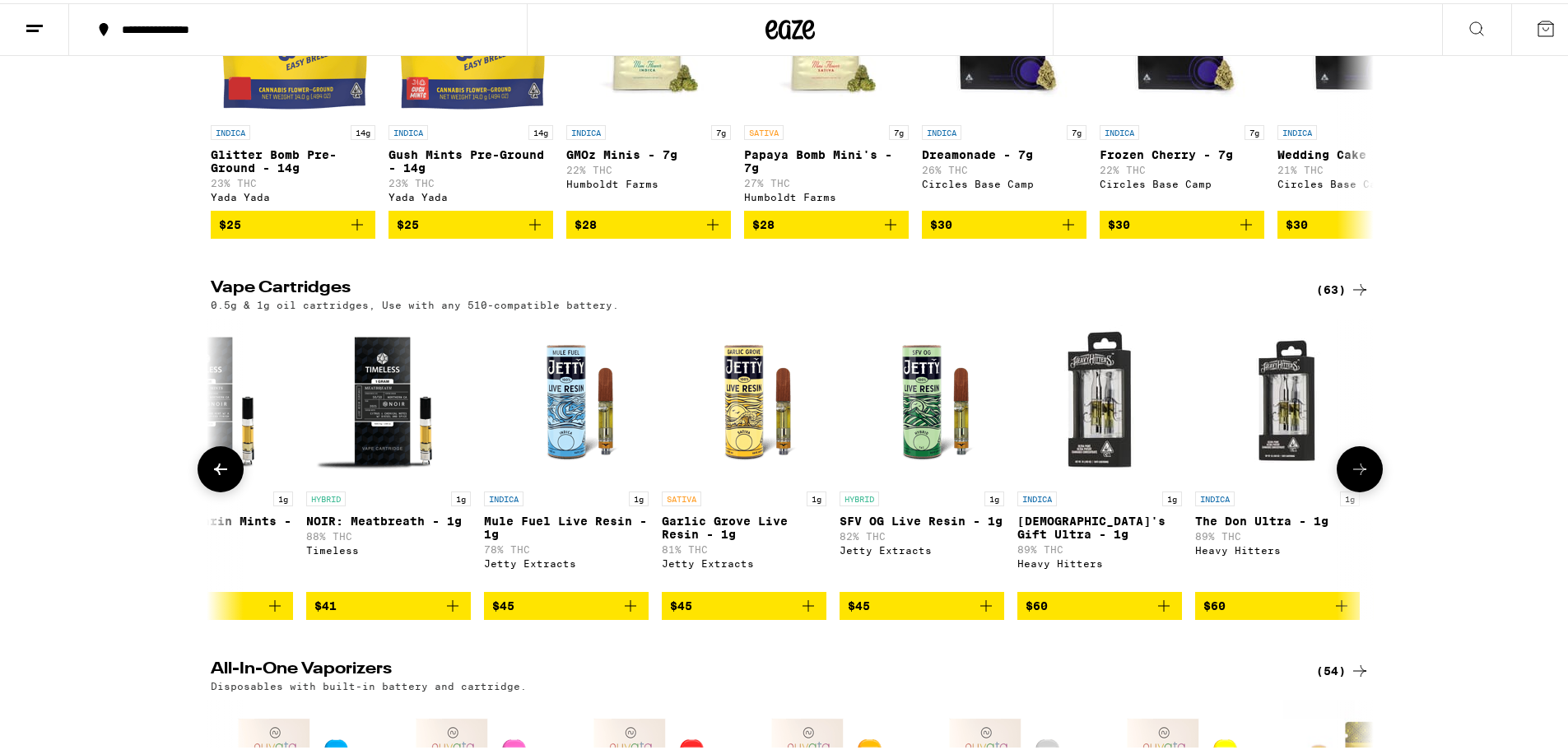
click at [211, 476] on icon at bounding box center [221, 466] width 20 height 20
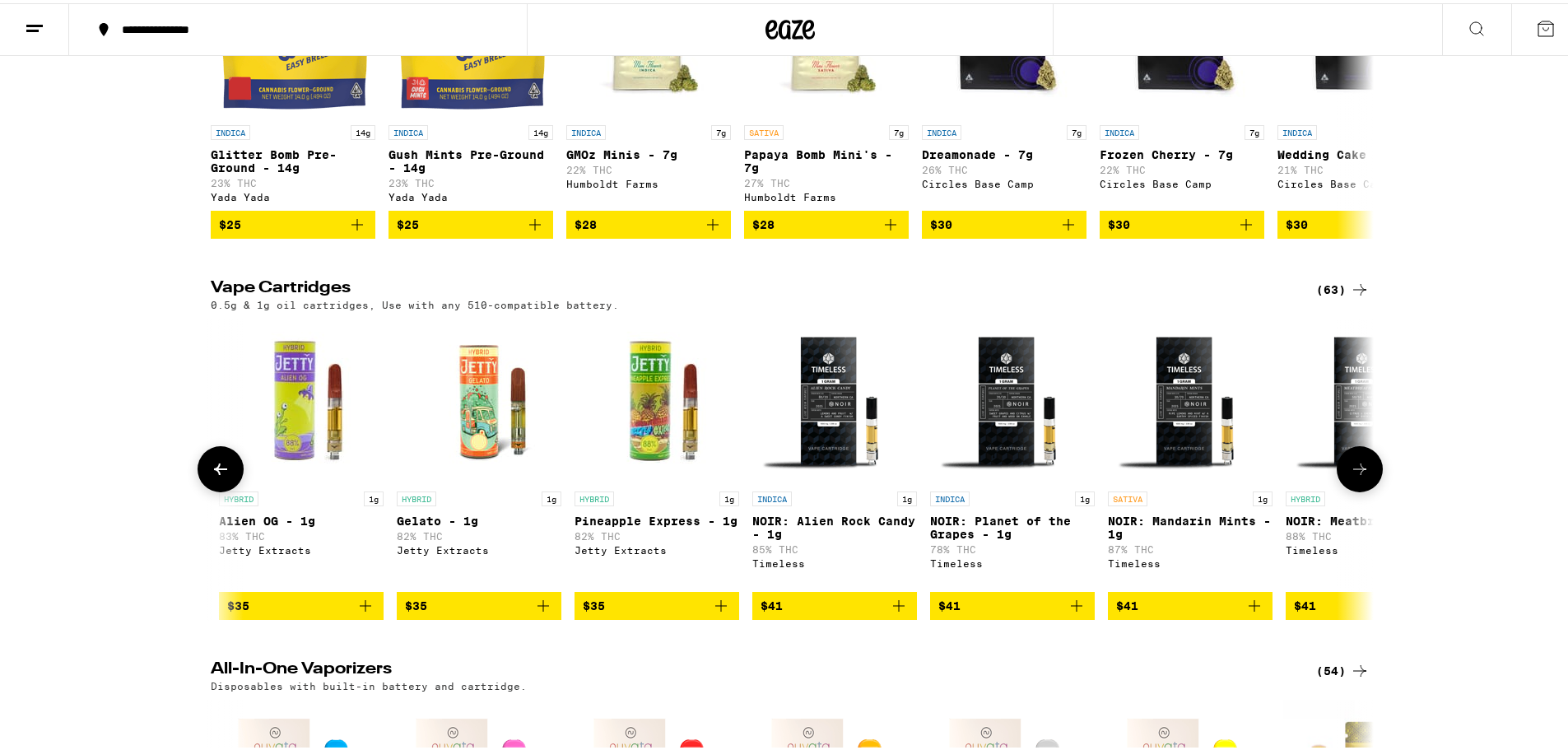
click at [211, 476] on icon at bounding box center [221, 466] width 20 height 20
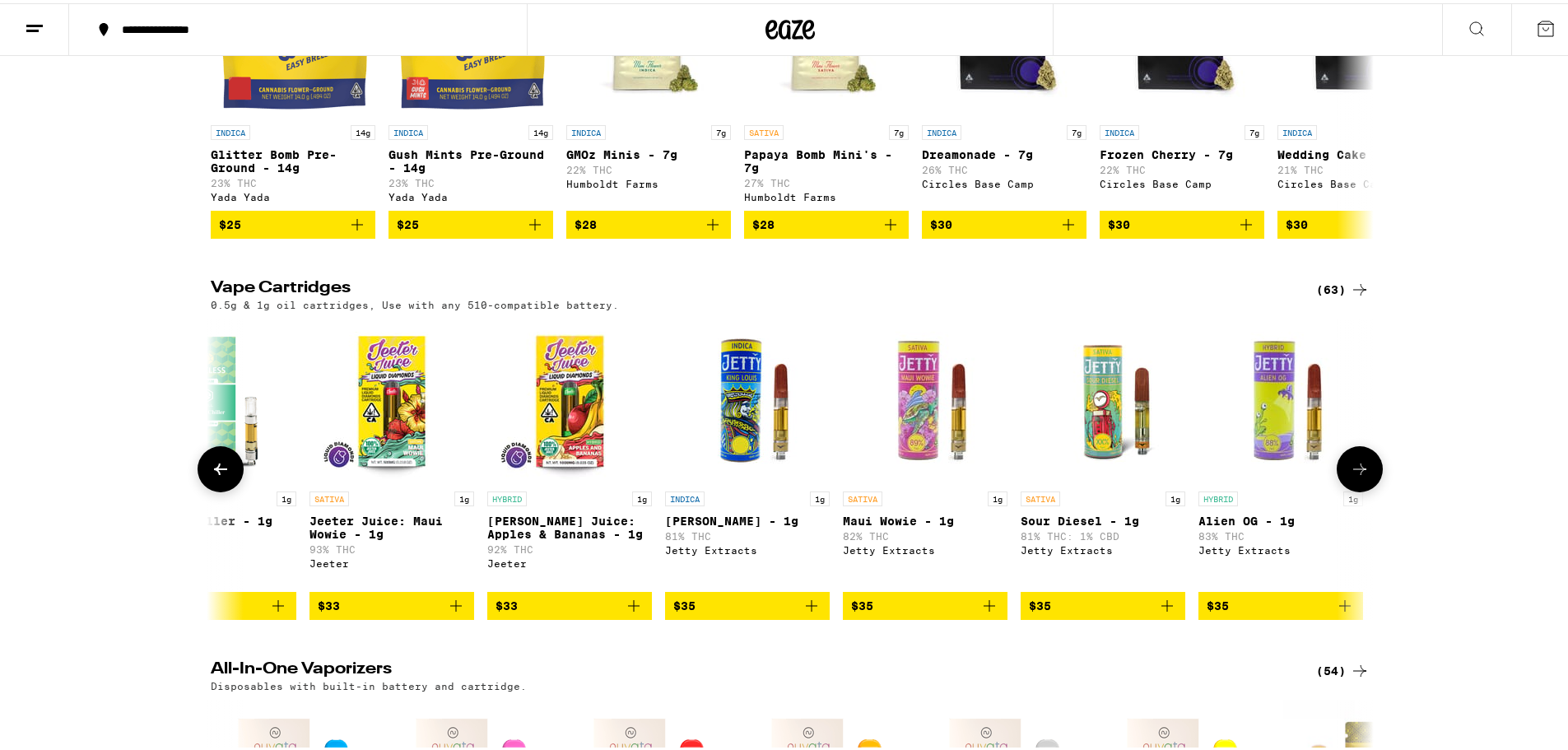
click at [211, 476] on icon at bounding box center [221, 466] width 20 height 20
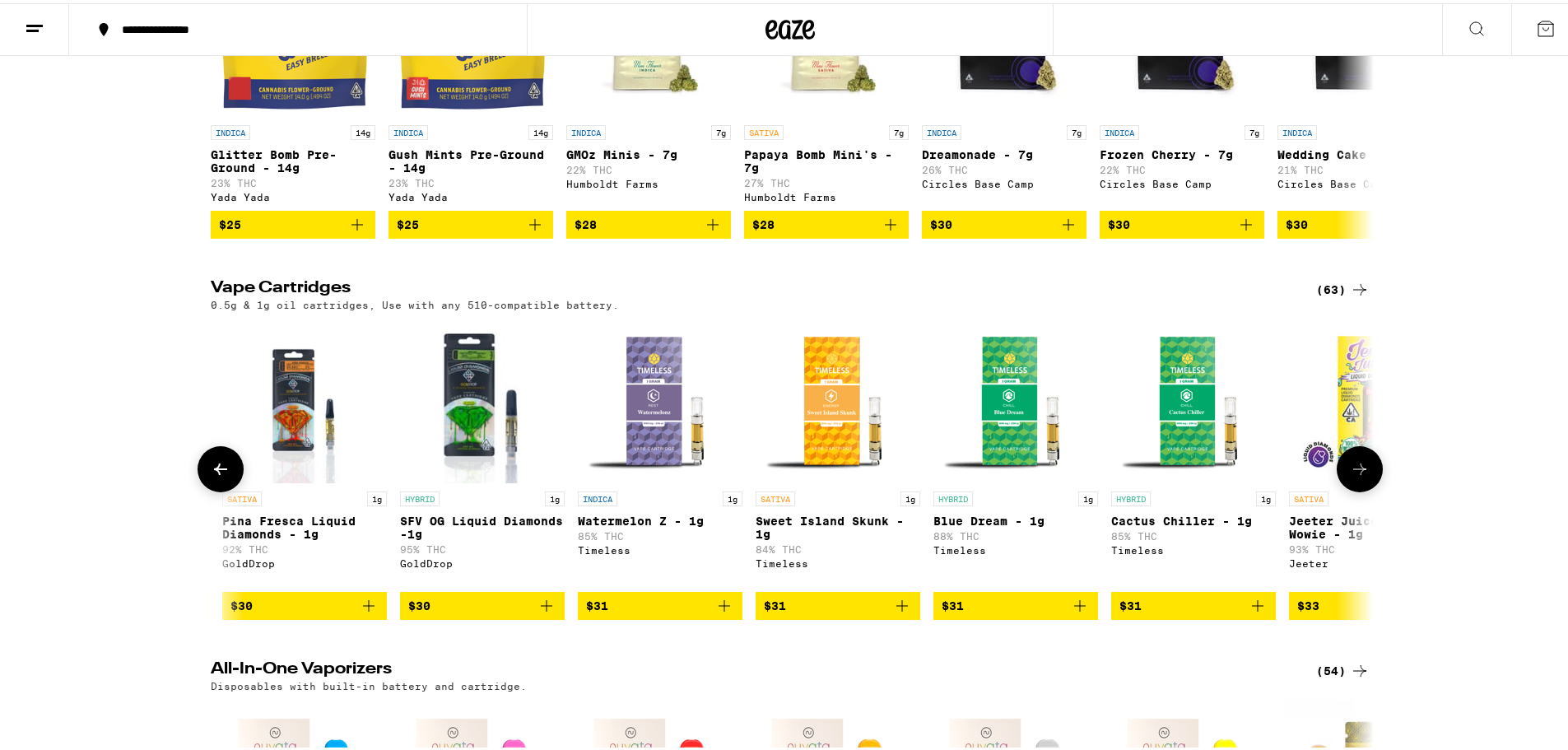
click at [211, 476] on icon at bounding box center [221, 466] width 20 height 20
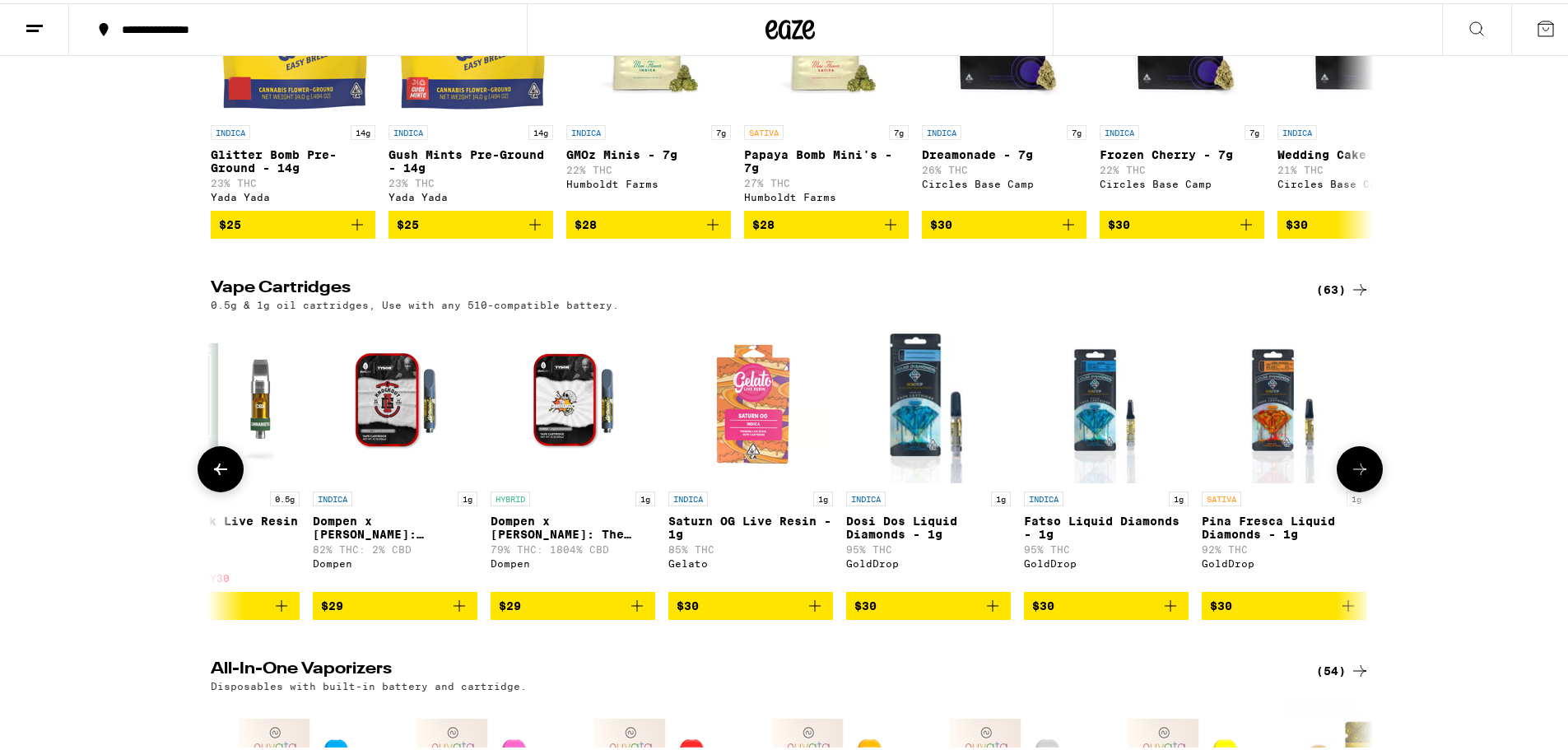
click at [211, 476] on icon at bounding box center [221, 466] width 20 height 20
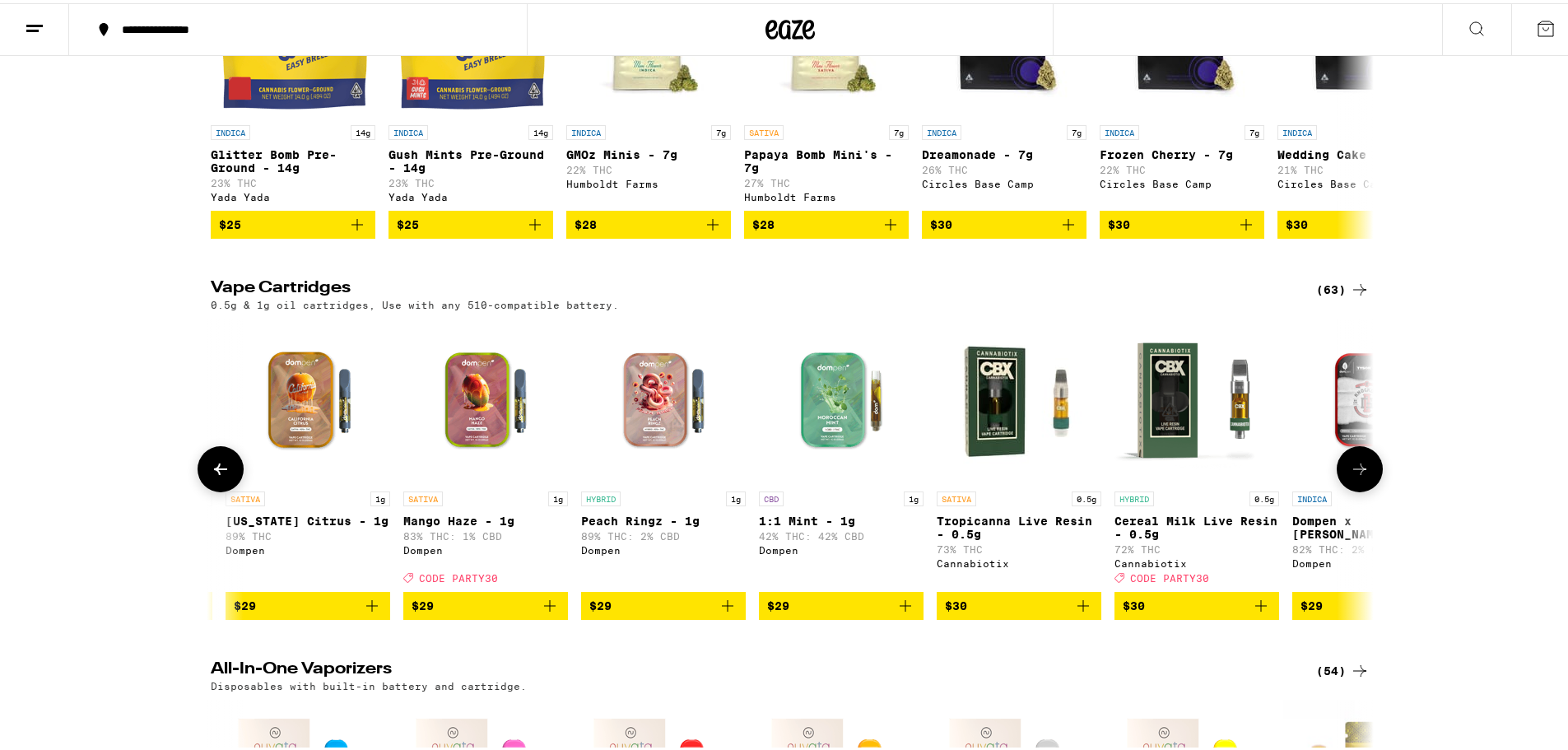
click at [211, 476] on icon at bounding box center [221, 466] width 20 height 20
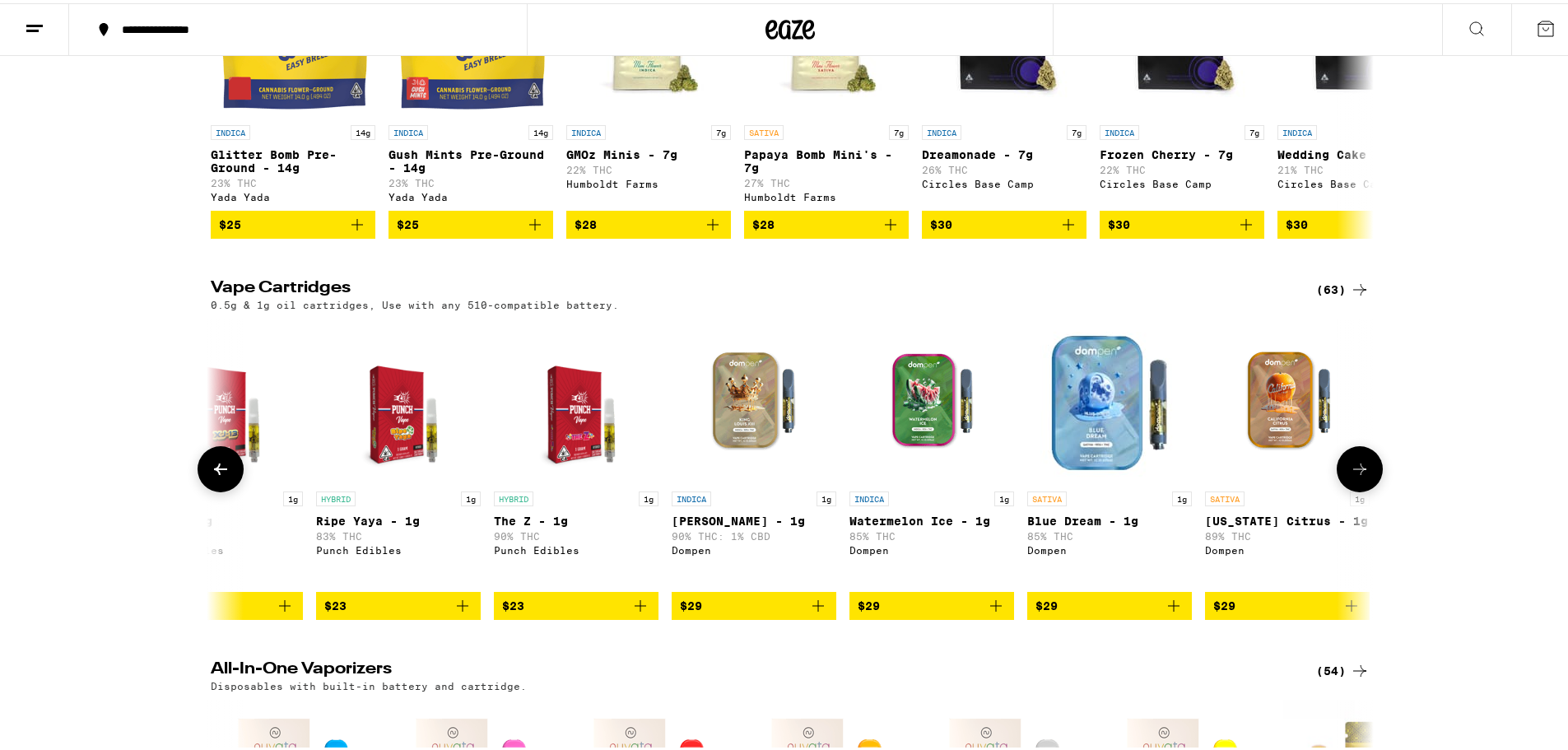
click at [211, 476] on icon at bounding box center [221, 466] width 20 height 20
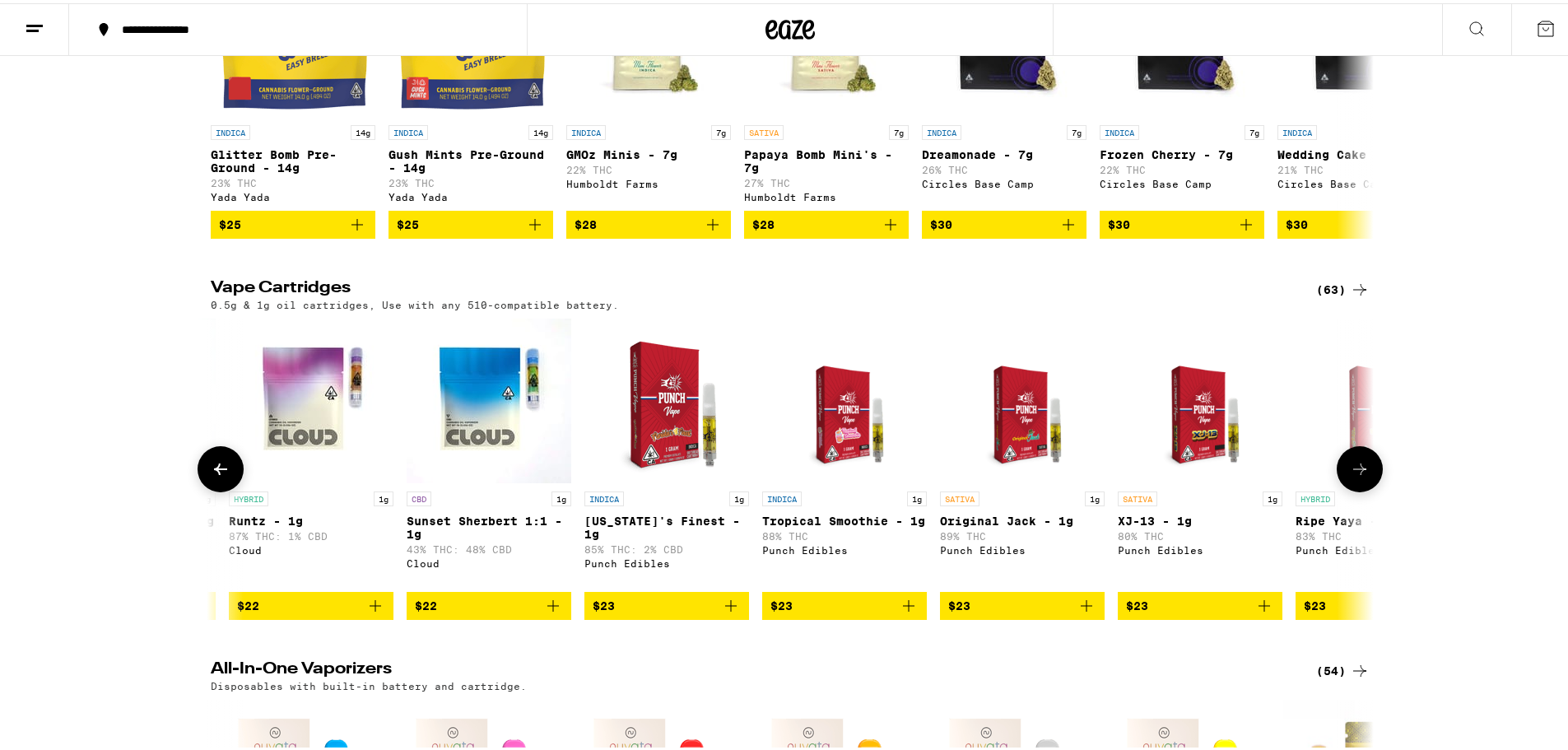
click at [211, 476] on icon at bounding box center [221, 466] width 20 height 20
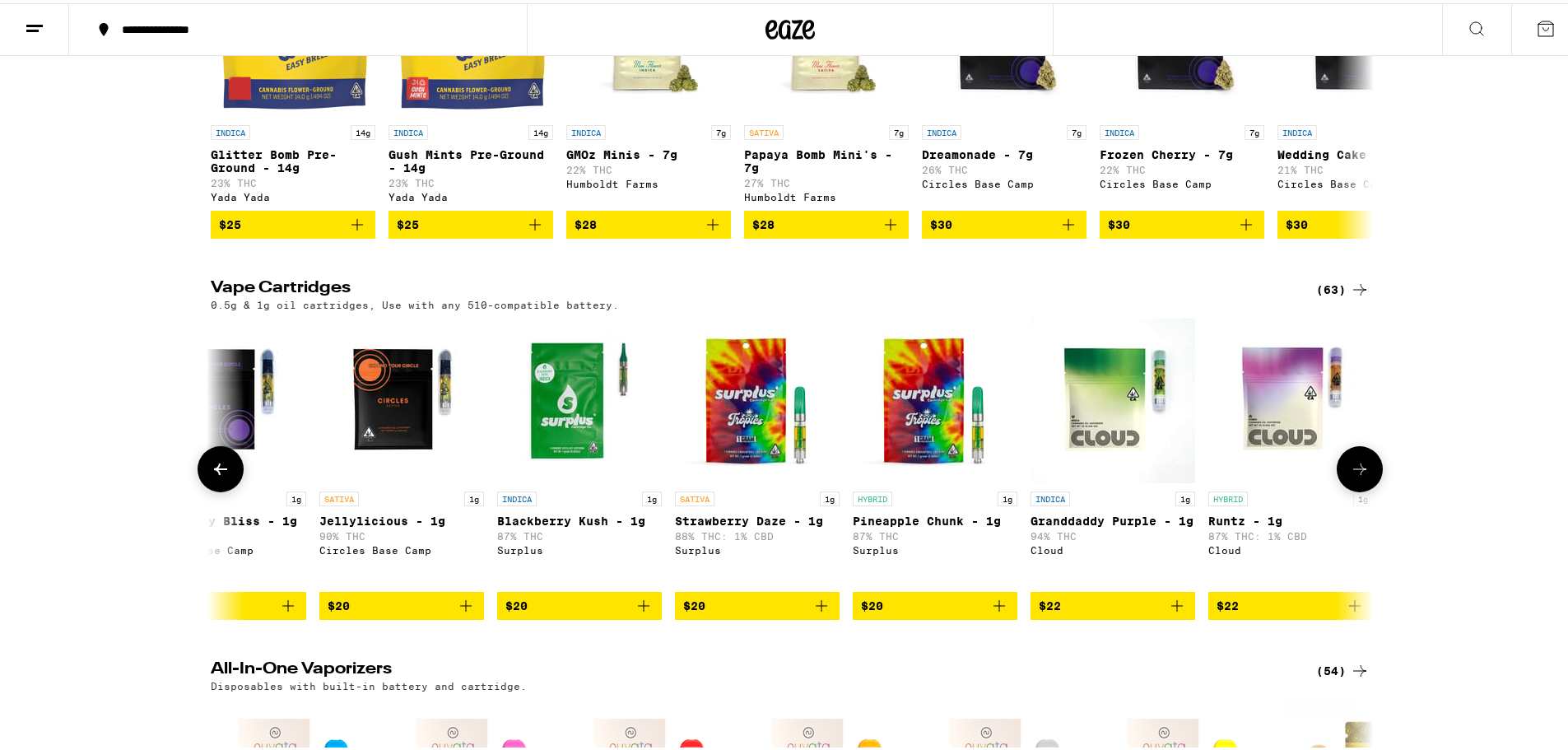
click at [211, 476] on icon at bounding box center [221, 466] width 20 height 20
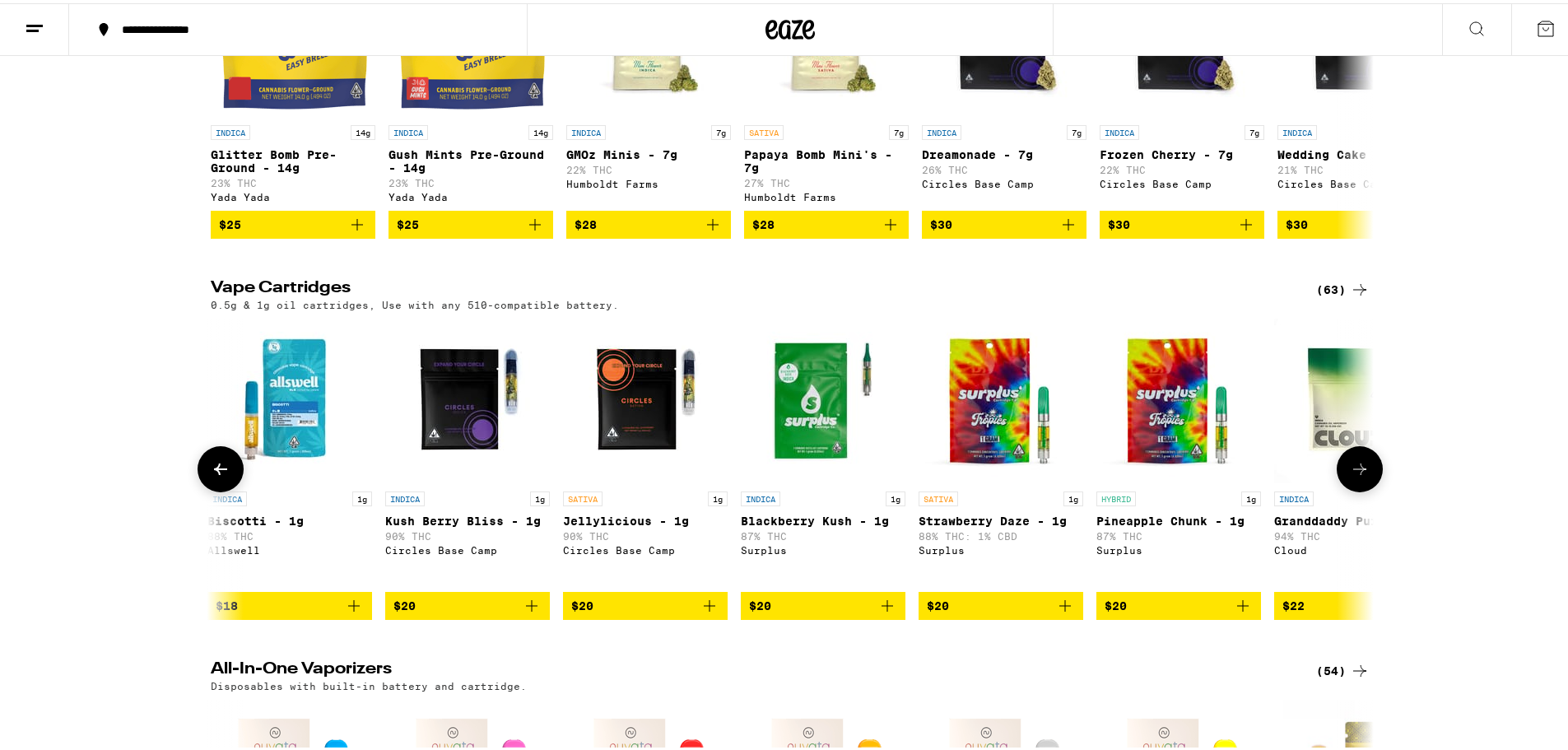
scroll to position [0, 0]
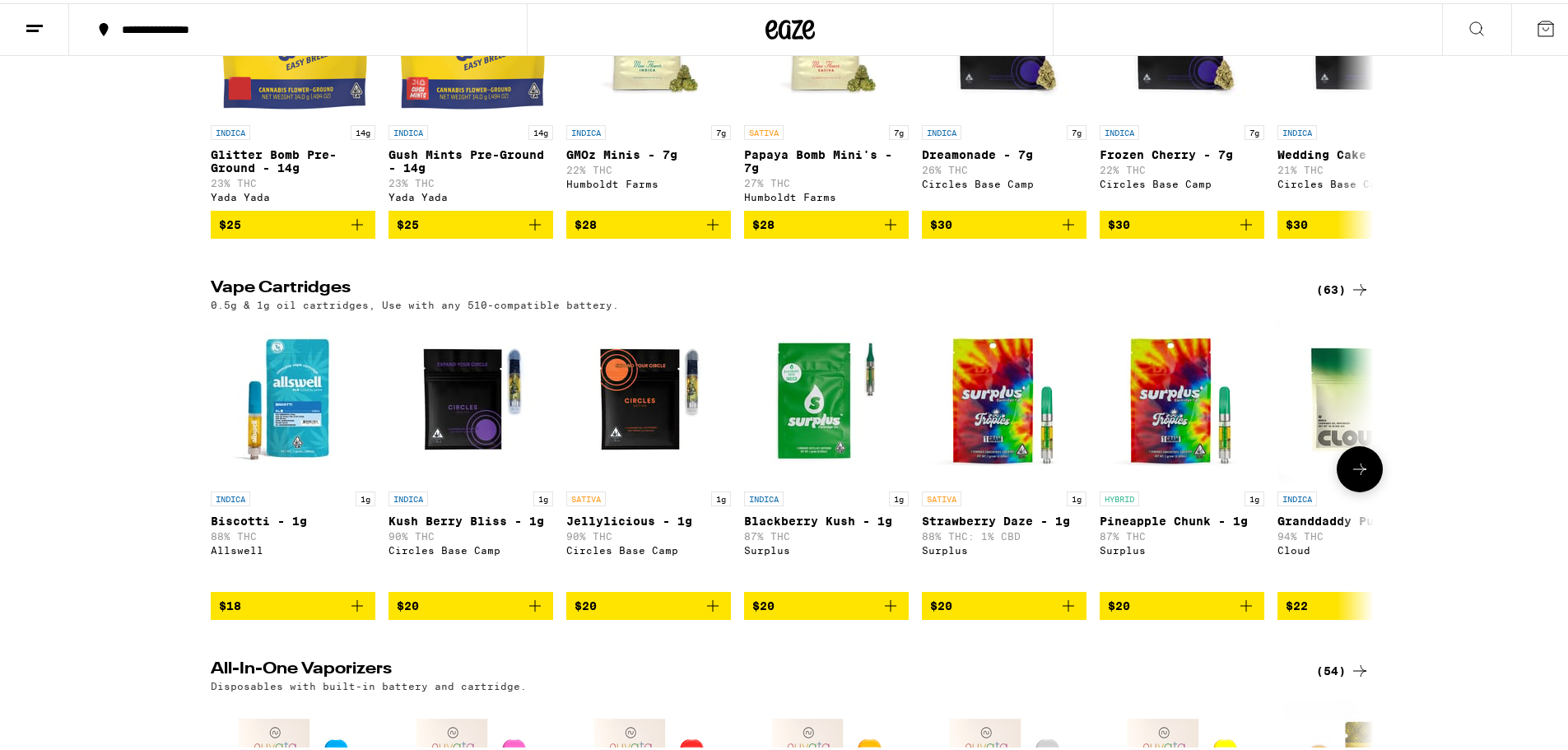
click at [414, 503] on p "INDICA" at bounding box center [408, 495] width 40 height 15
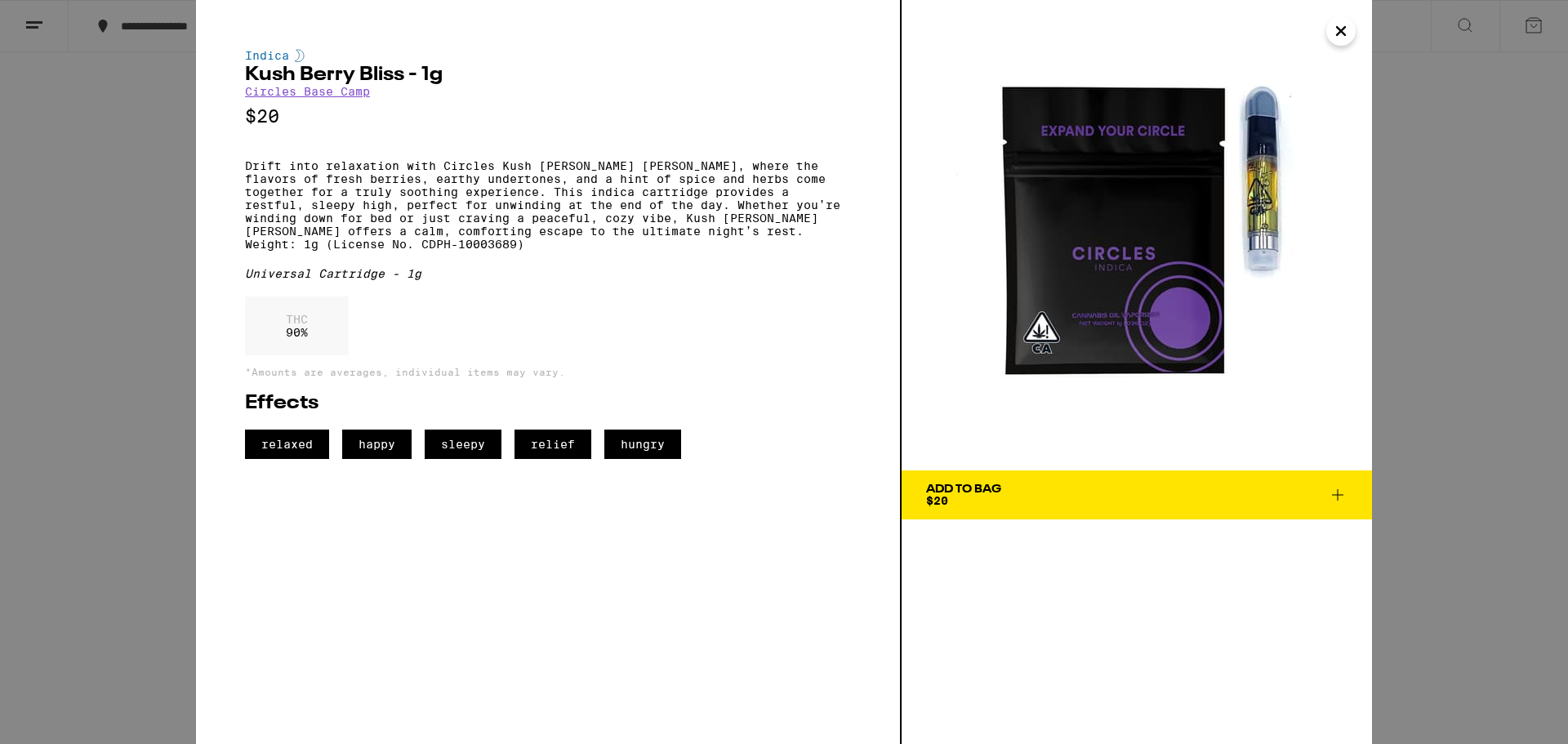
click at [115, 479] on div "Indica Kush [PERSON_NAME] [PERSON_NAME] - 1g Circles Base Camp $20 Drift into r…" at bounding box center [784, 372] width 1568 height 744
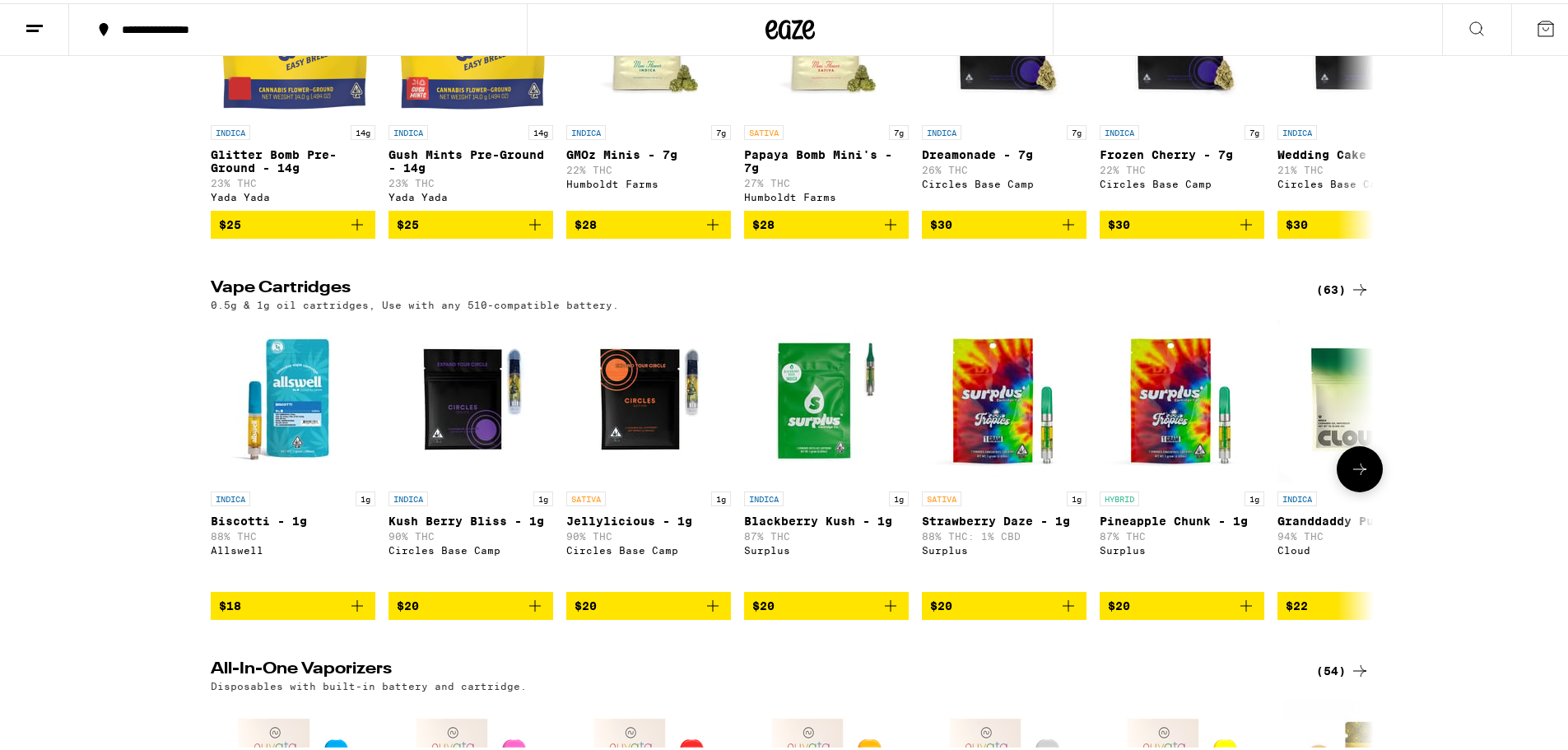
click at [587, 503] on p "SATIVA" at bounding box center [586, 495] width 40 height 15
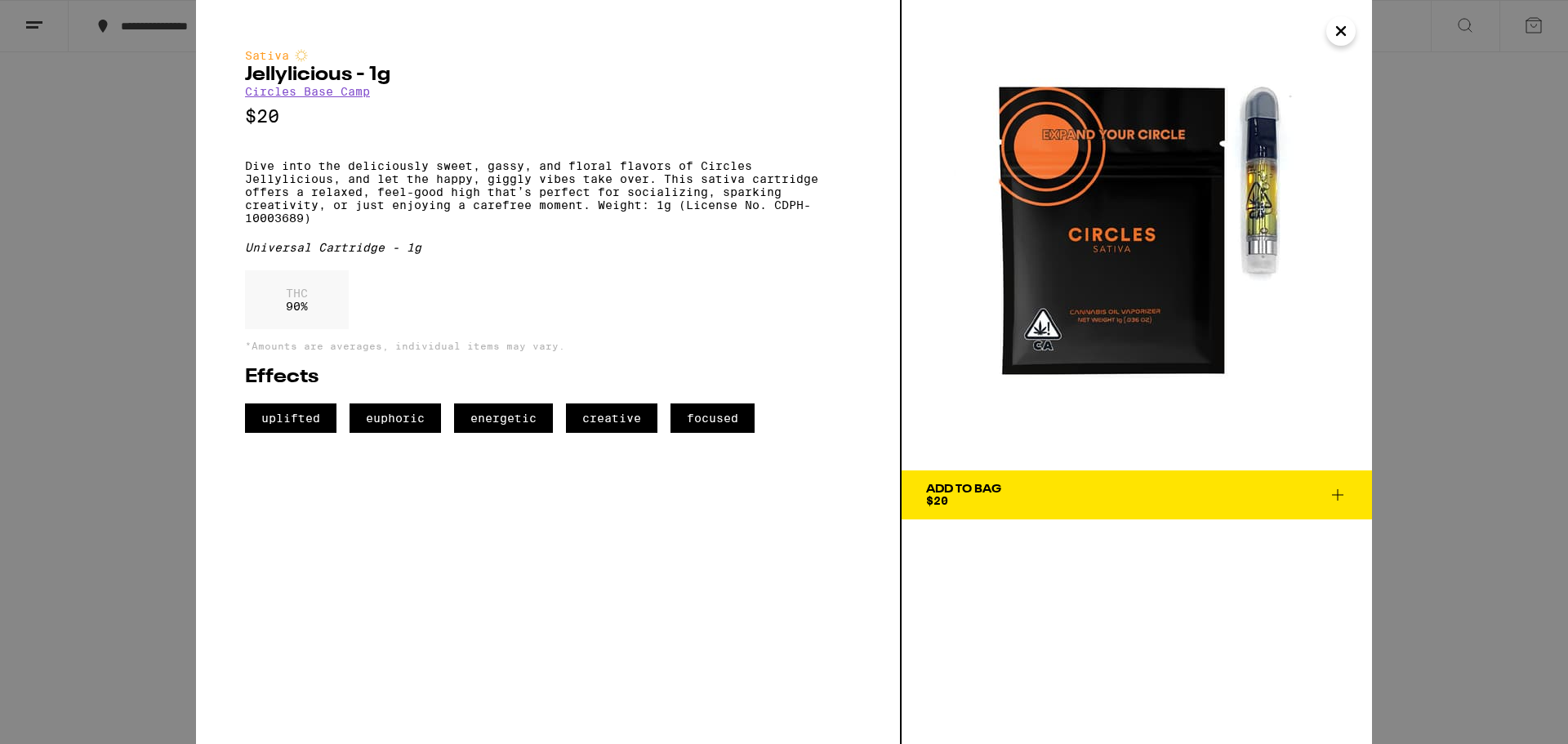
click at [92, 517] on div "Sativa Jellylicious - 1g Circles Base Camp $20 Dive into the deliciously sweet,…" at bounding box center [784, 372] width 1568 height 744
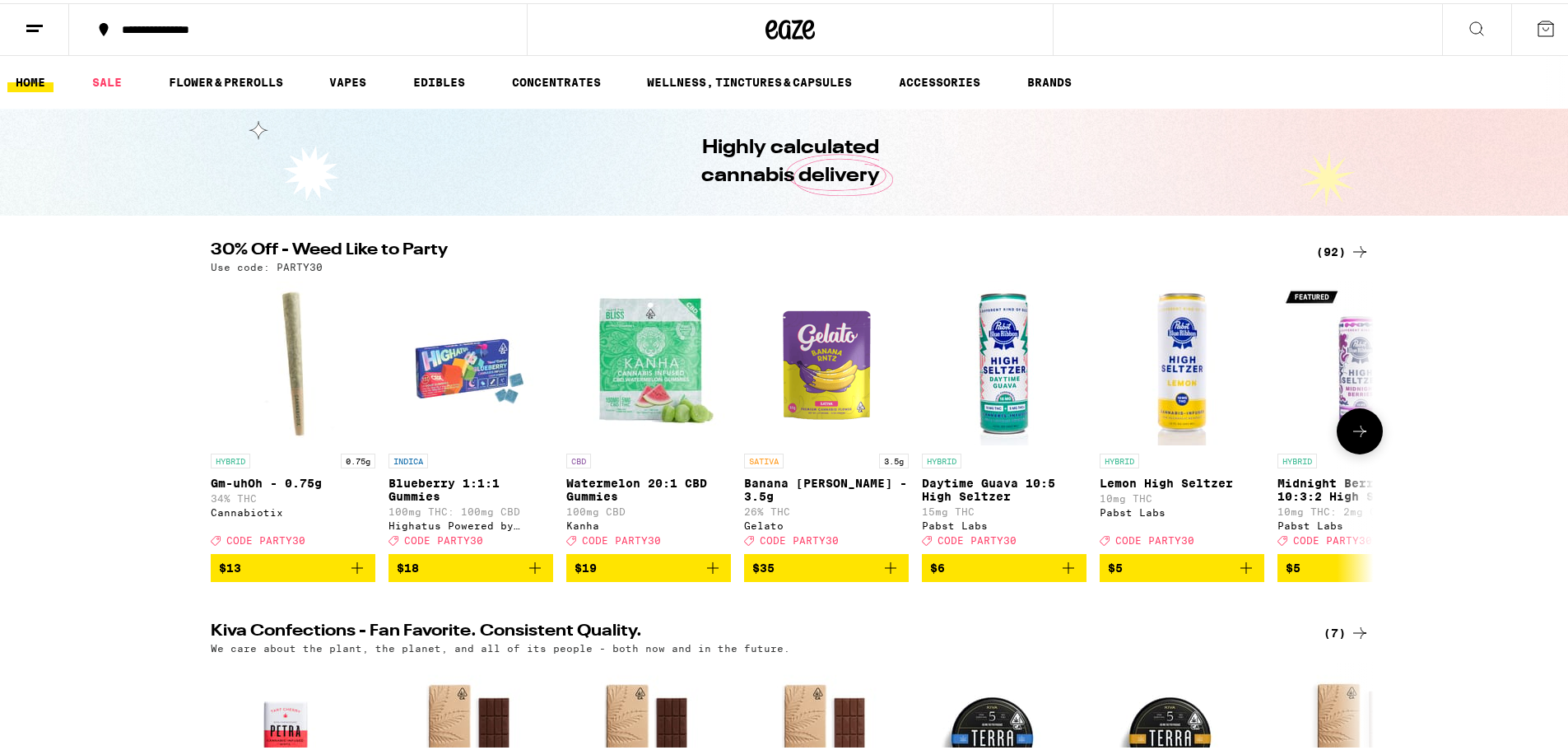
click at [1366, 434] on button at bounding box center [1359, 428] width 46 height 46
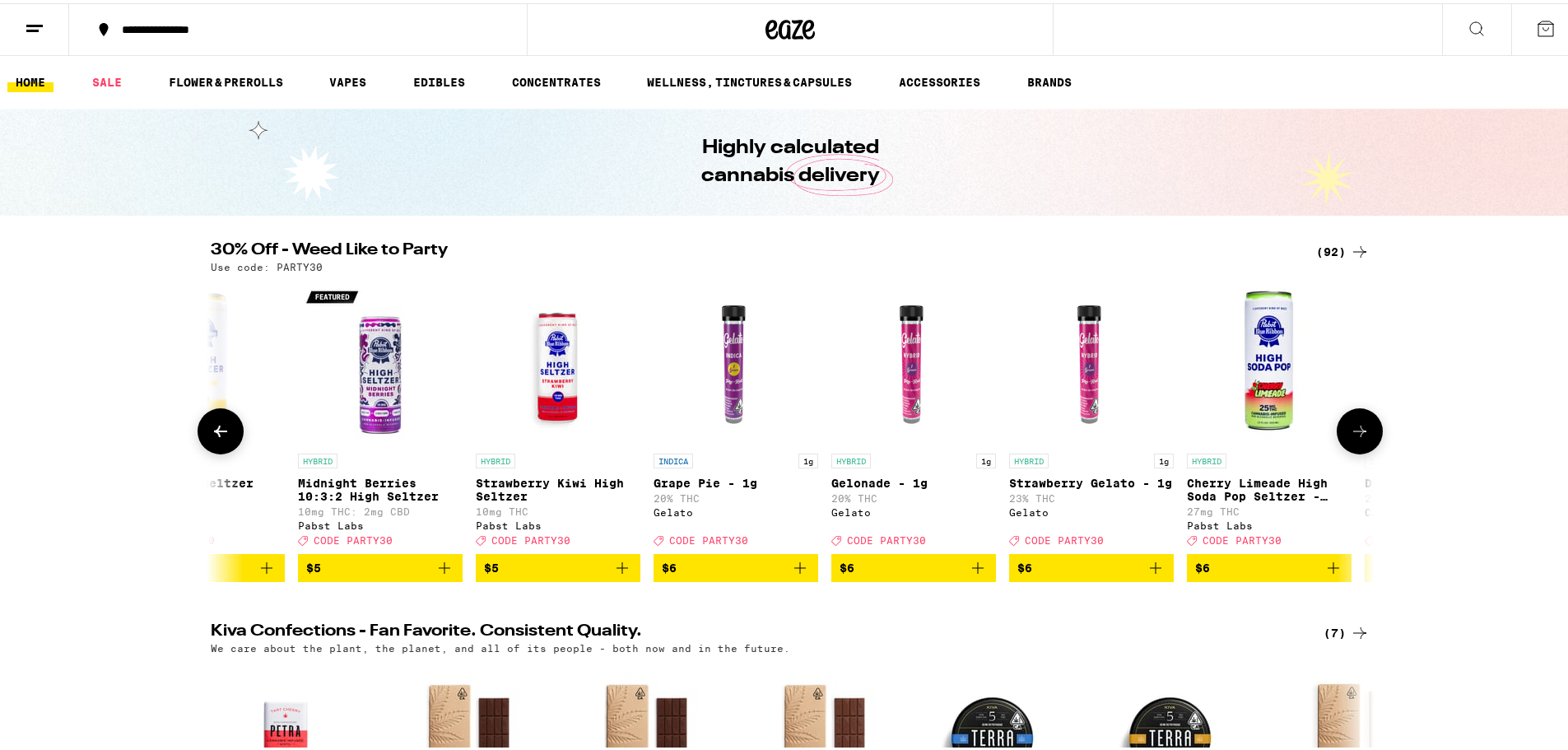
click at [1366, 434] on button at bounding box center [1359, 428] width 46 height 46
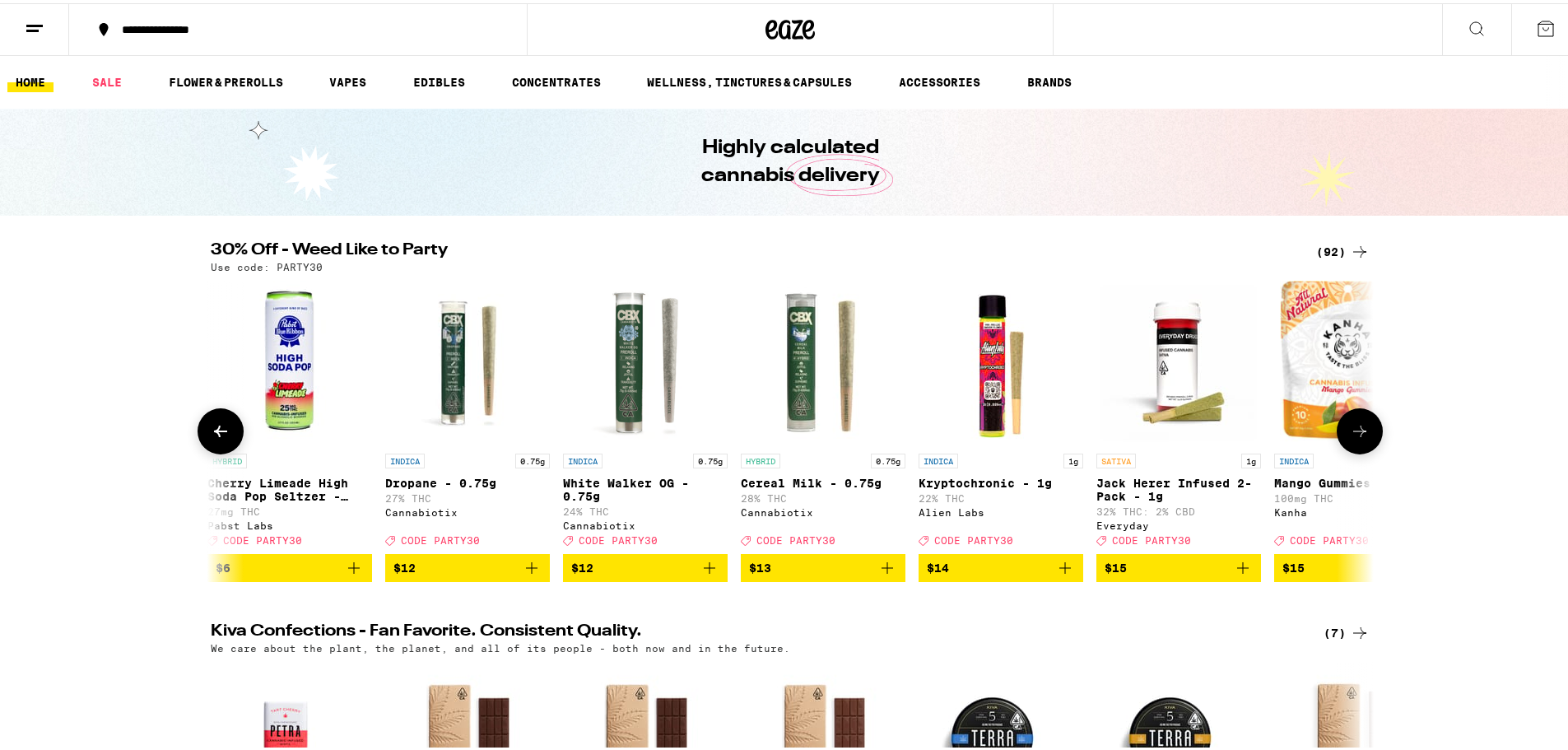
click at [1366, 434] on button at bounding box center [1359, 428] width 46 height 46
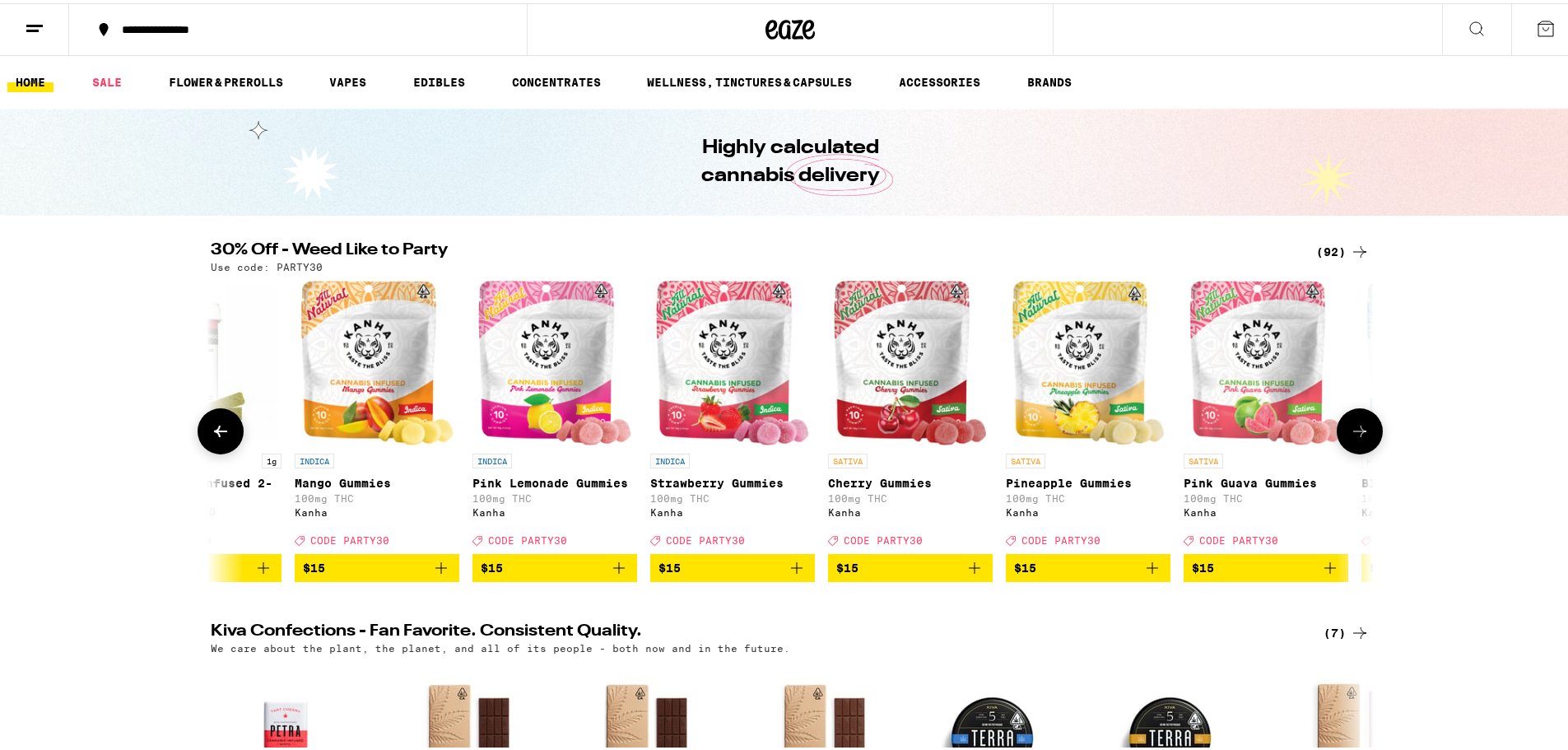
click at [1366, 434] on button at bounding box center [1359, 428] width 46 height 46
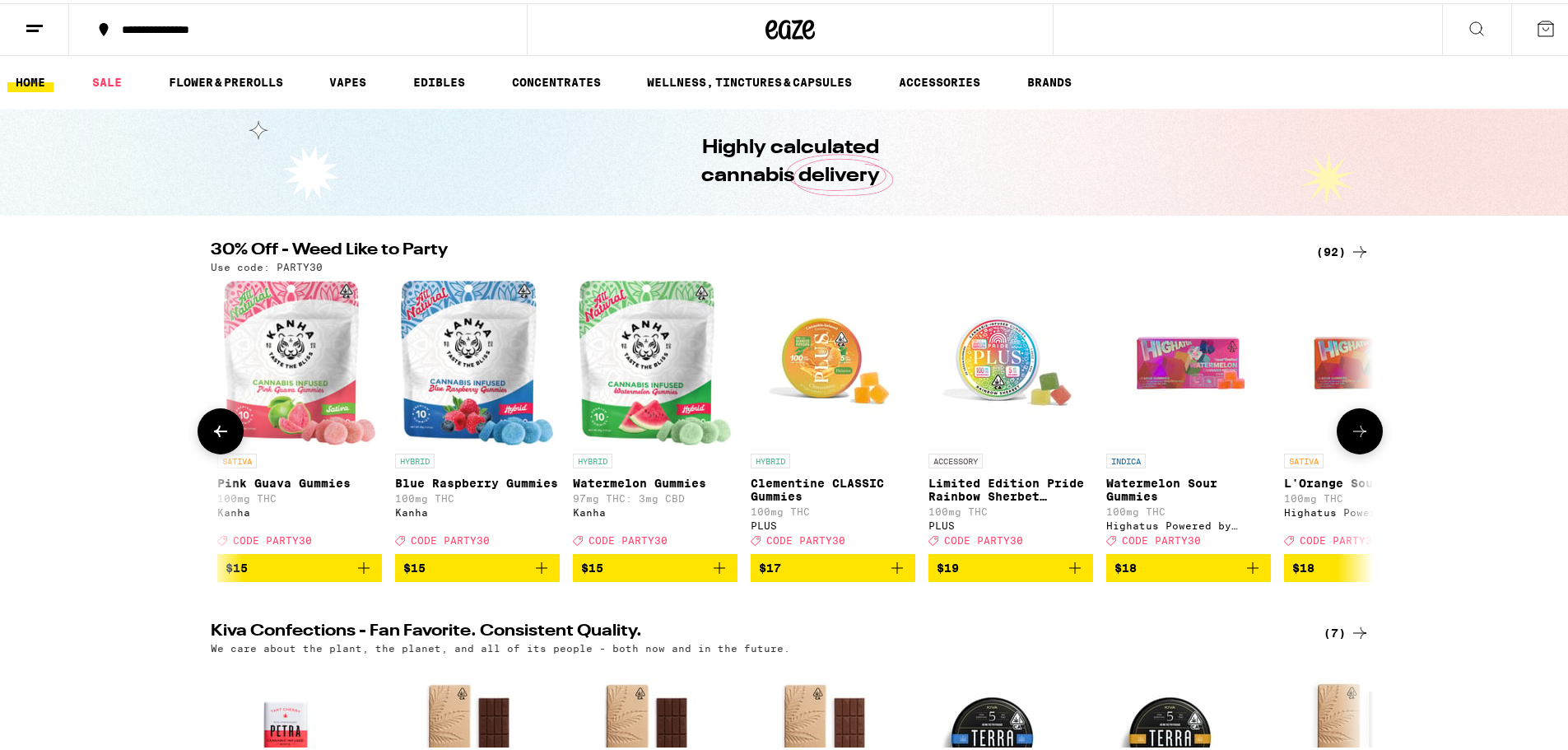
scroll to position [0, 3918]
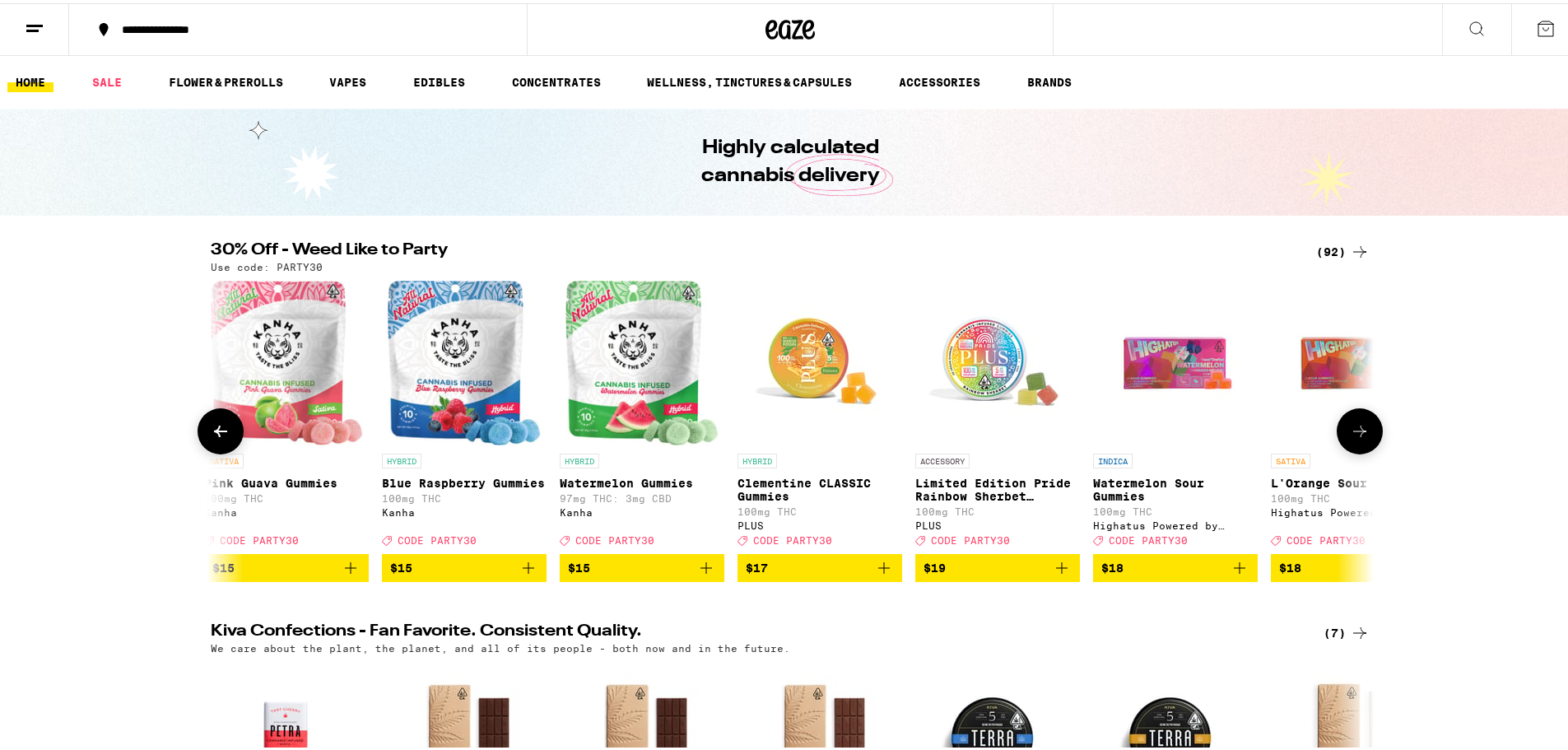
click at [878, 570] on icon "Add to bag" at bounding box center [884, 565] width 12 height 12
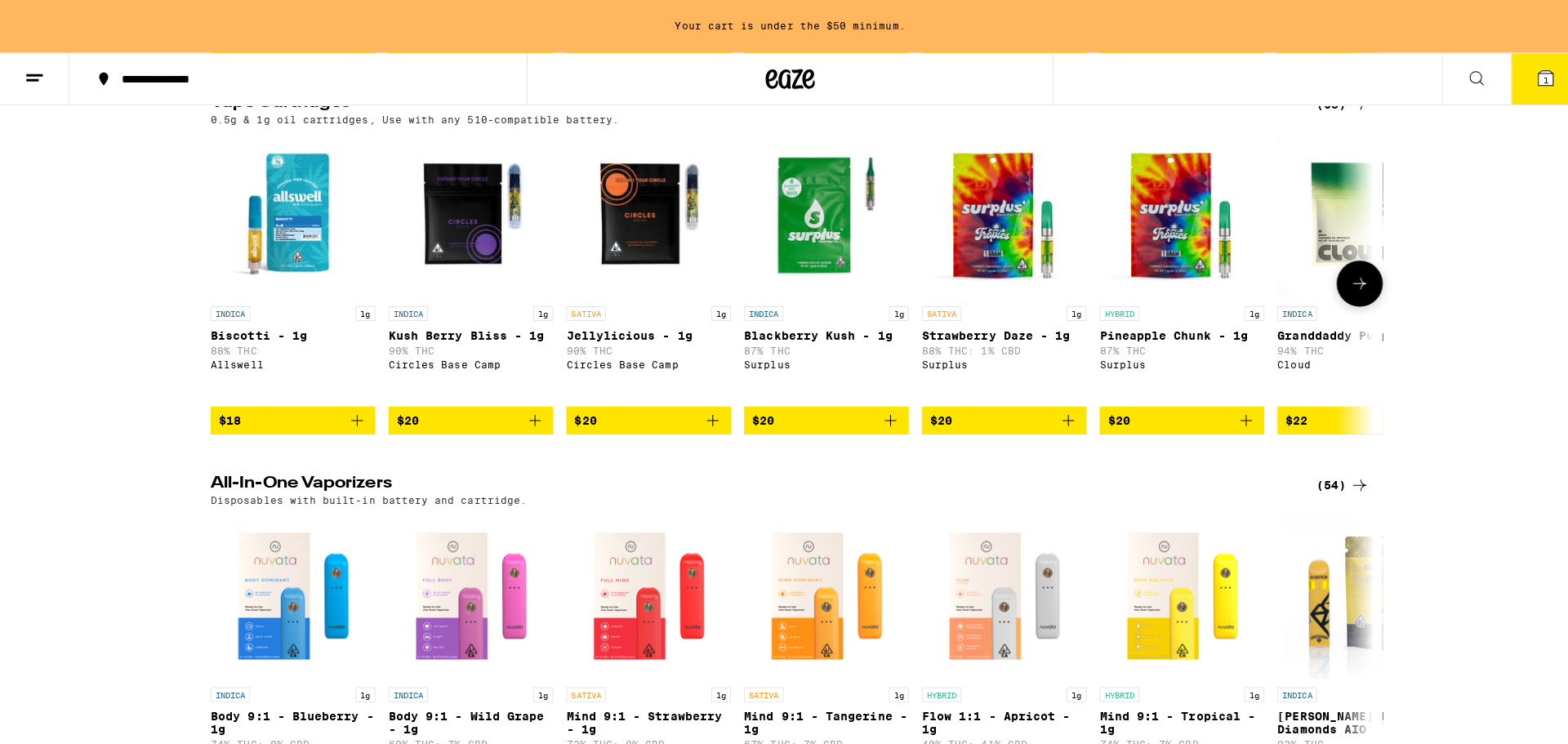
scroll to position [2042, 0]
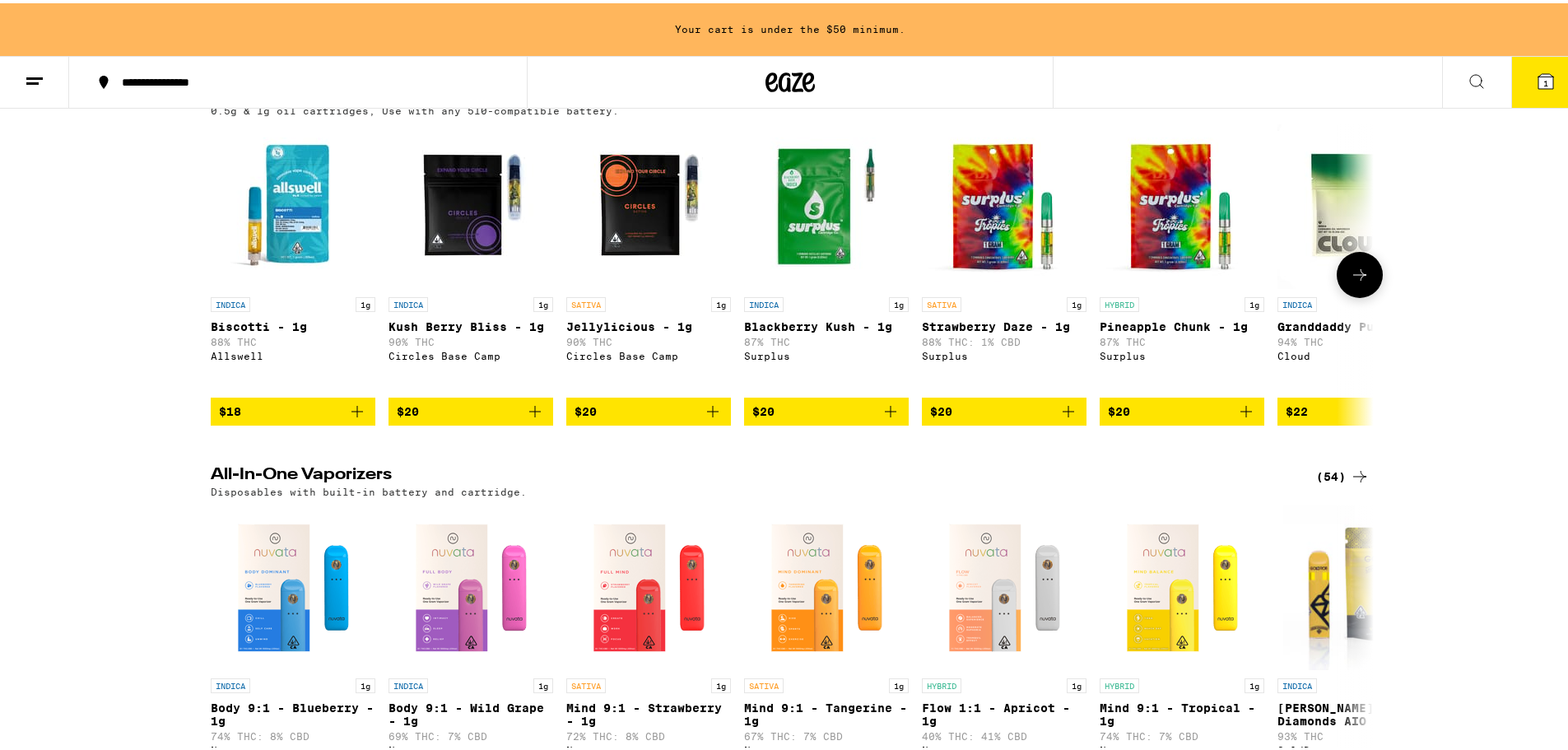
click at [1244, 418] on icon "Add to bag" at bounding box center [1247, 408] width 20 height 20
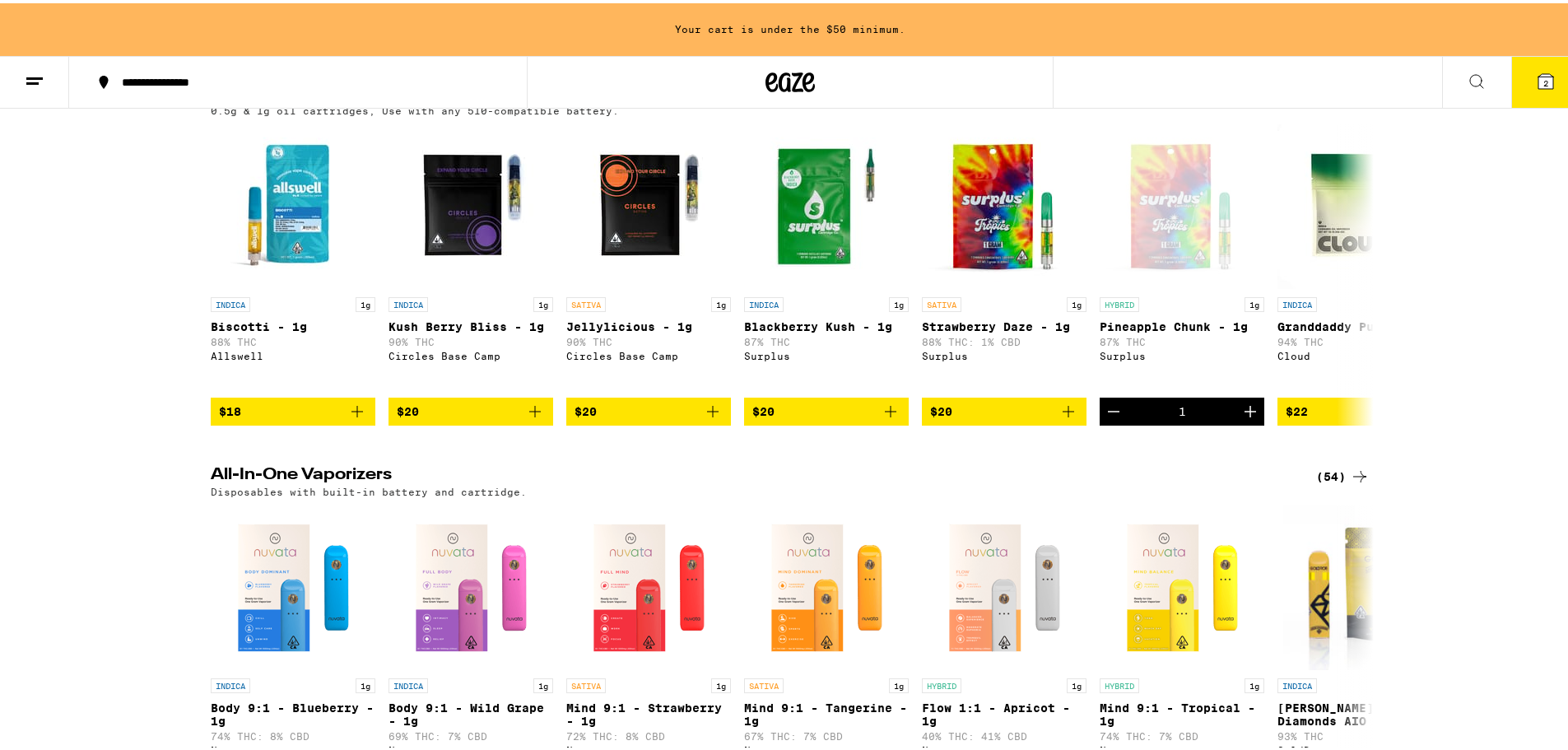
click at [1546, 72] on button "2" at bounding box center [1545, 79] width 69 height 51
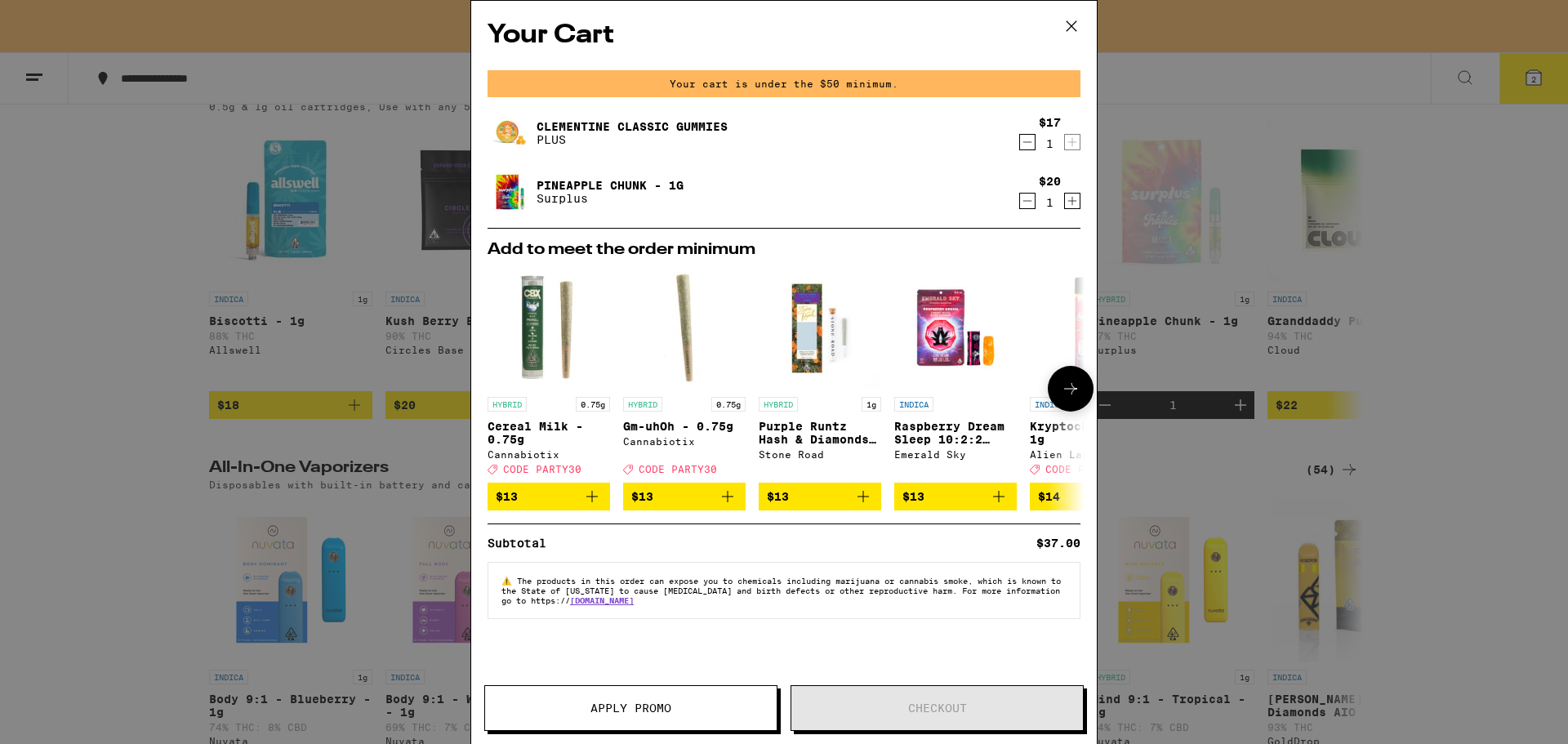
click at [1080, 384] on icon at bounding box center [1071, 389] width 20 height 20
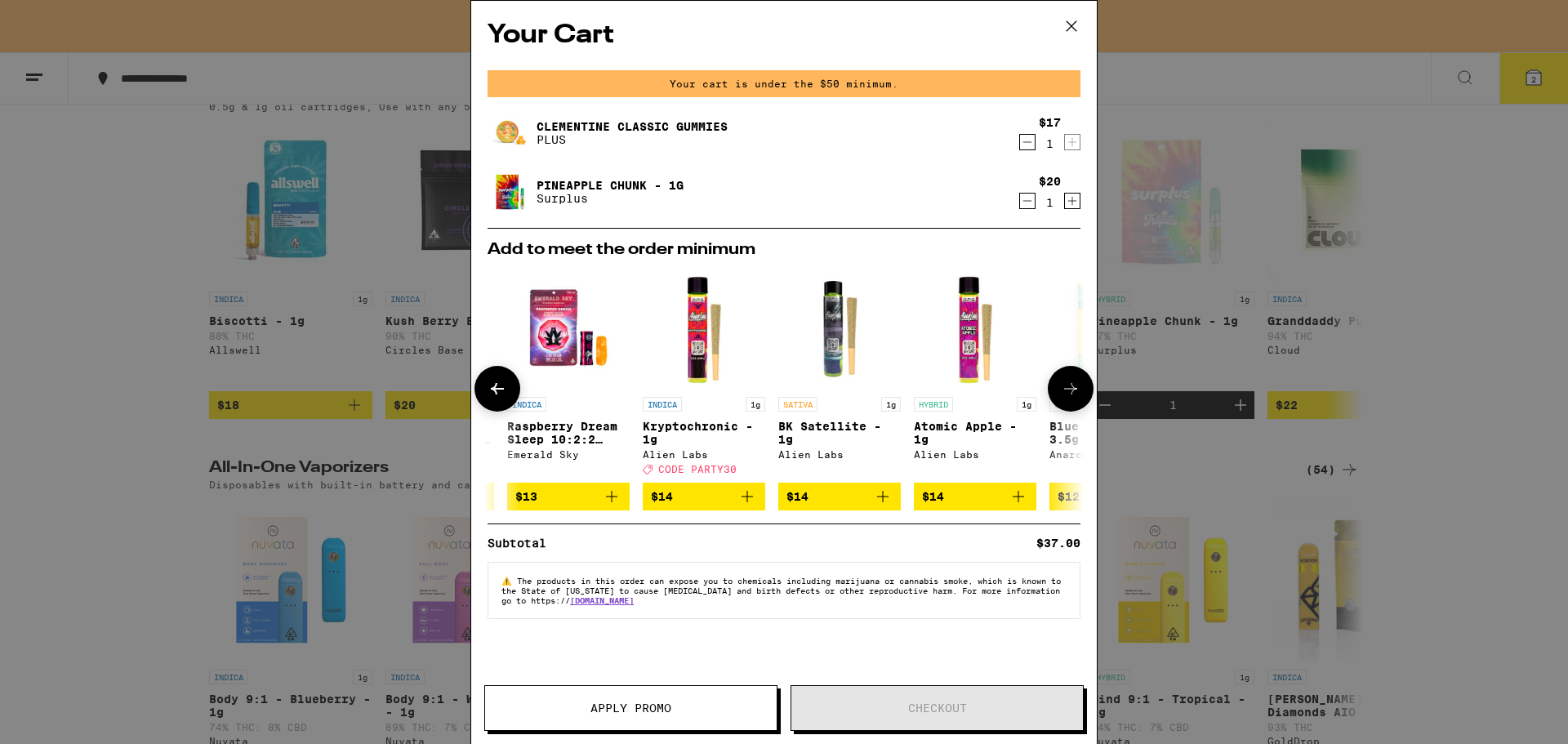
scroll to position [0, 415]
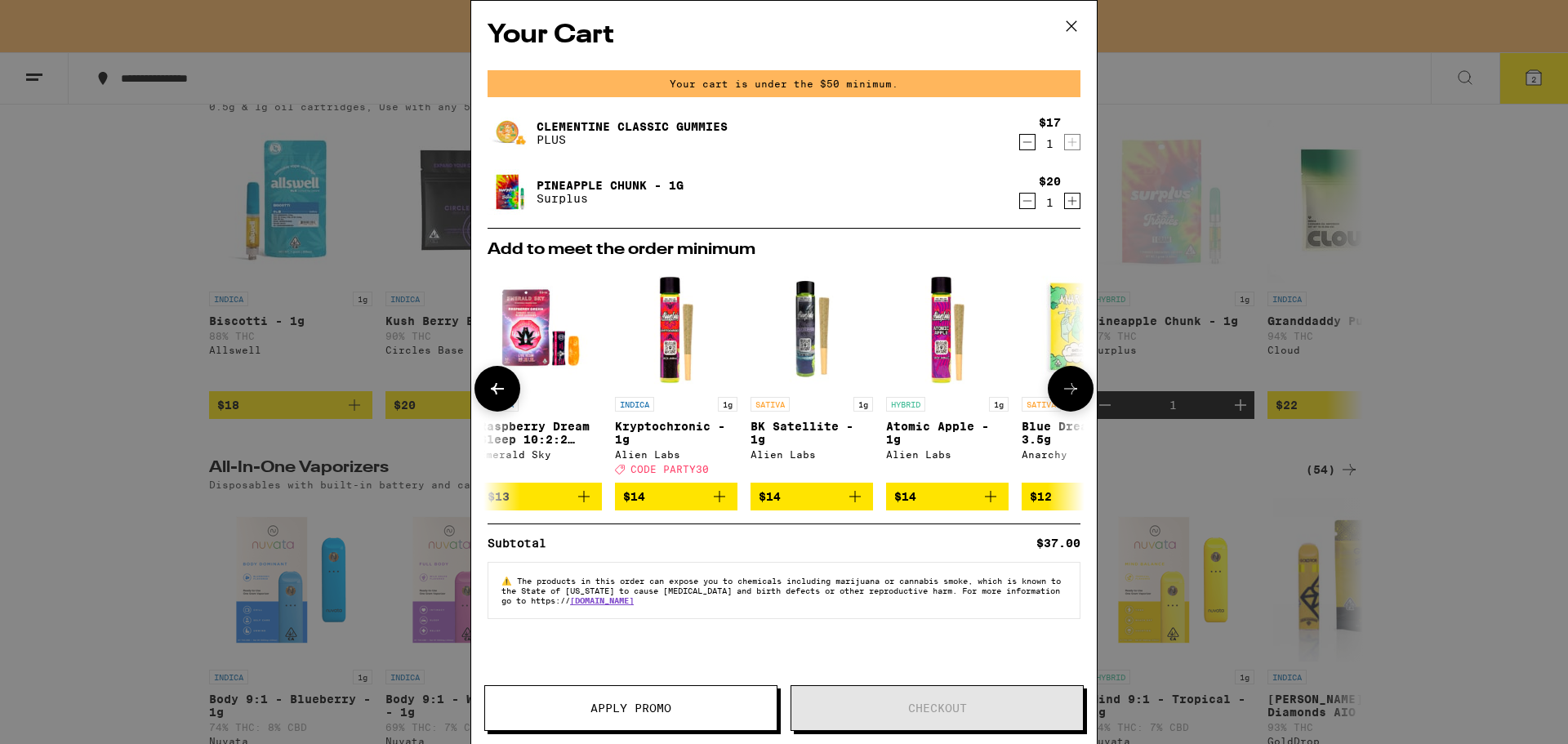
click at [1080, 384] on icon at bounding box center [1071, 389] width 20 height 20
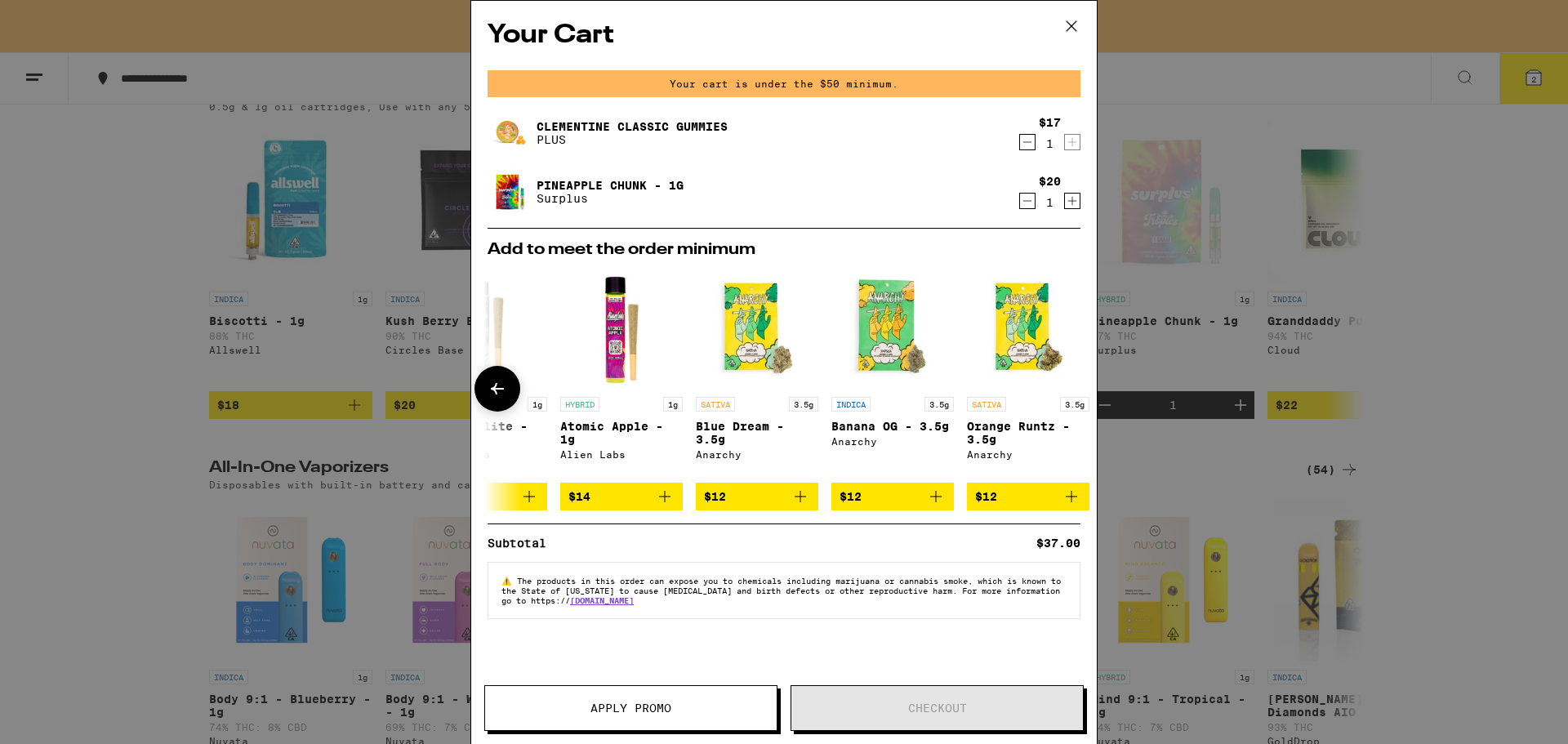
scroll to position [0, 763]
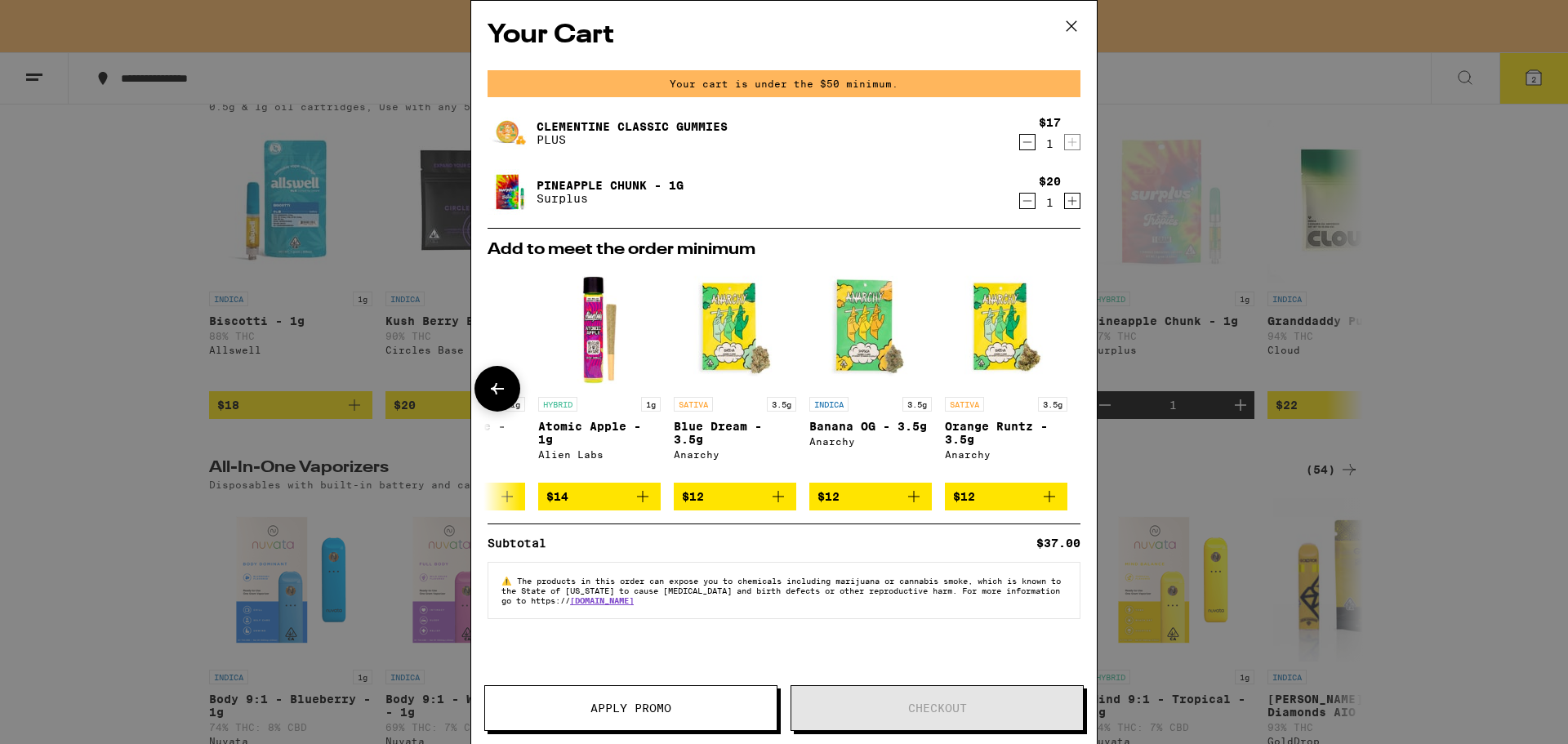
click at [647, 498] on icon "Add to bag" at bounding box center [643, 496] width 20 height 20
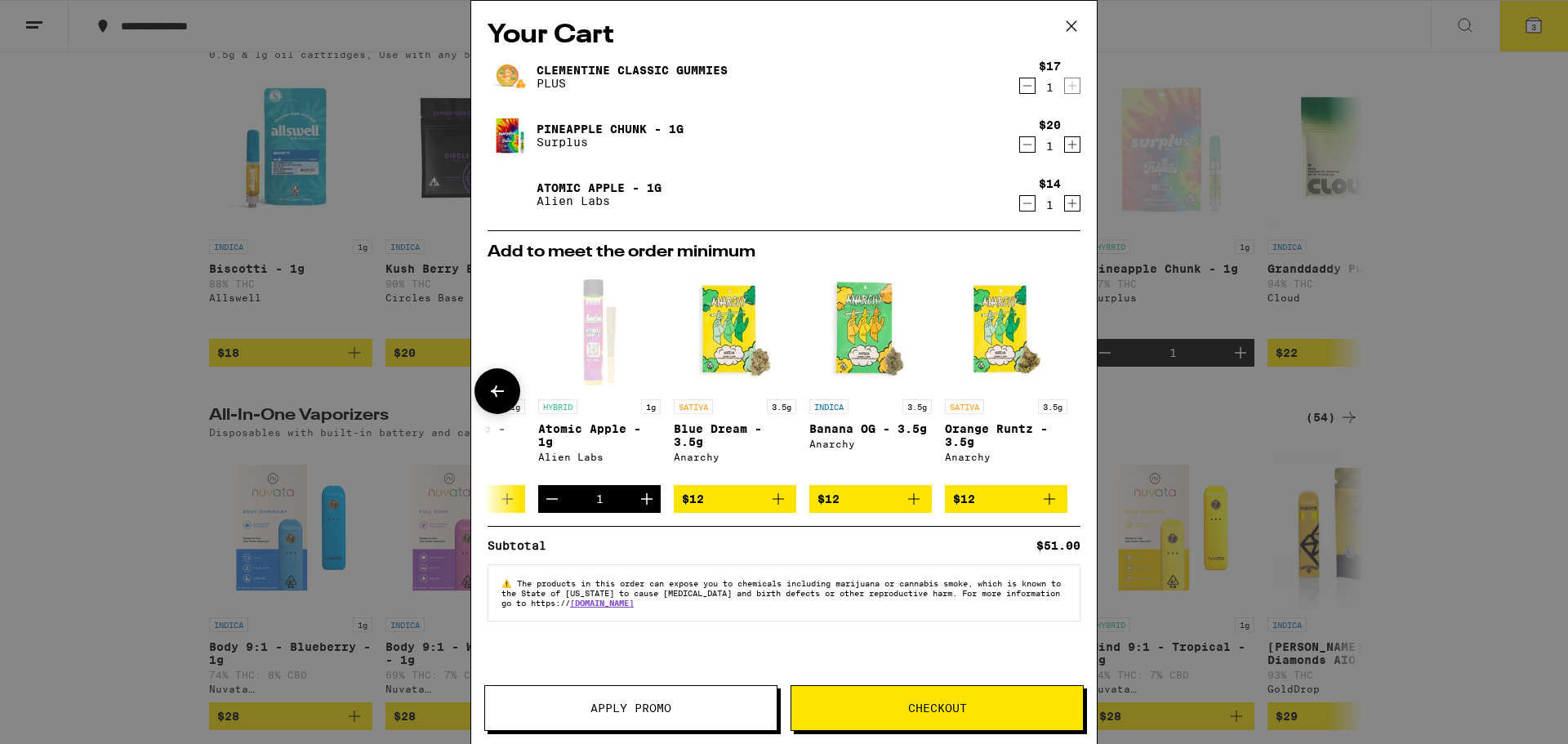
scroll to position [1990, 0]
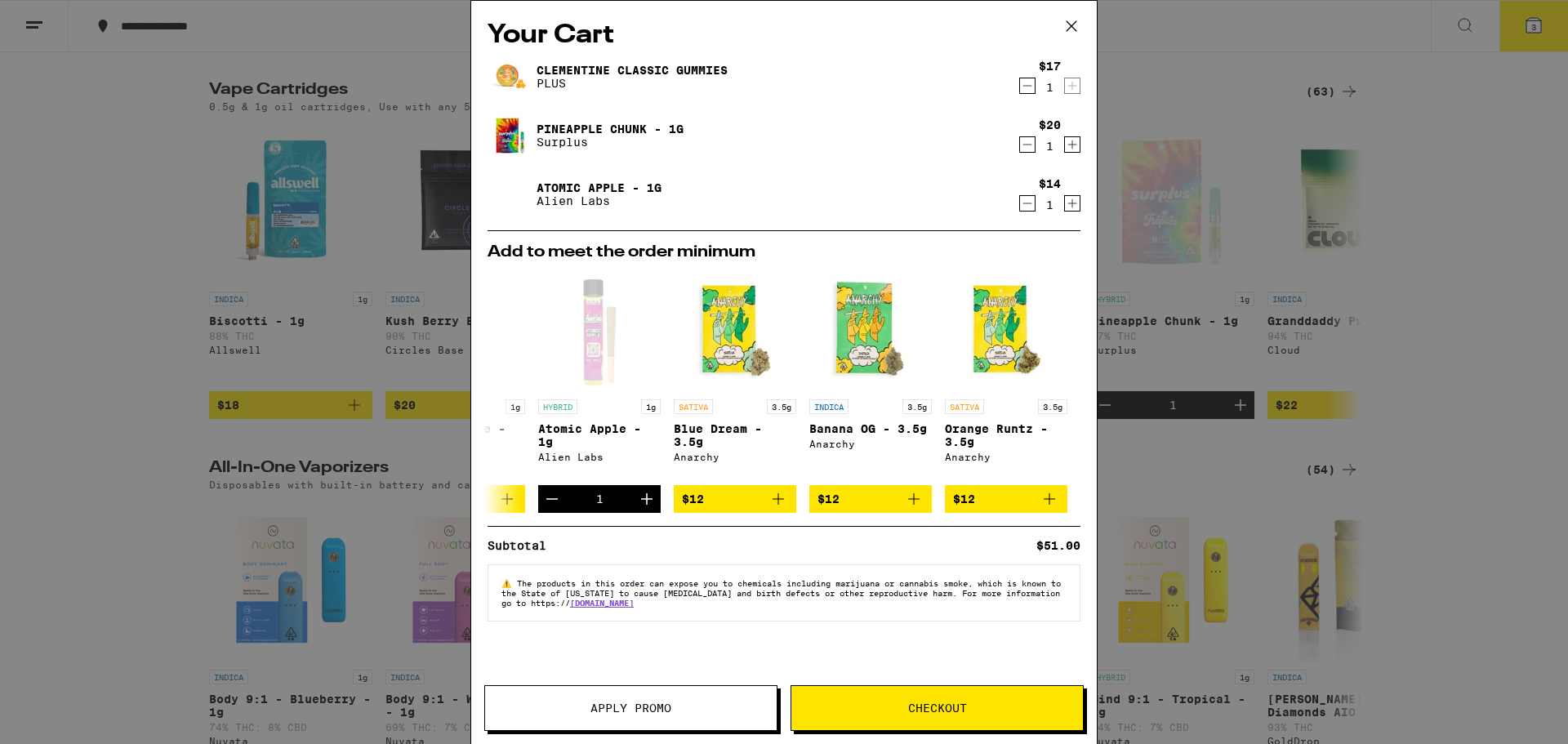
click at [928, 703] on span "Checkout" at bounding box center [937, 708] width 58 height 12
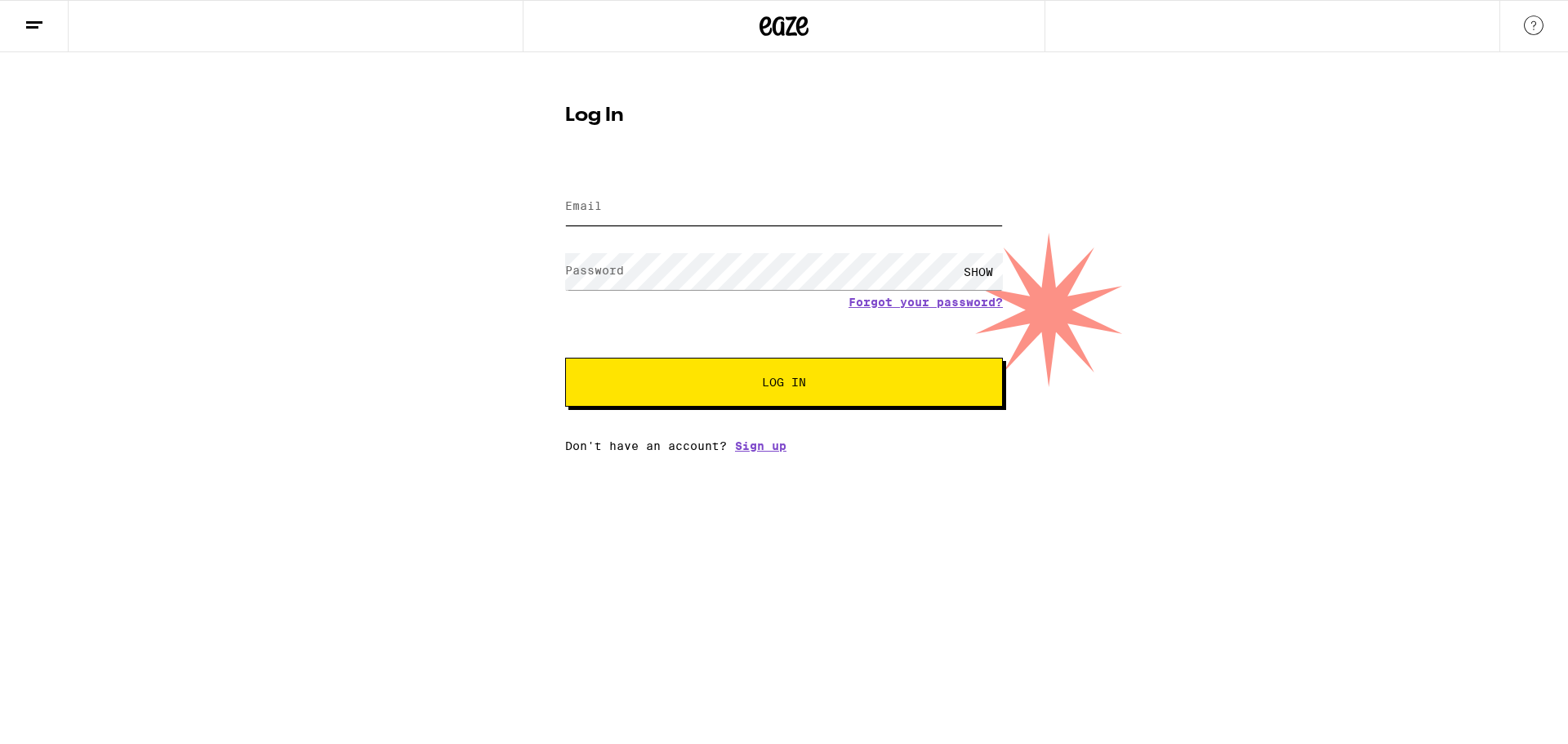
click at [665, 207] on input "Email" at bounding box center [784, 206] width 438 height 37
type input "[EMAIL_ADDRESS][DOMAIN_NAME]"
click at [566, 358] on button "Log In" at bounding box center [784, 381] width 438 height 49
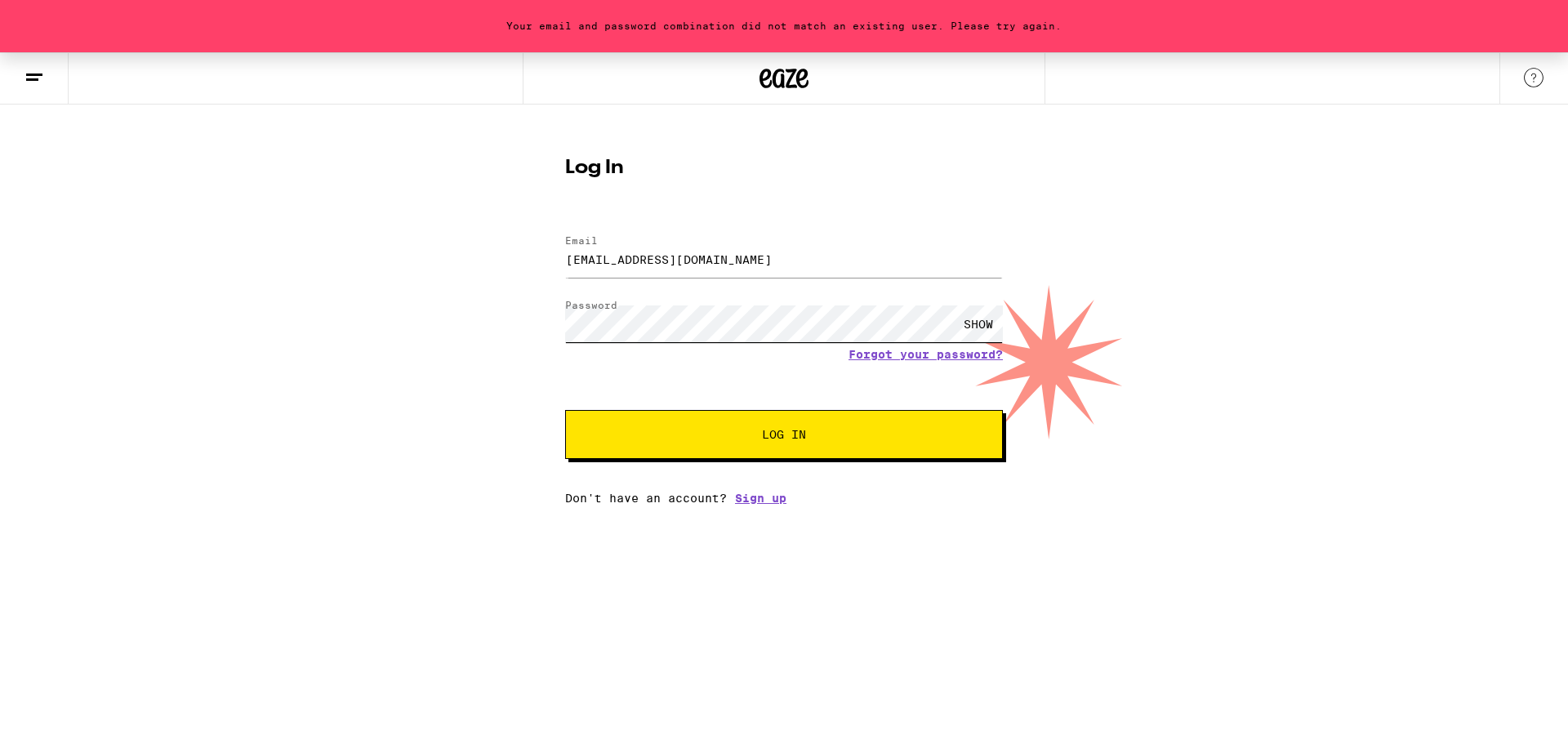
click at [488, 310] on div "Your email and password combination did not match an existing user. Please try …" at bounding box center [784, 278] width 1568 height 453
click at [993, 333] on div "SHOW" at bounding box center [978, 323] width 49 height 37
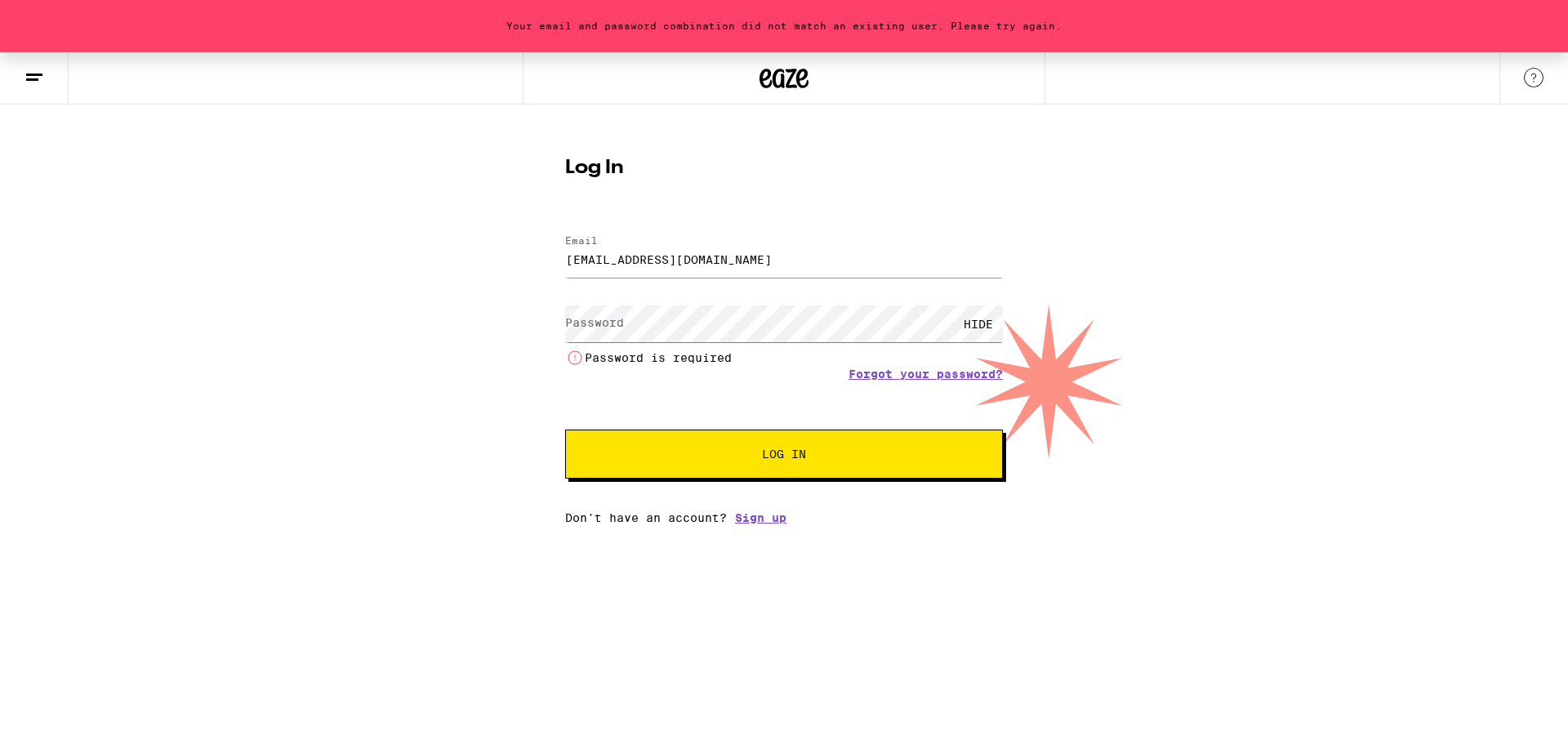
click at [909, 371] on link "Forgot your password?" at bounding box center [926, 373] width 155 height 13
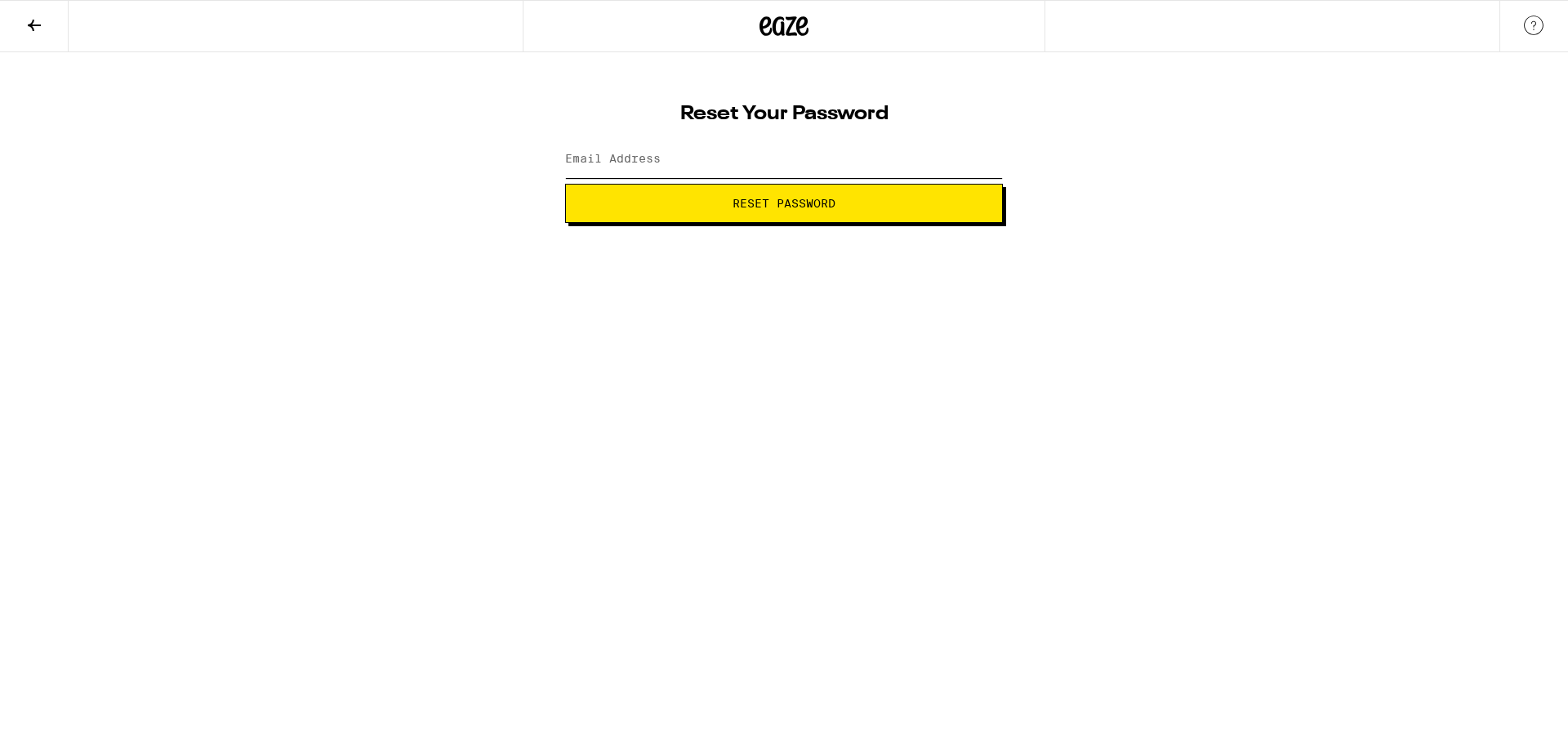
click at [633, 142] on input "Email Address" at bounding box center [784, 159] width 438 height 37
type input "[EMAIL_ADDRESS][DOMAIN_NAME]"
click at [769, 194] on button "Reset Password" at bounding box center [784, 204] width 438 height 40
click at [984, 159] on div "SHOW" at bounding box center [978, 159] width 49 height 37
click at [785, 211] on button "Submit" at bounding box center [784, 204] width 438 height 40
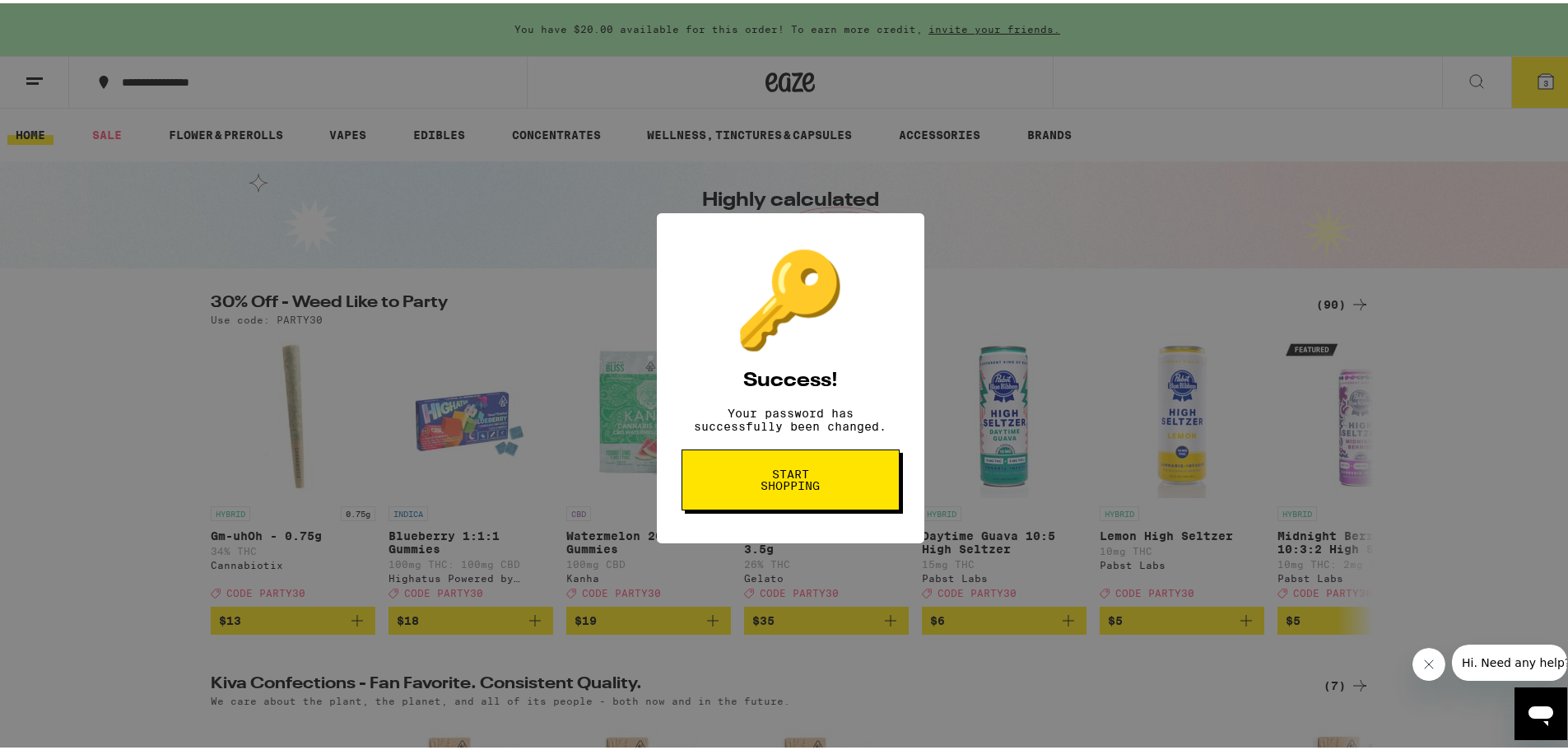
click at [866, 488] on button "Start shopping" at bounding box center [790, 476] width 219 height 61
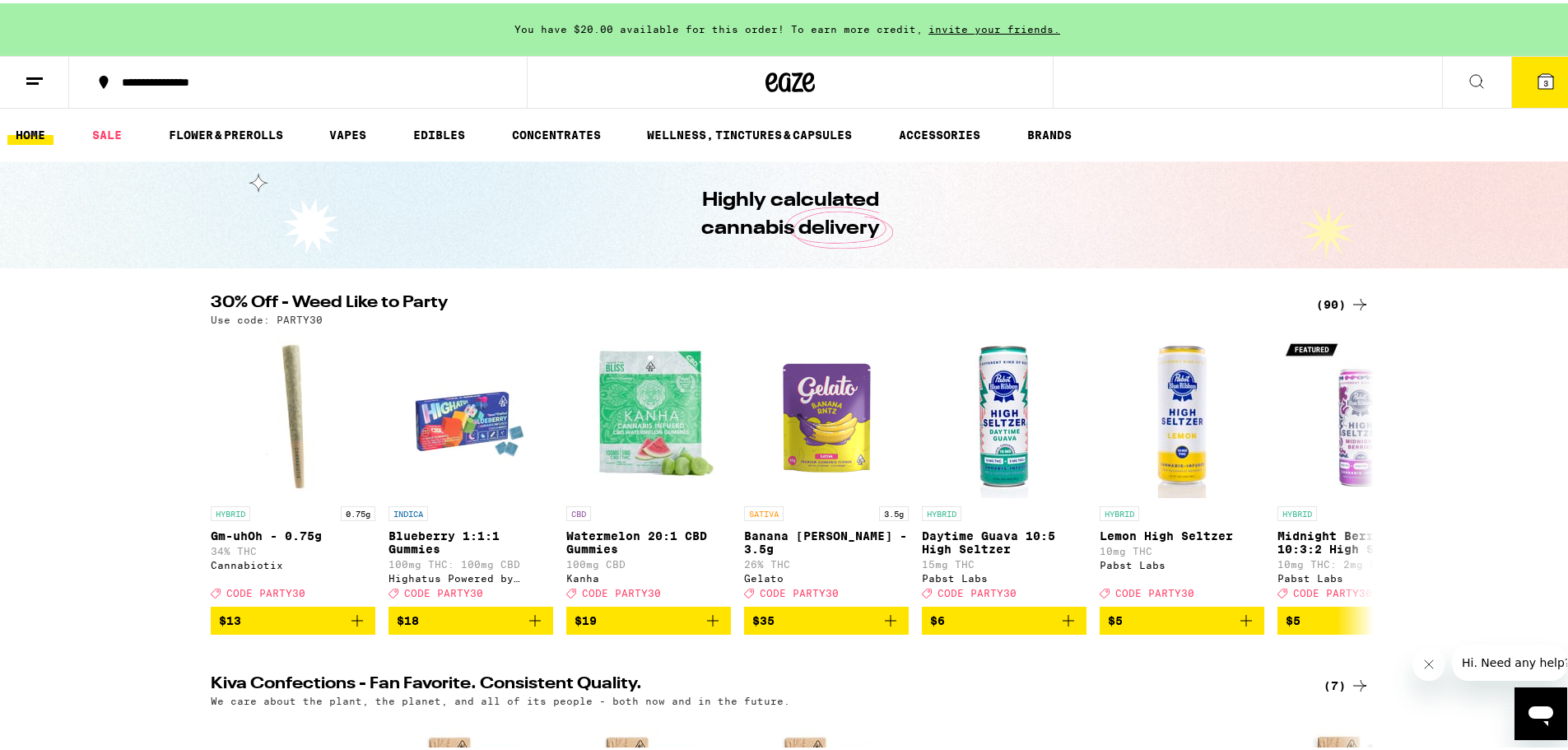
click at [1541, 73] on icon at bounding box center [1546, 78] width 20 height 20
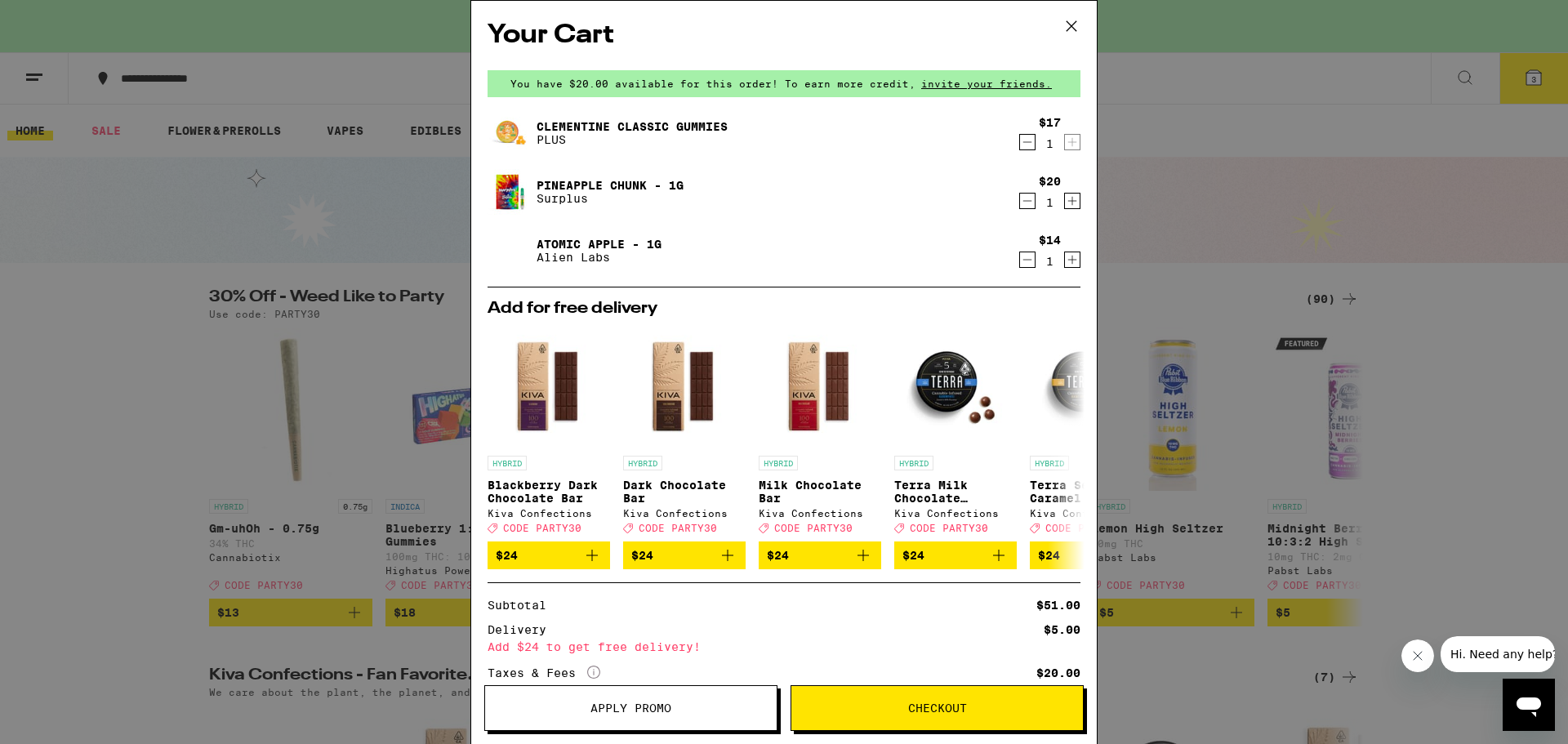
click at [1069, 30] on icon at bounding box center [1071, 26] width 25 height 25
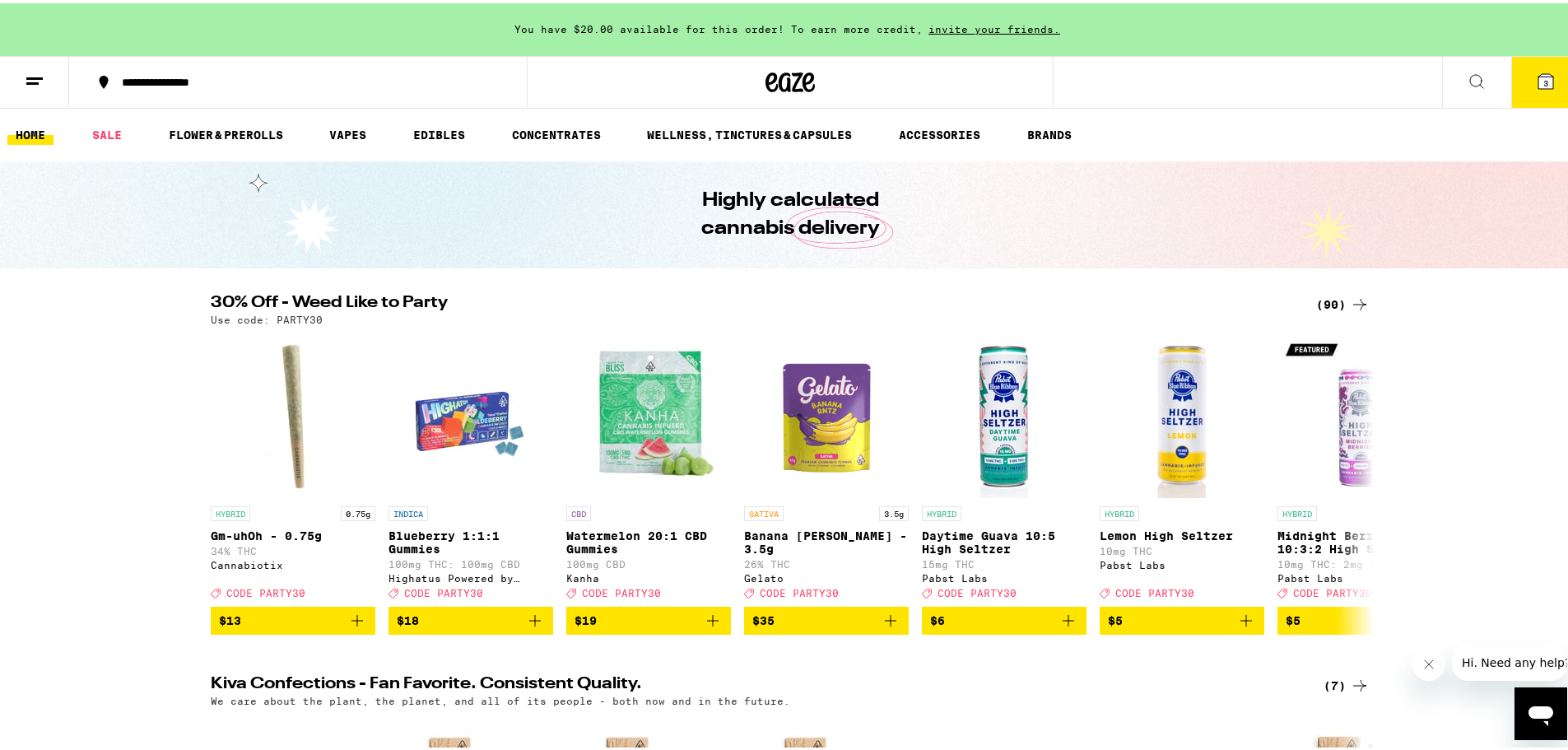
click at [772, 76] on icon at bounding box center [789, 79] width 49 height 30
